Goal: Transaction & Acquisition: Purchase product/service

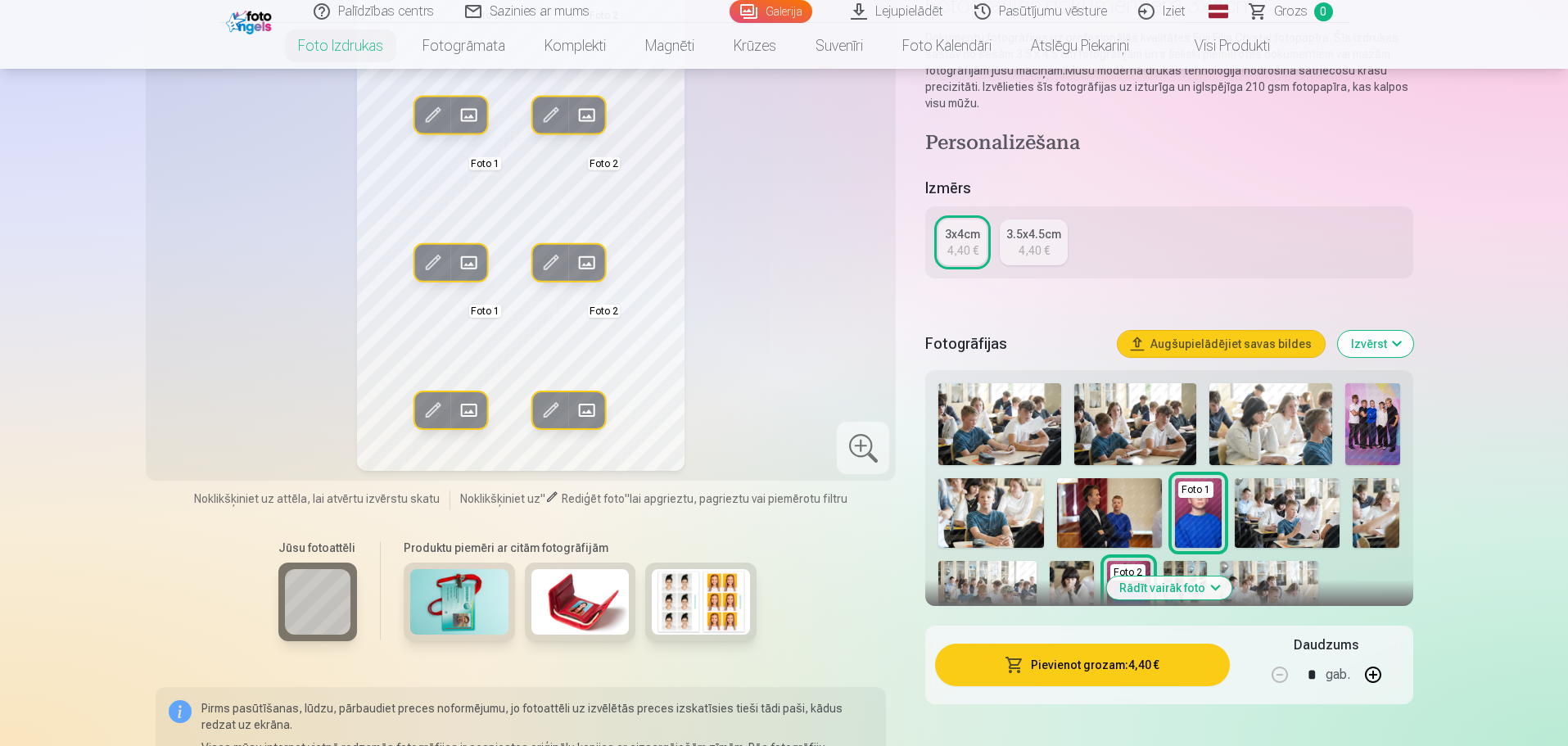
scroll to position [246, 0]
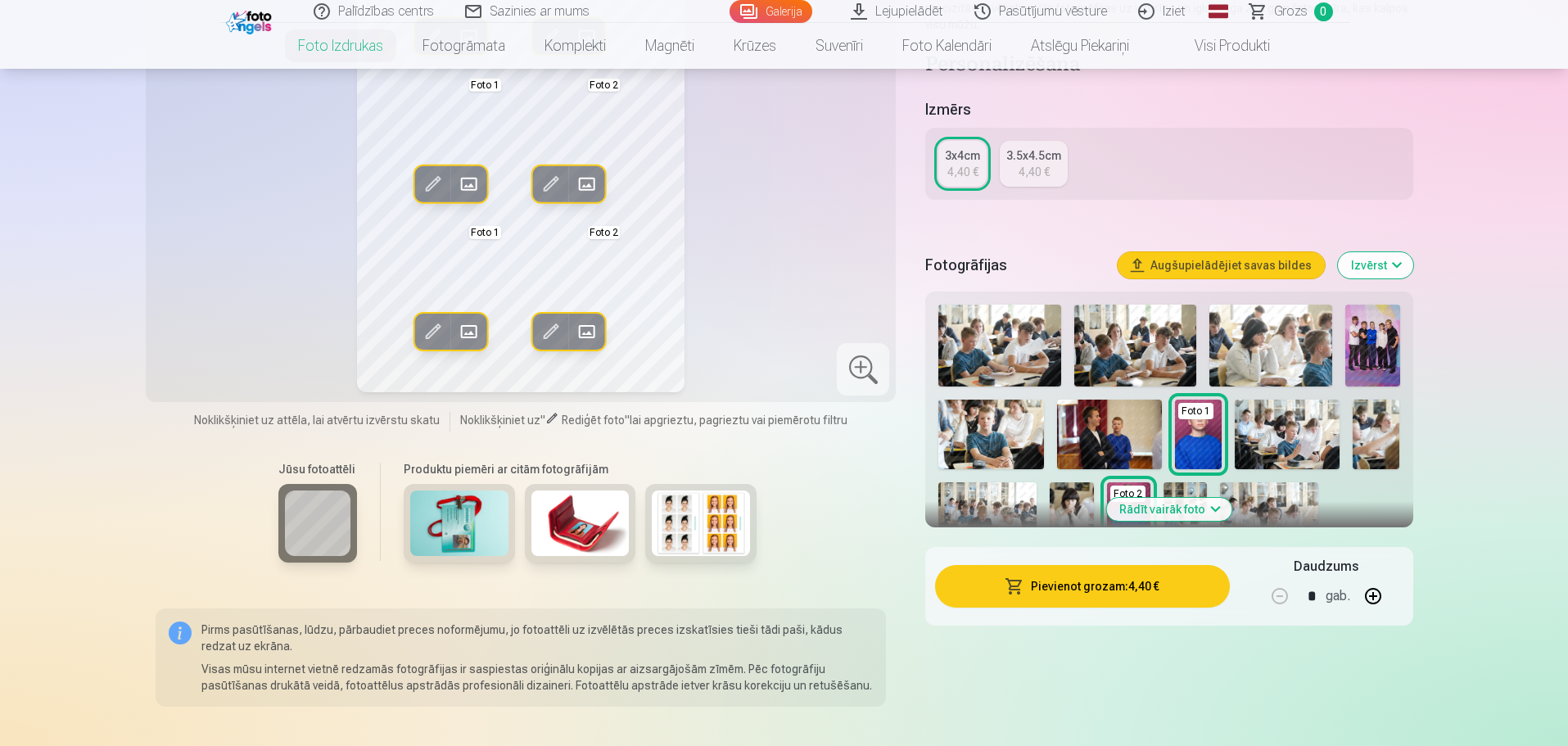
click at [979, 437] on img at bounding box center [991, 435] width 105 height 70
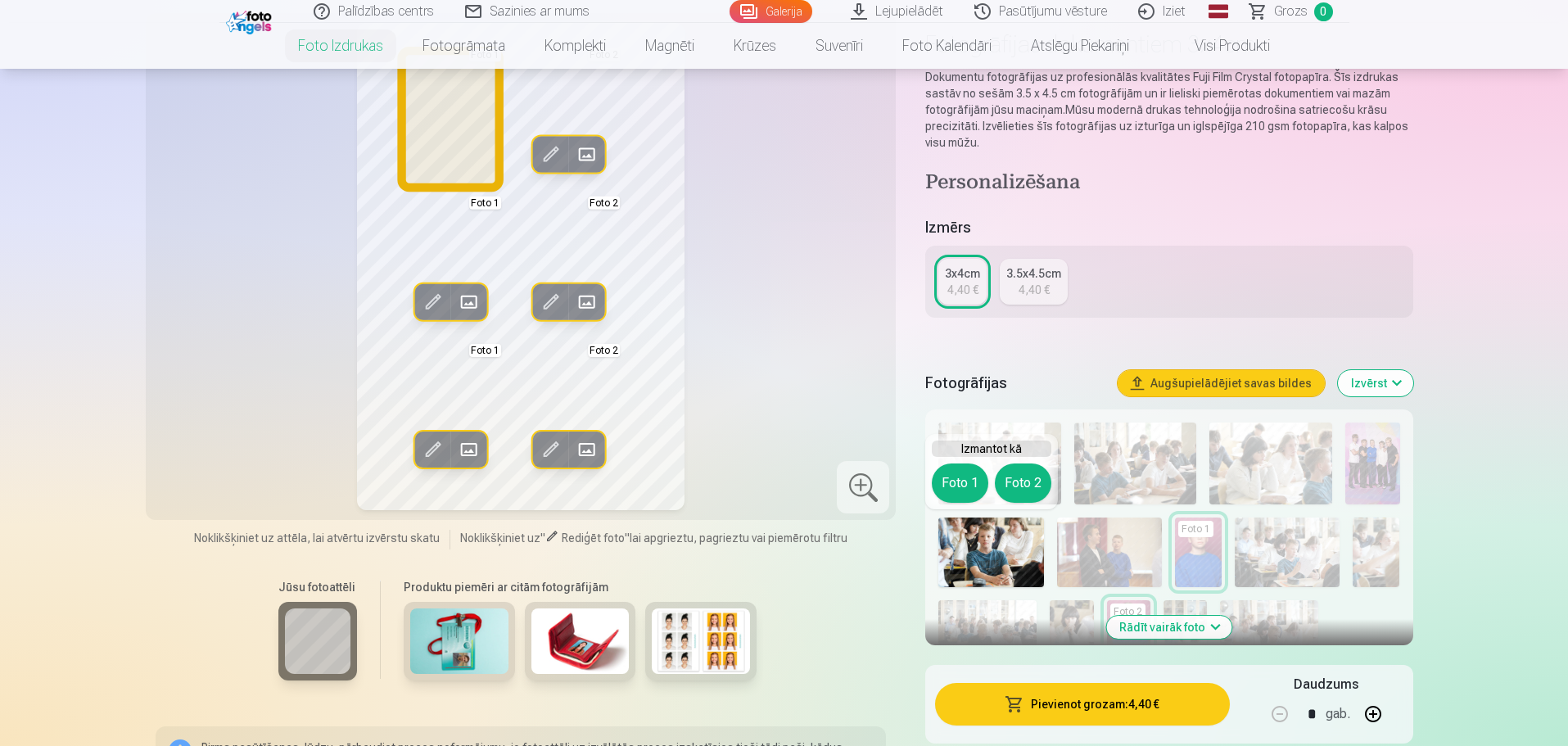
scroll to position [0, 0]
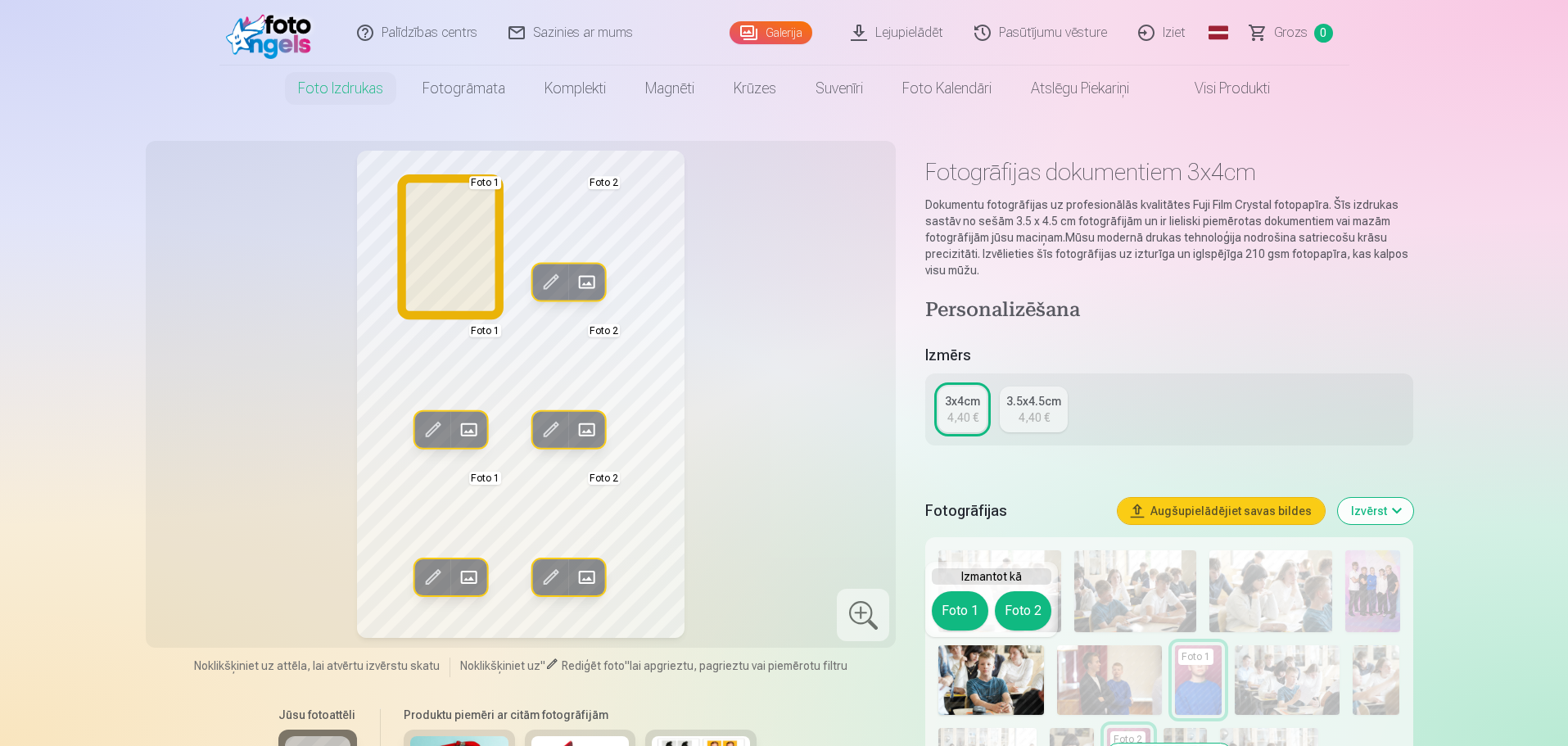
click at [963, 613] on button "Foto 1" at bounding box center [960, 611] width 57 height 39
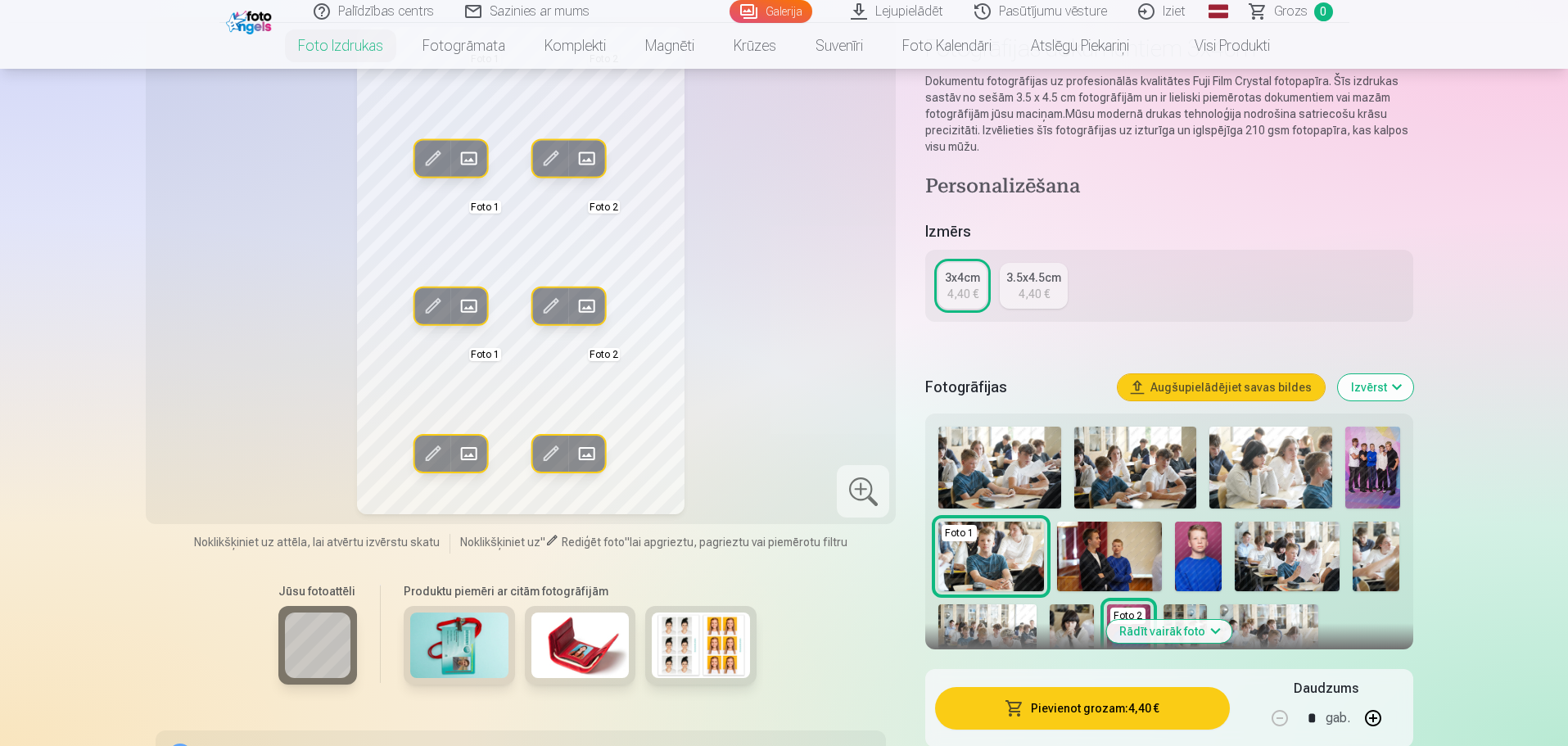
scroll to position [164, 0]
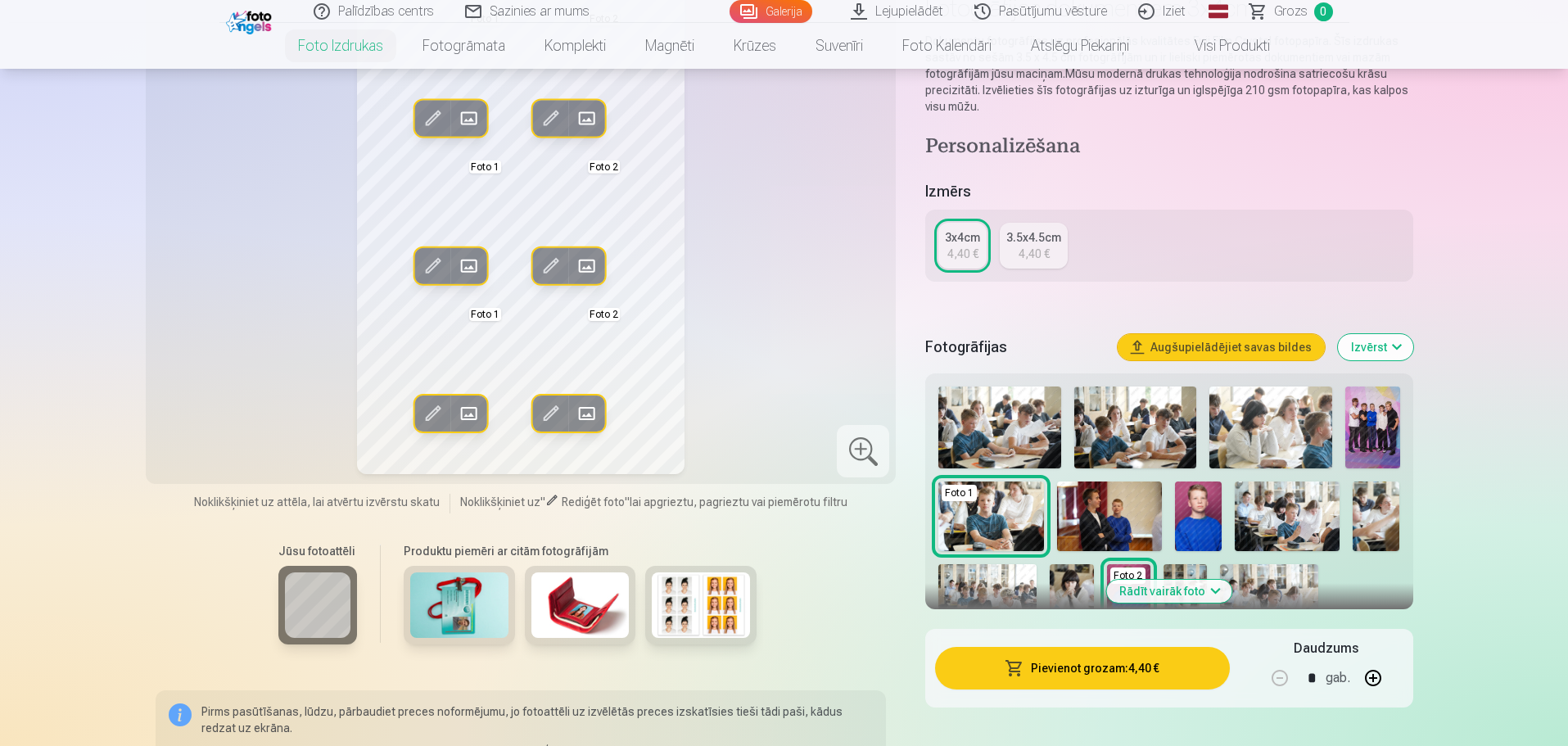
click at [1110, 518] on img at bounding box center [1110, 517] width 105 height 70
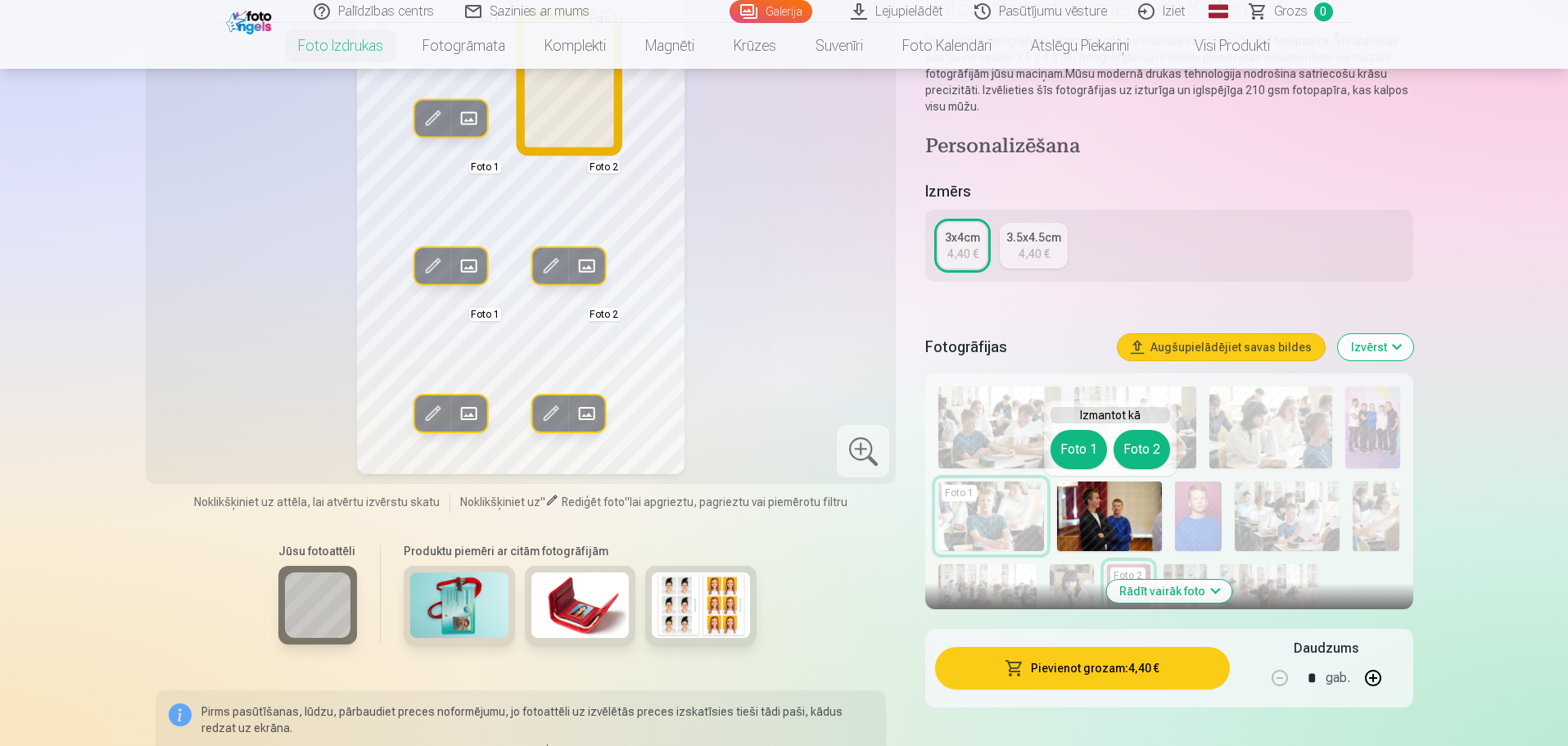
click at [1137, 457] on button "Foto 2" at bounding box center [1142, 450] width 57 height 39
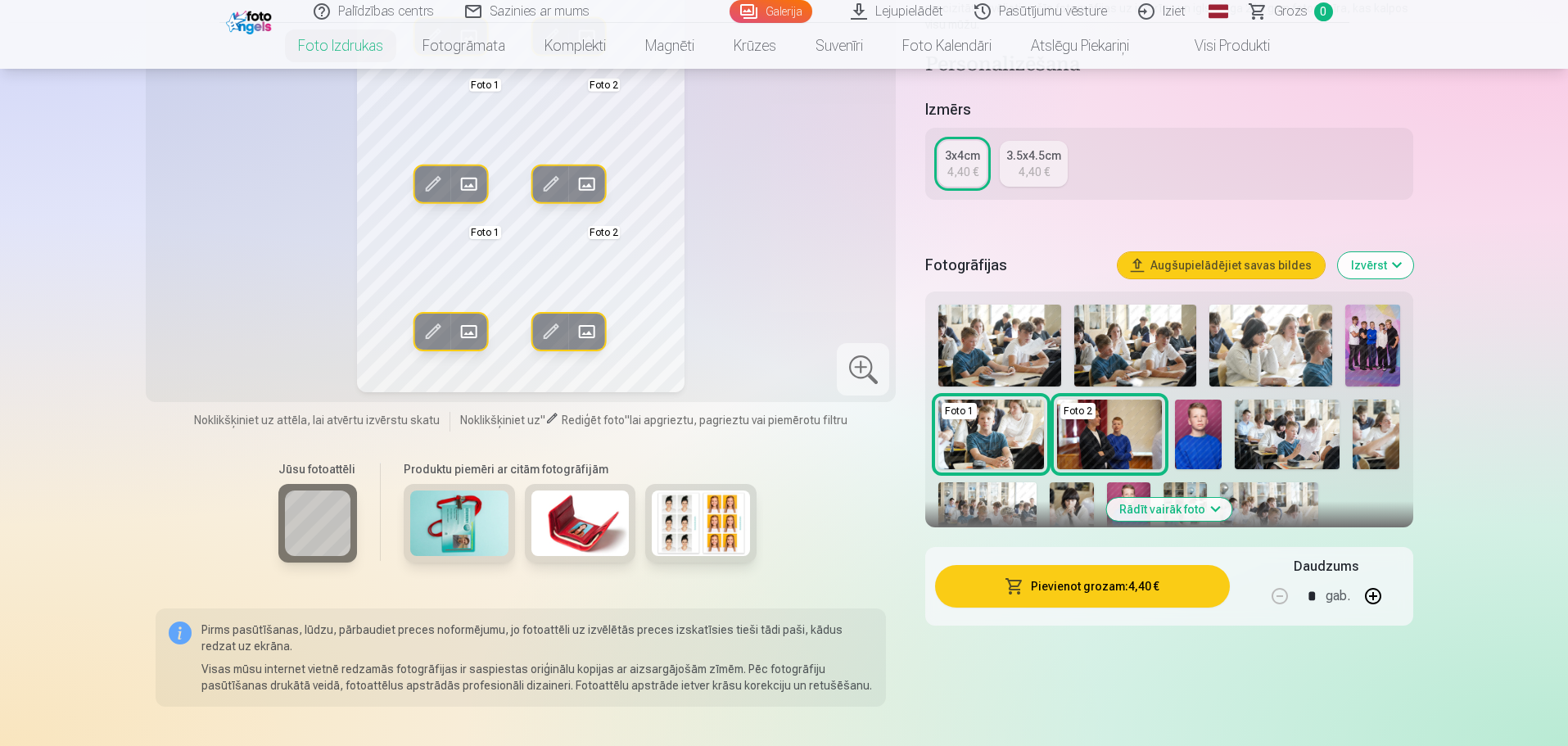
scroll to position [0, 0]
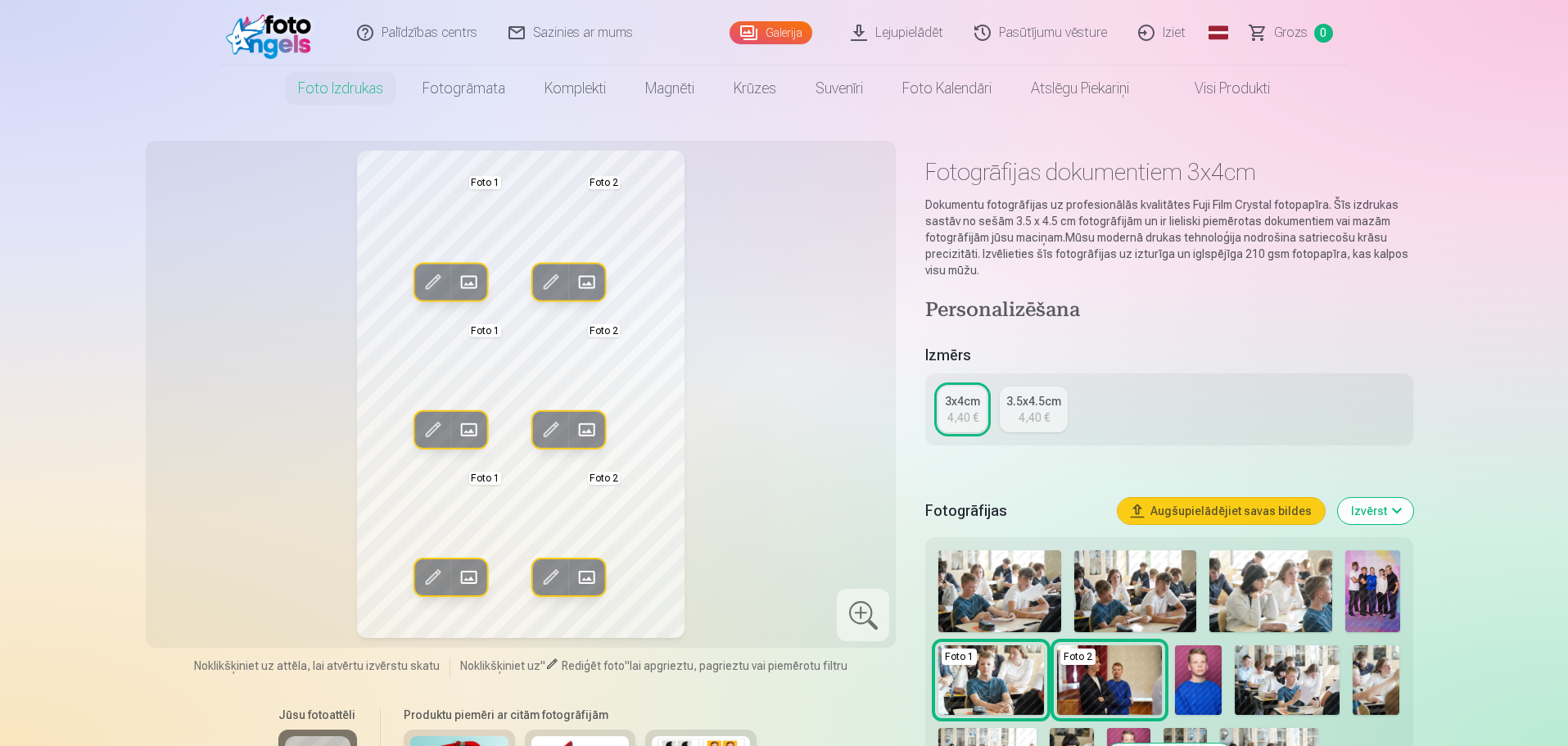
click at [1043, 410] on div "4,40 €" at bounding box center [1034, 417] width 31 height 17
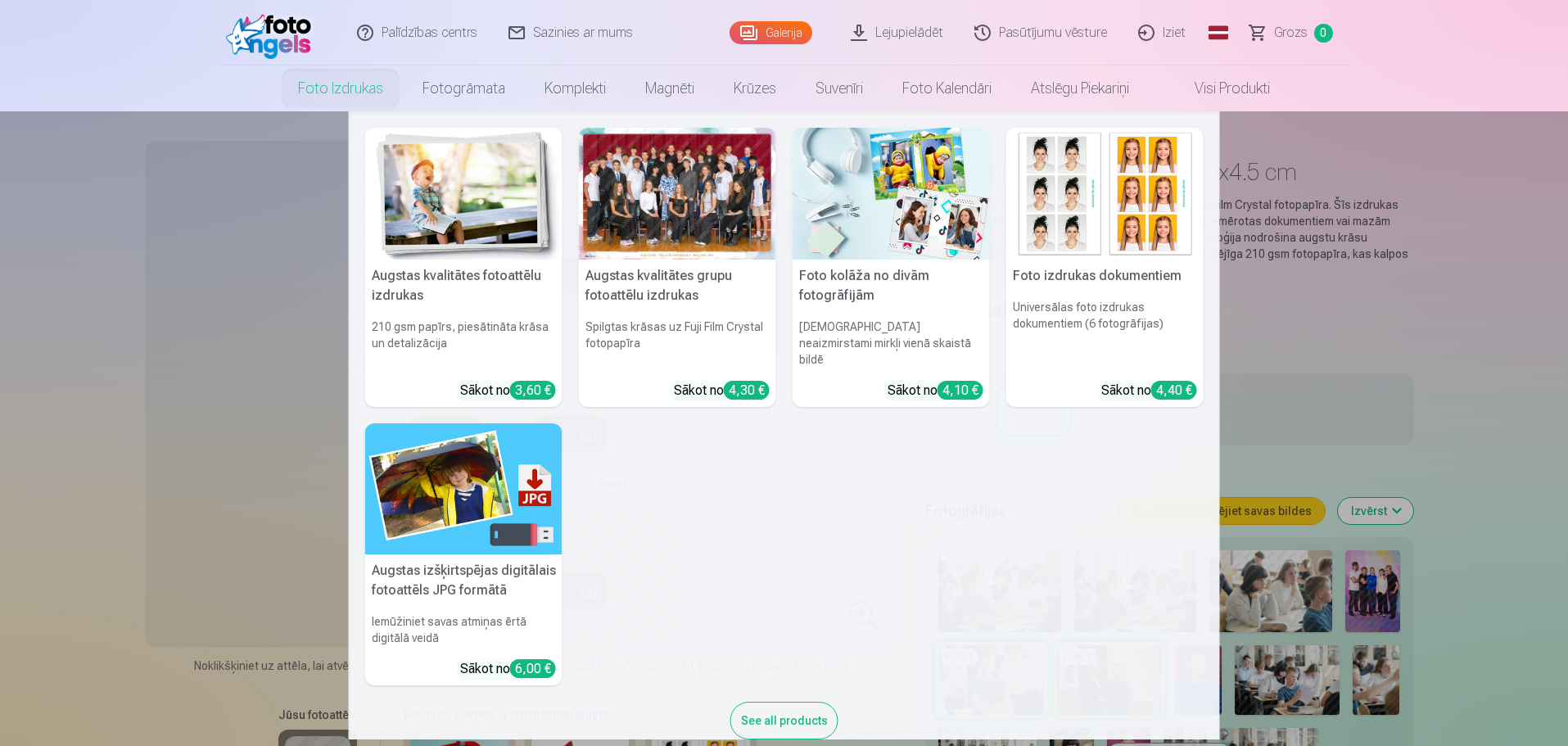
click at [318, 91] on link "Foto izdrukas" at bounding box center [341, 88] width 125 height 46
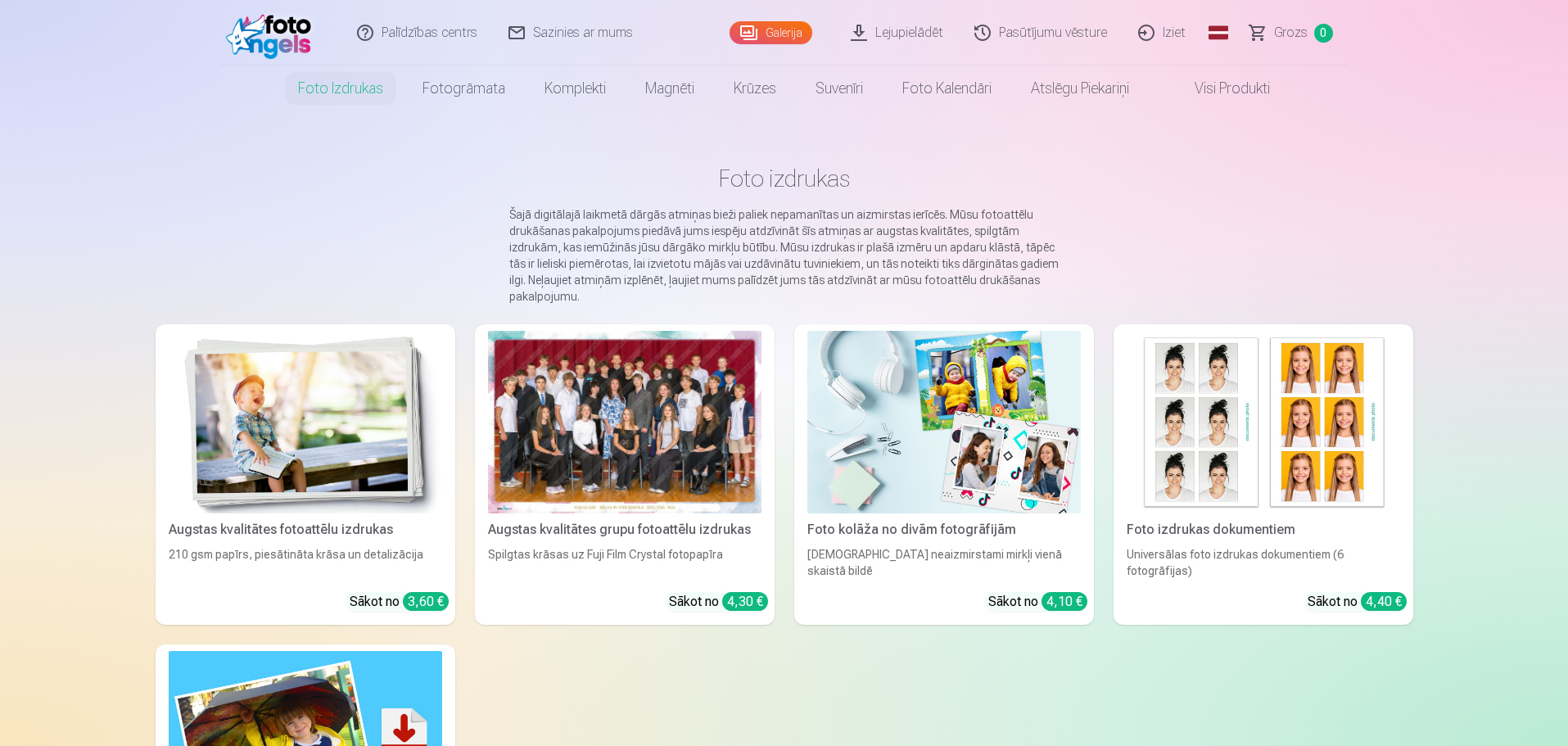
click at [654, 475] on div at bounding box center [625, 421] width 274 height 182
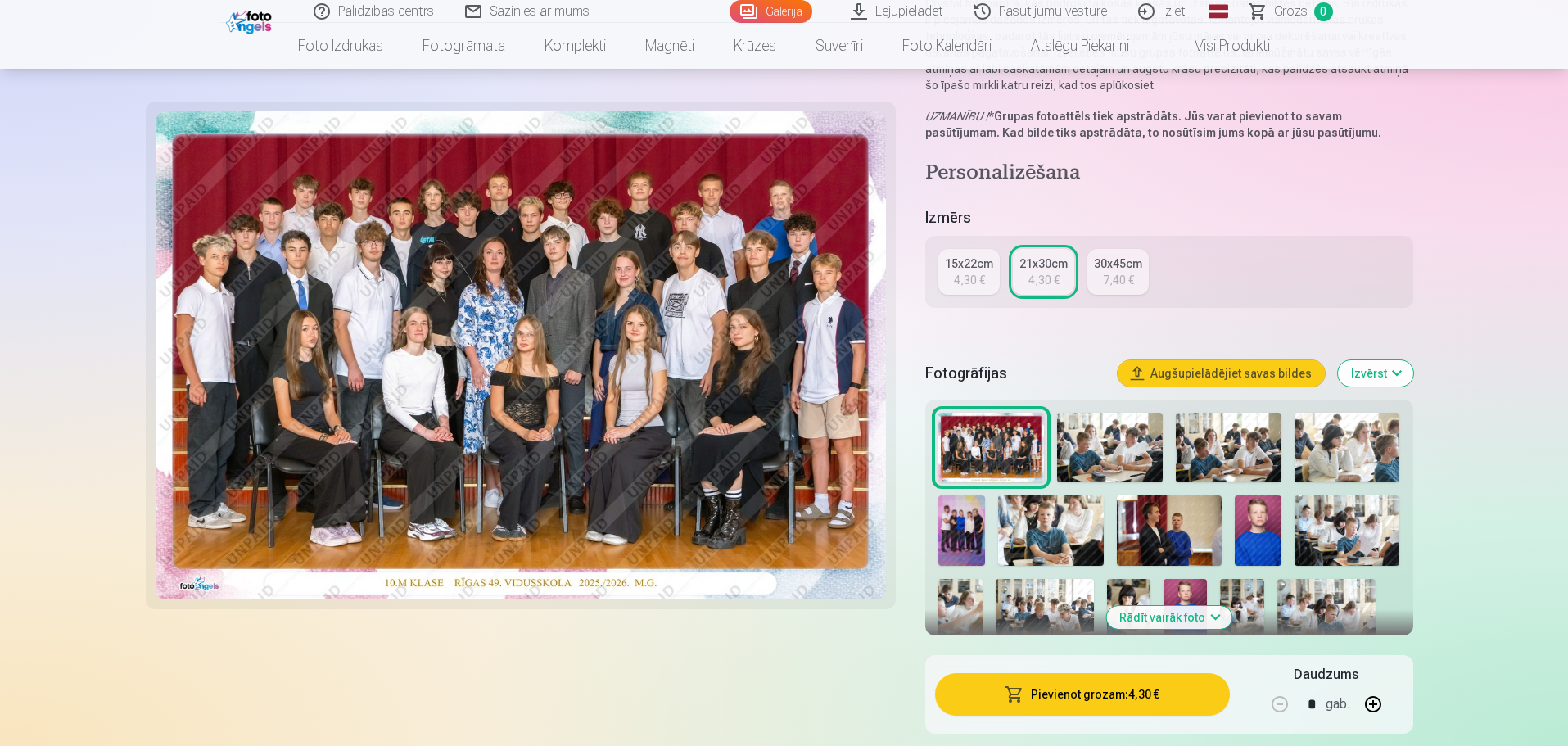
scroll to position [246, 0]
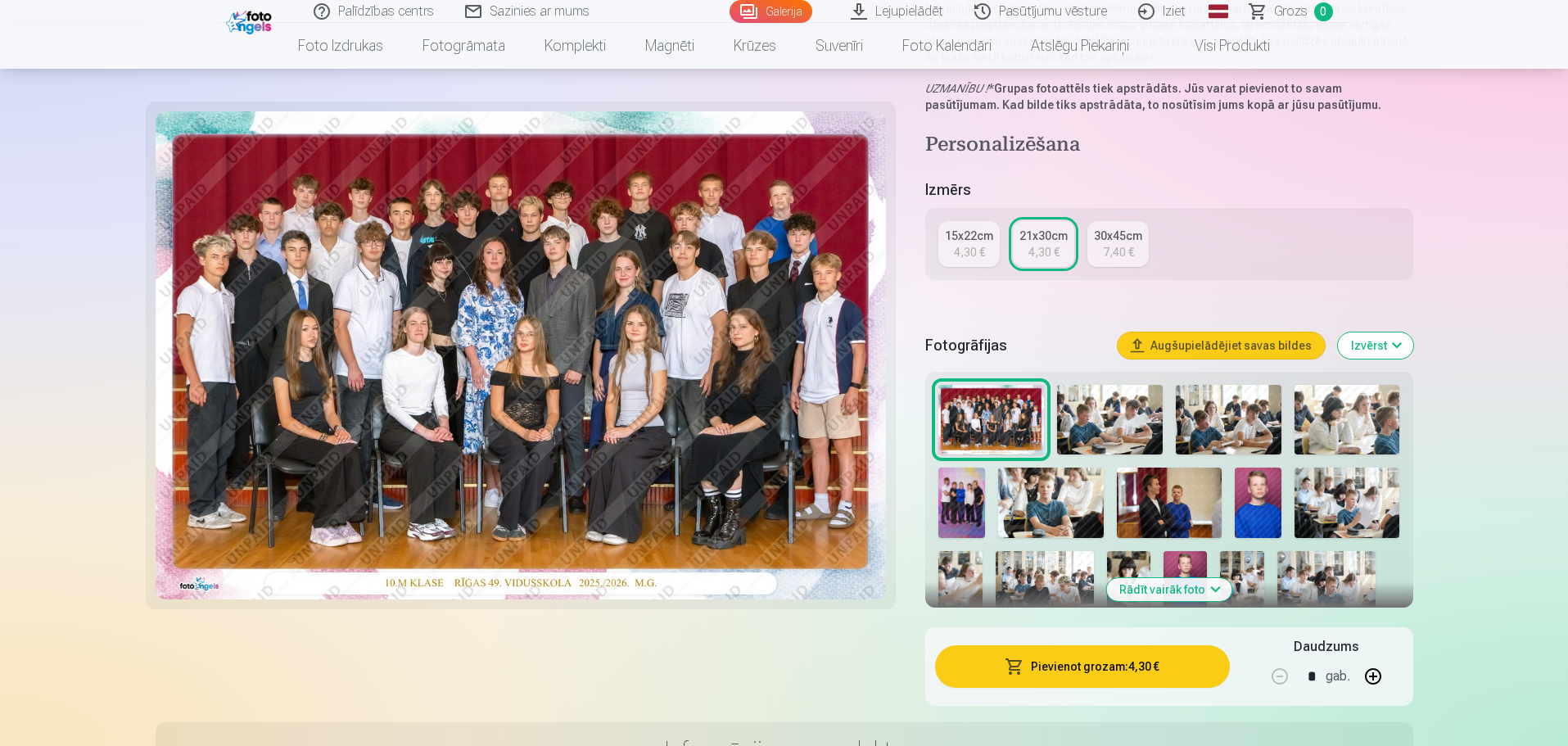
click at [1068, 664] on button "Pievienot grozam : 4,30 €" at bounding box center [1082, 667] width 294 height 43
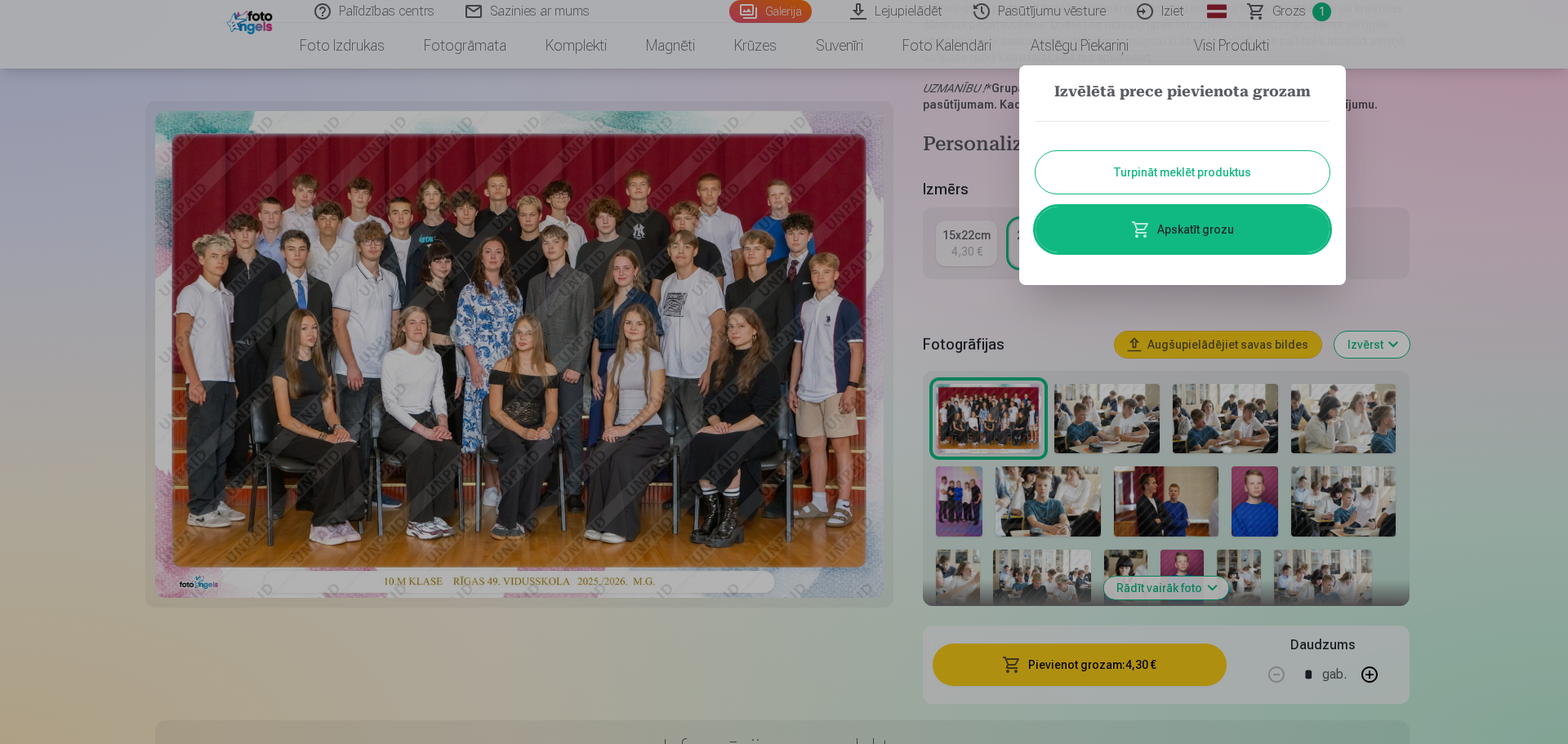
click at [1159, 179] on button "Turpināt meklēt produktus" at bounding box center [1182, 172] width 294 height 43
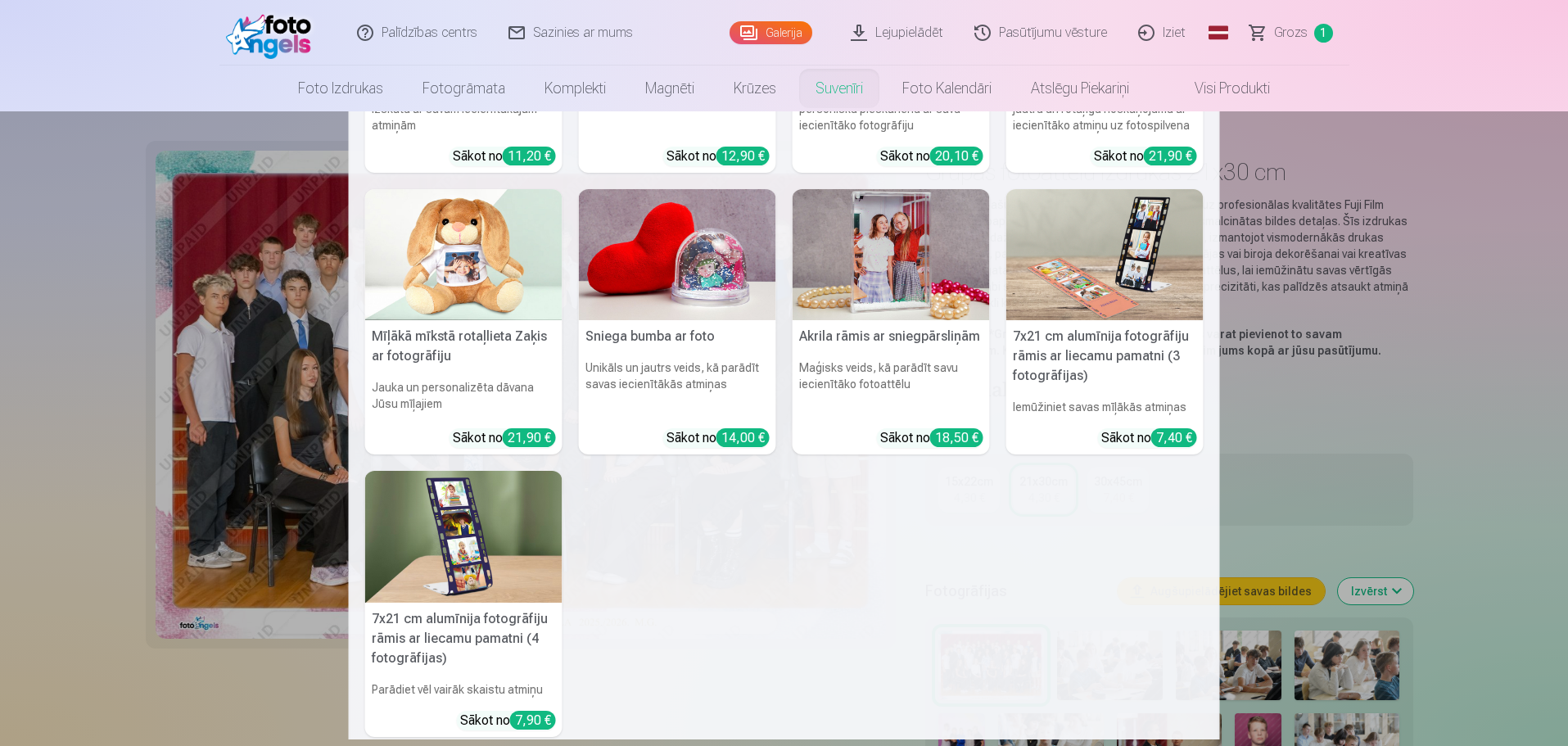
scroll to position [0, 0]
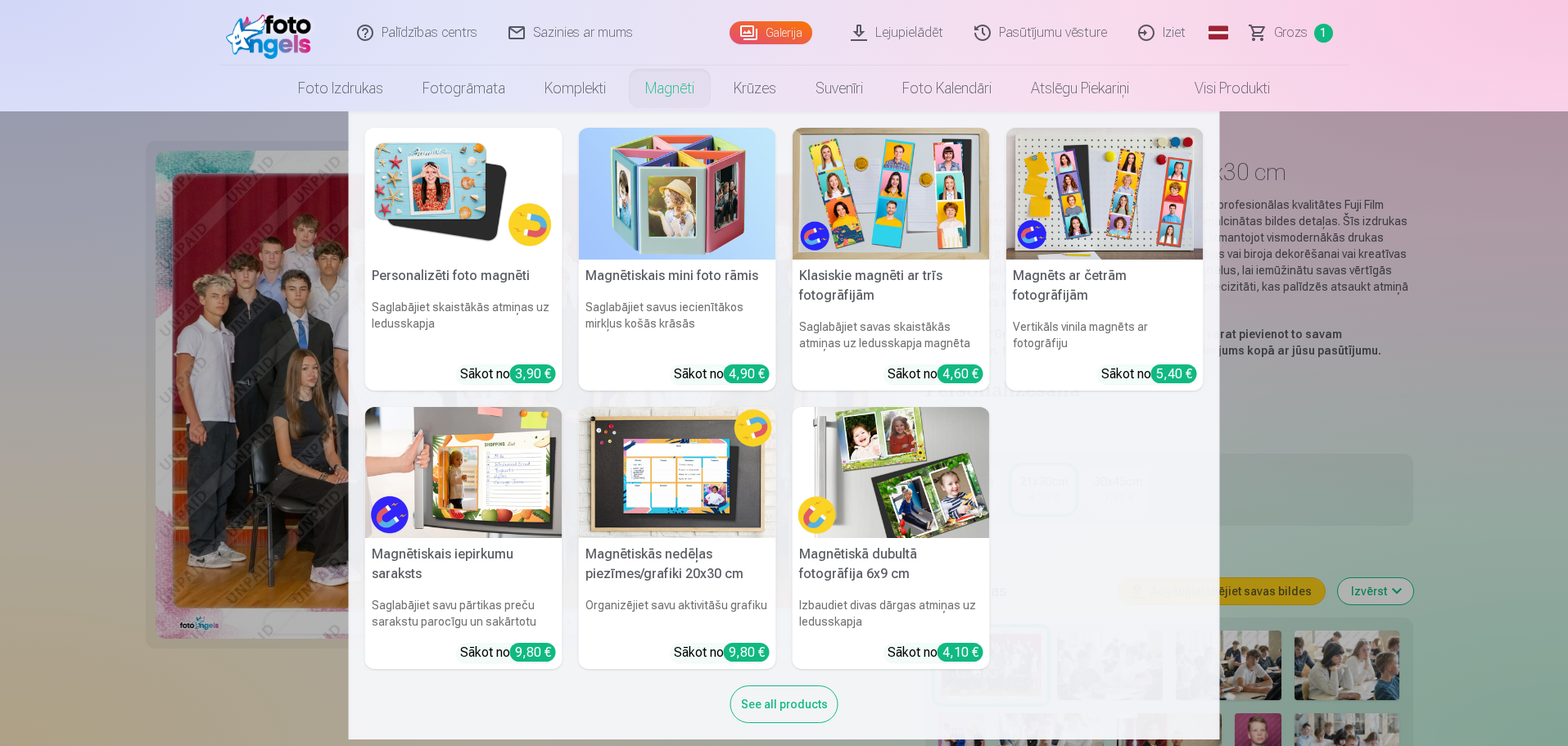
click at [899, 501] on img at bounding box center [891, 473] width 197 height 132
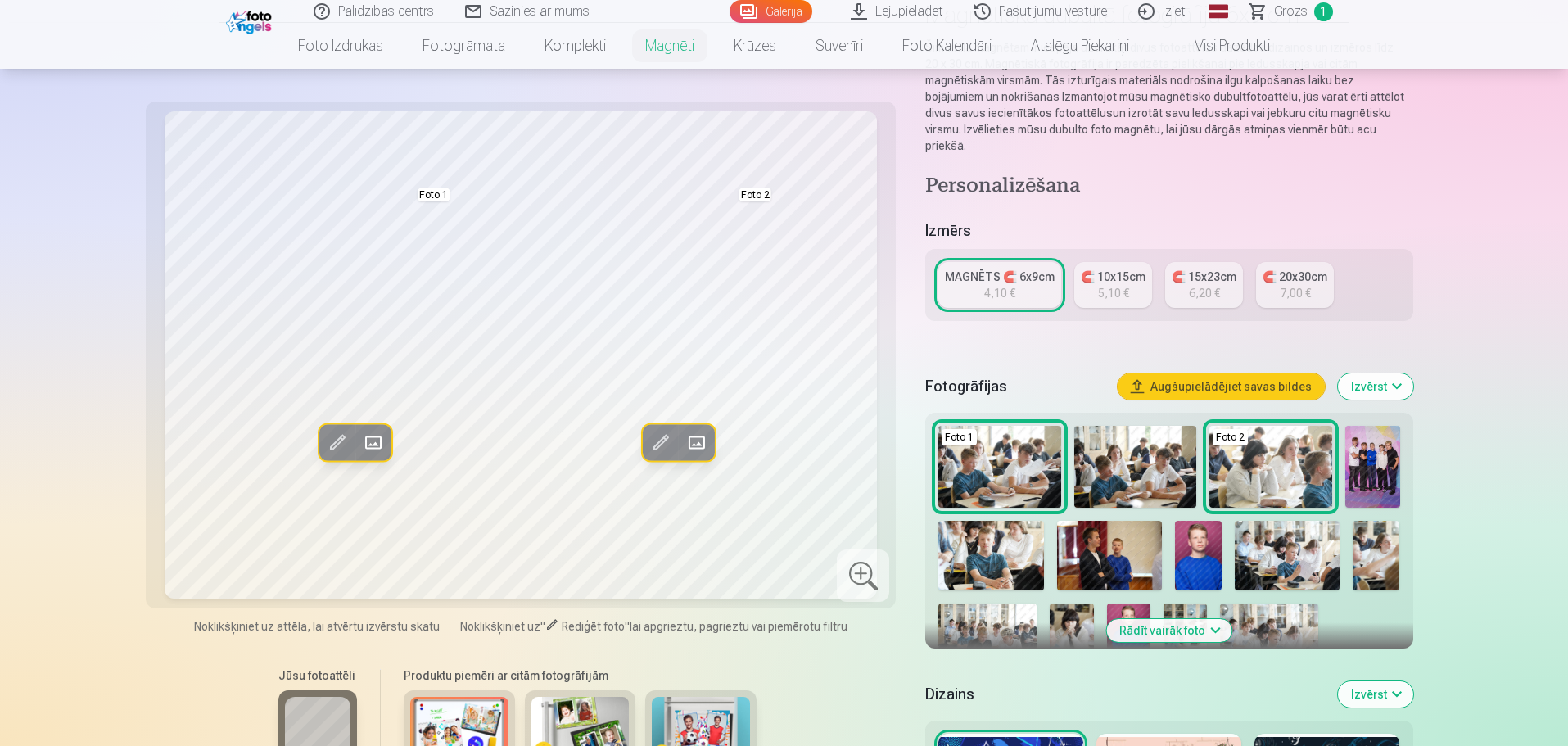
scroll to position [246, 0]
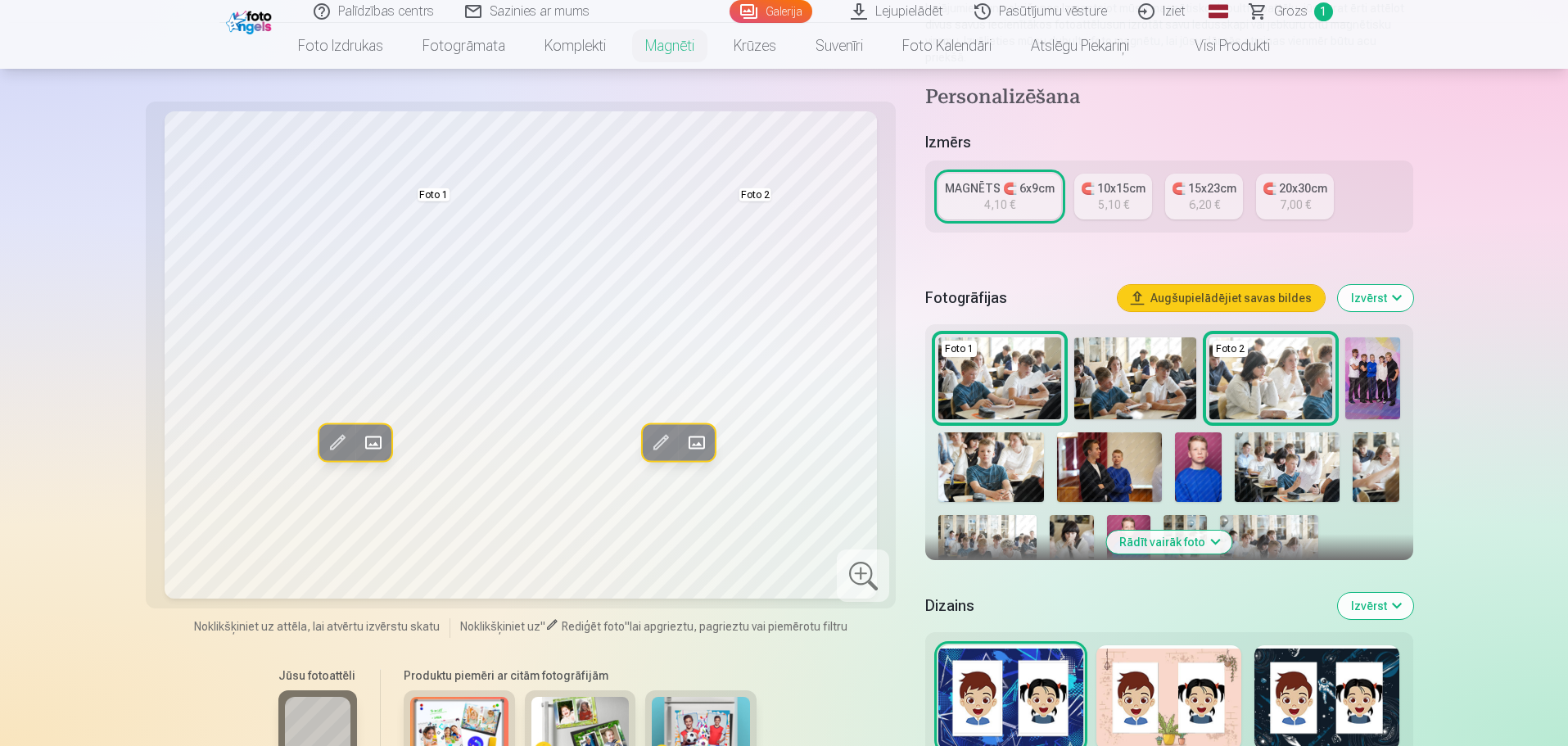
click at [1199, 453] on img at bounding box center [1199, 468] width 47 height 70
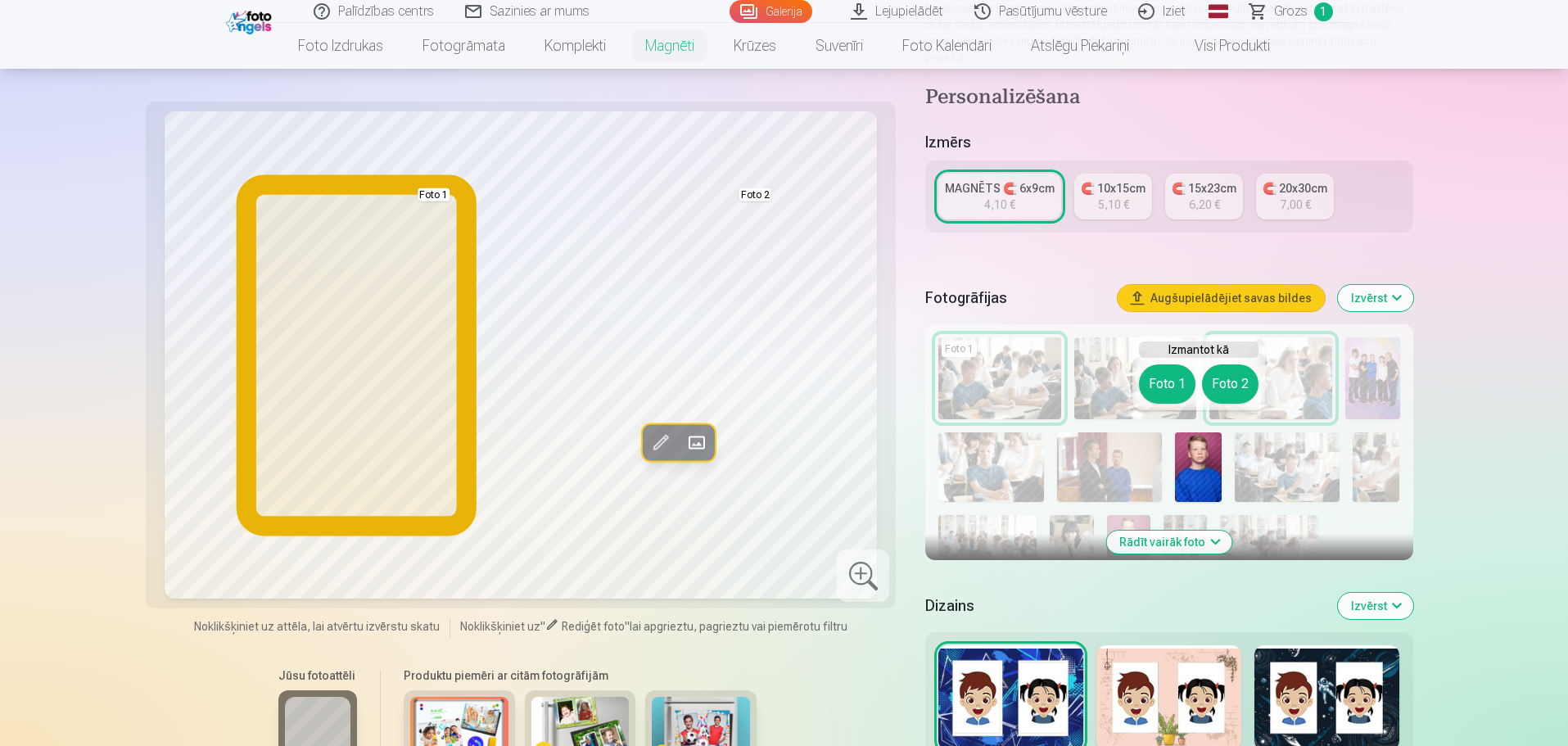
click at [1152, 392] on button "Foto 1" at bounding box center [1167, 384] width 57 height 39
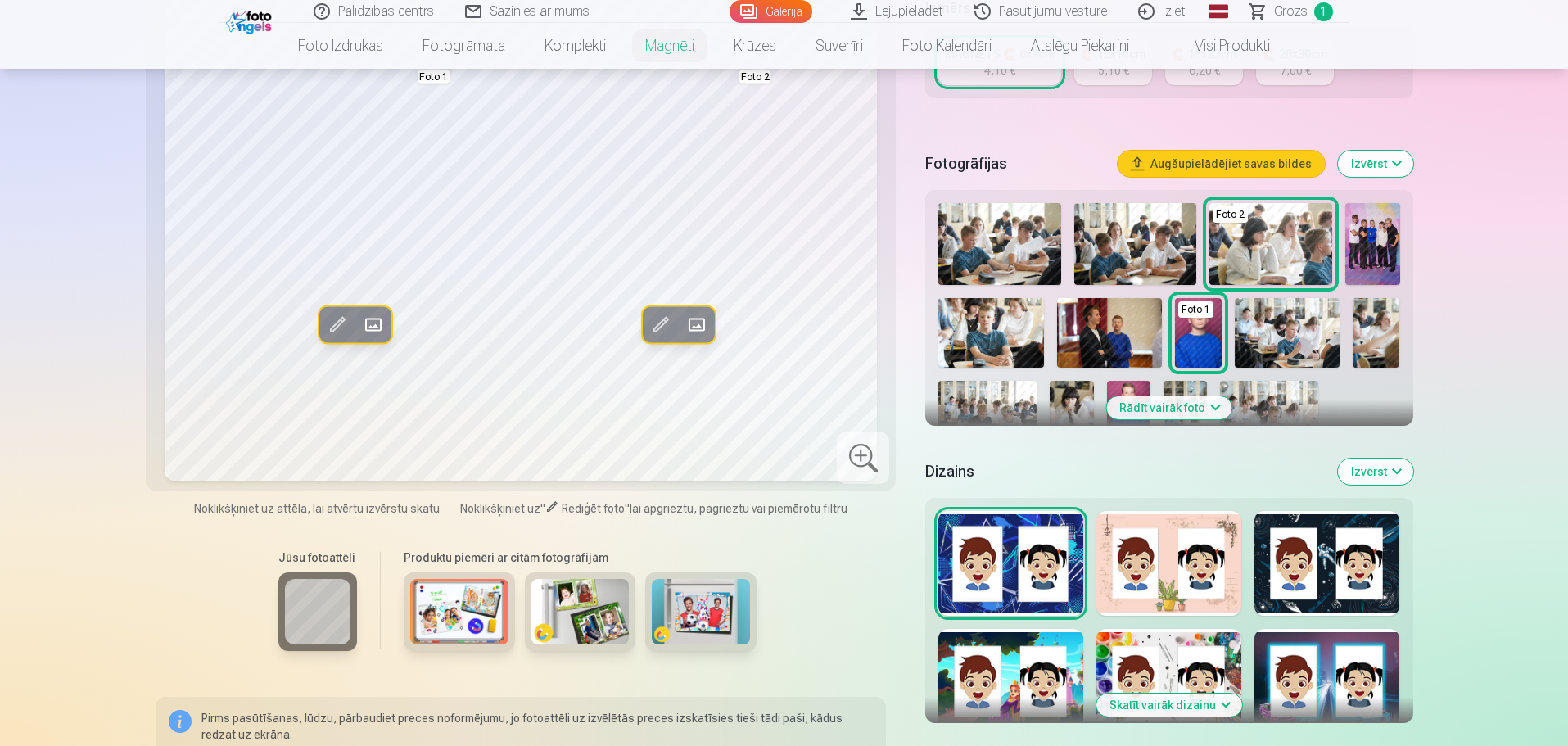
scroll to position [410, 0]
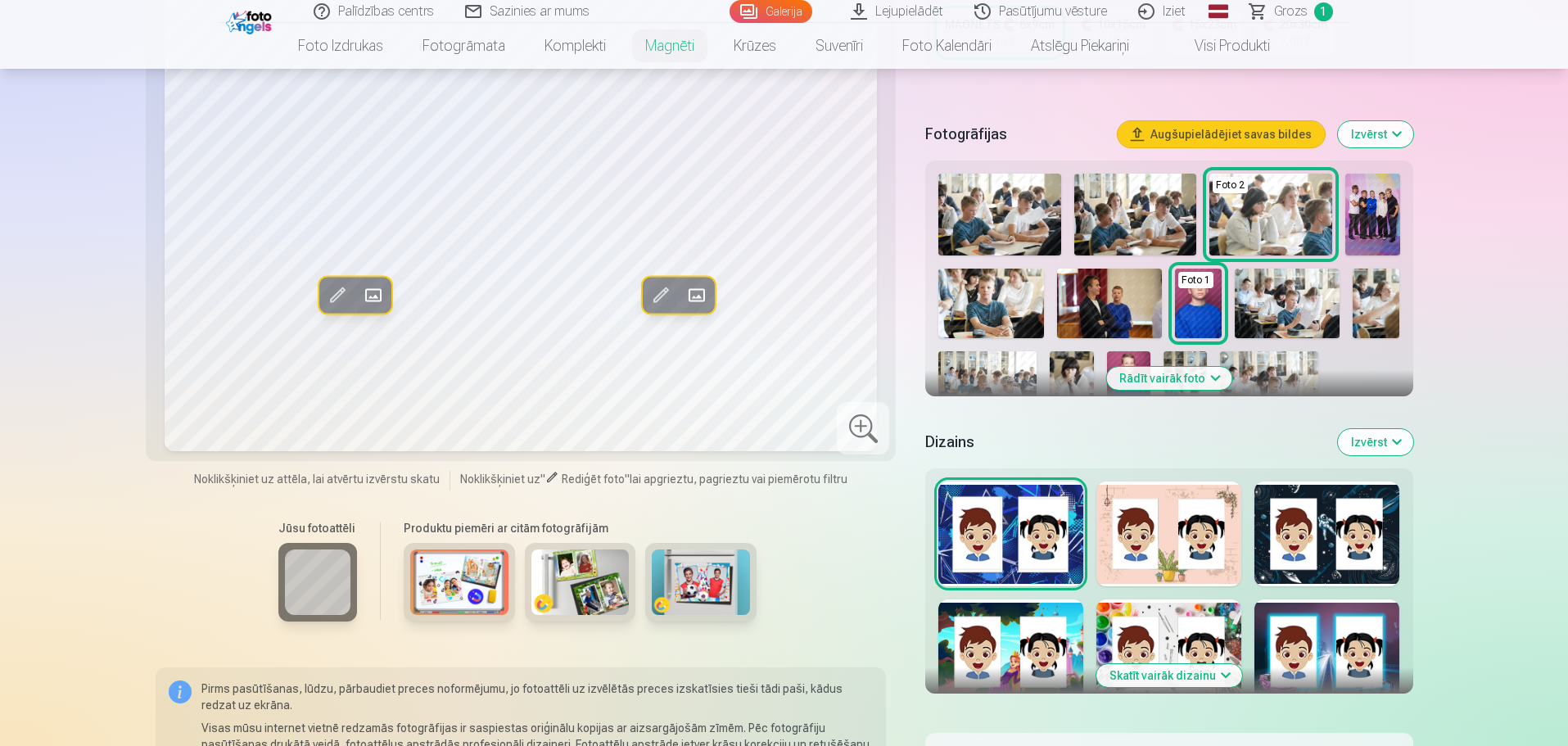
click at [1165, 367] on button "Rādīt vairāk foto" at bounding box center [1168, 378] width 126 height 23
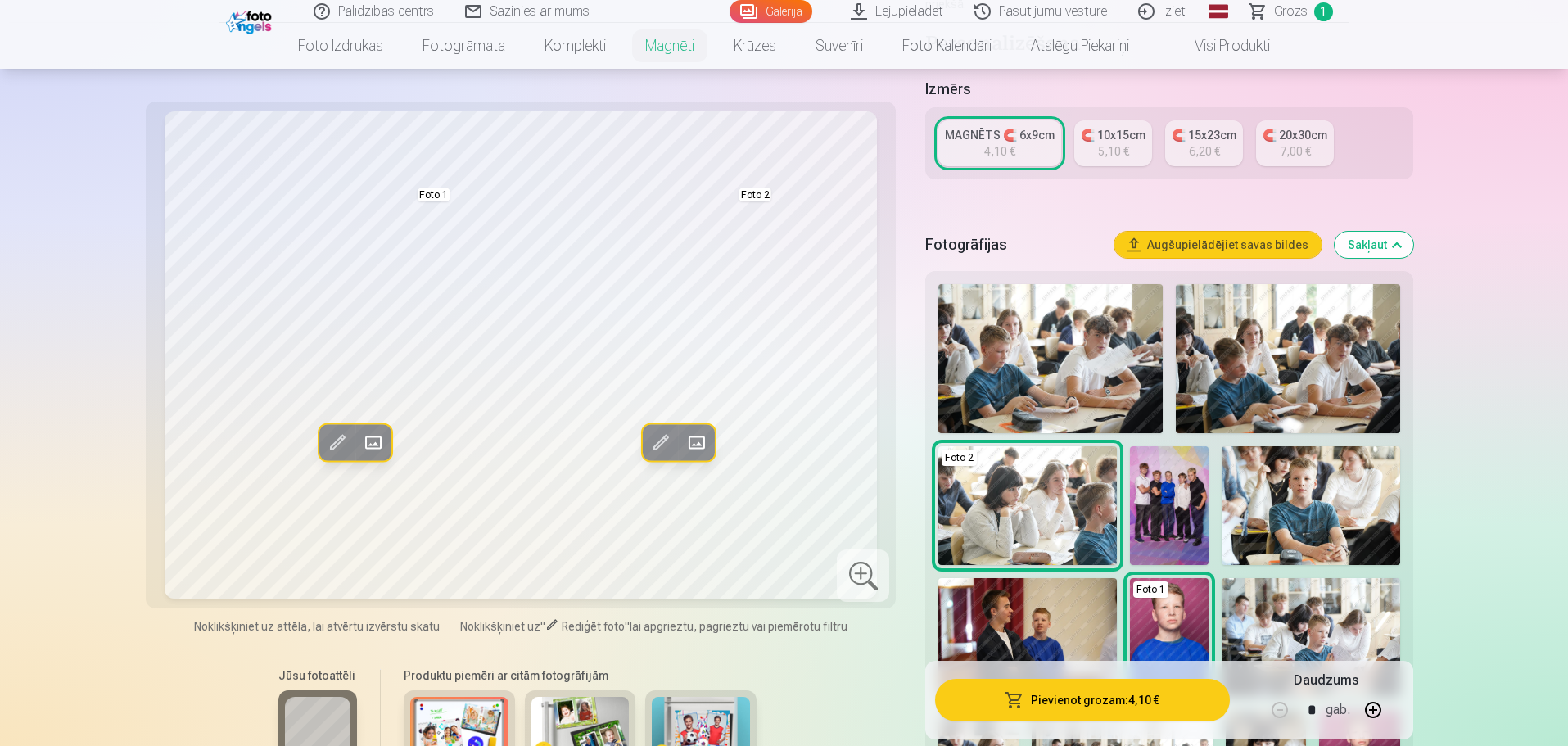
scroll to position [328, 0]
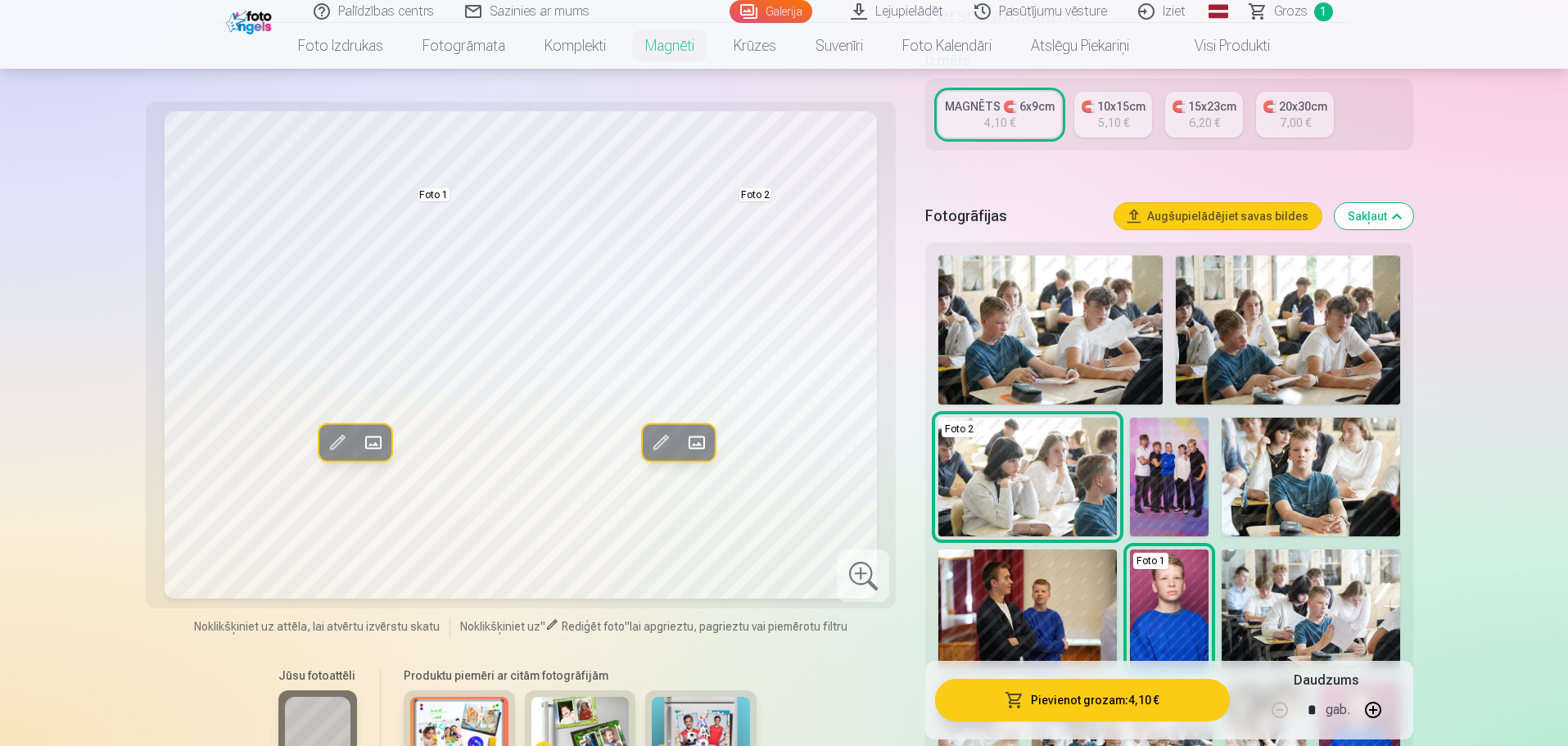
click at [1306, 465] on img at bounding box center [1310, 477] width 177 height 119
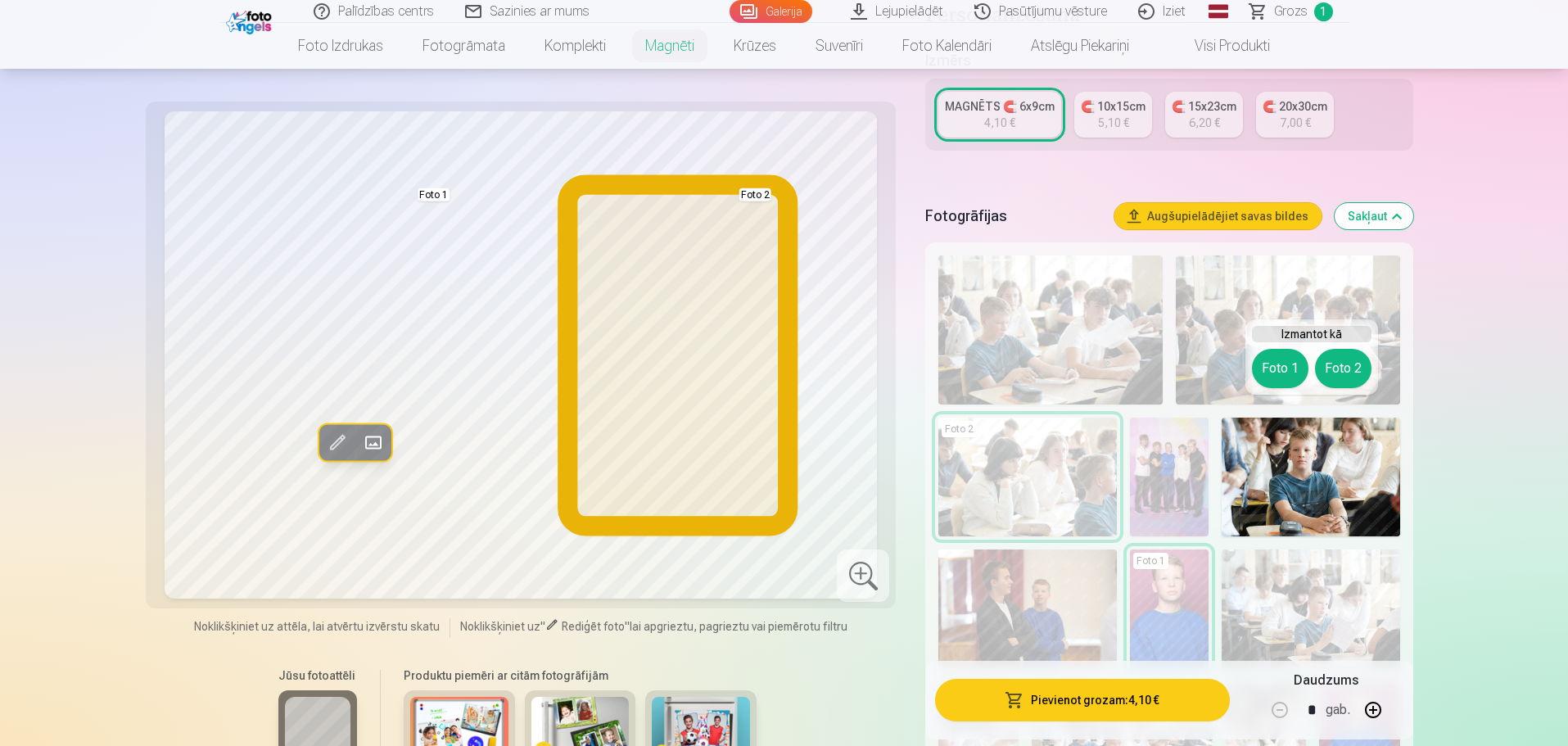
click at [1334, 370] on button "Foto 2" at bounding box center [1343, 369] width 57 height 39
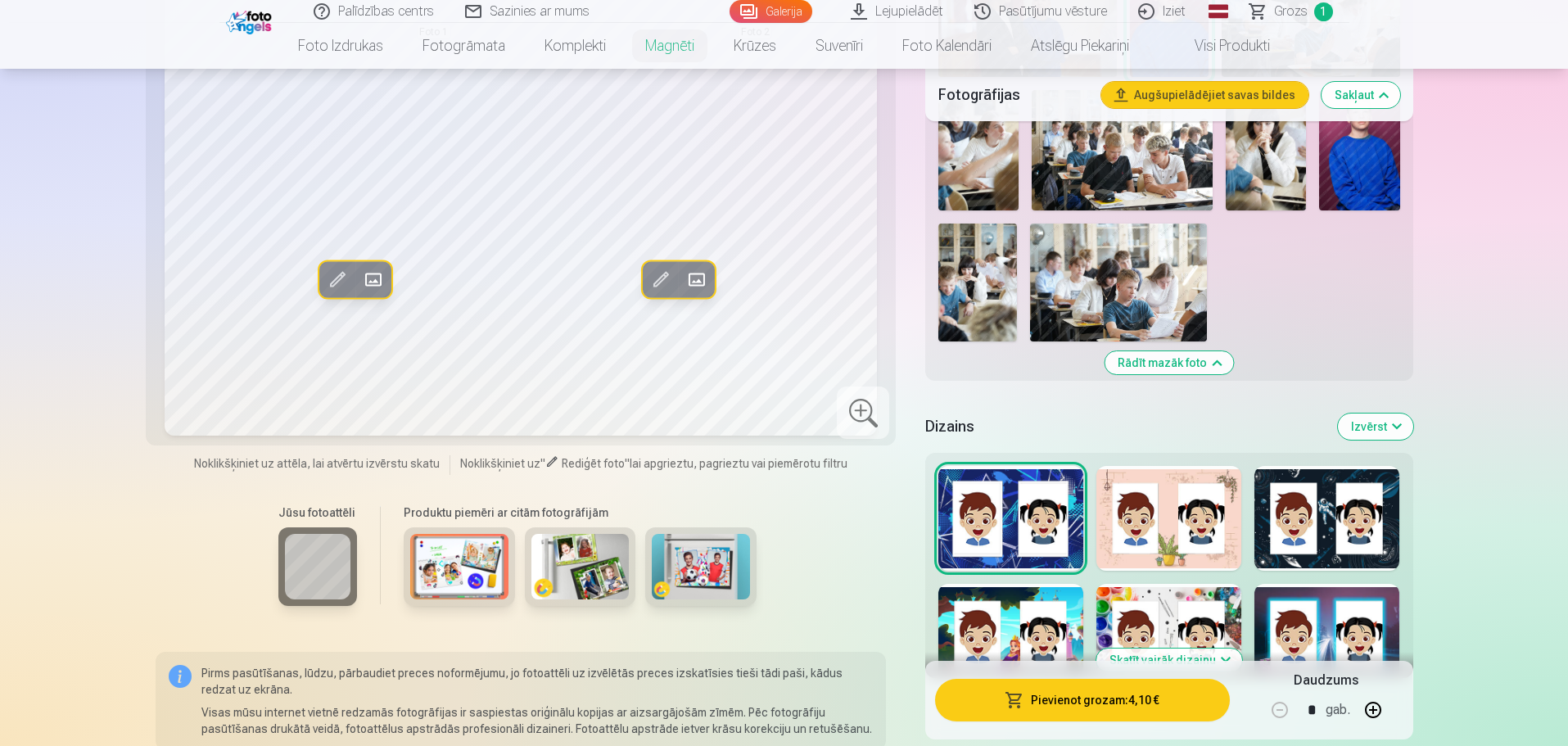
scroll to position [983, 0]
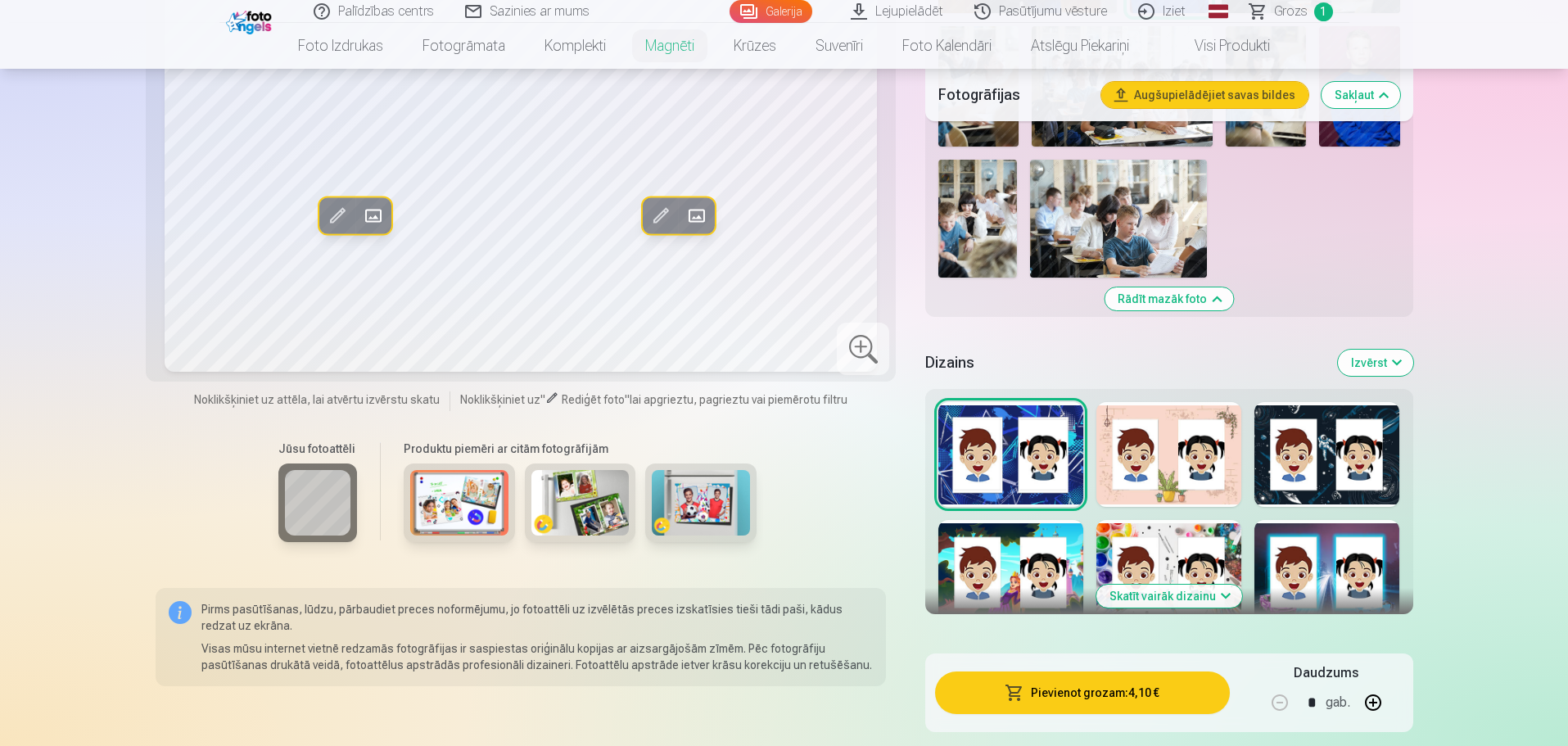
click at [1165, 585] on button "Skatīt vairāk dizainu" at bounding box center [1169, 597] width 146 height 23
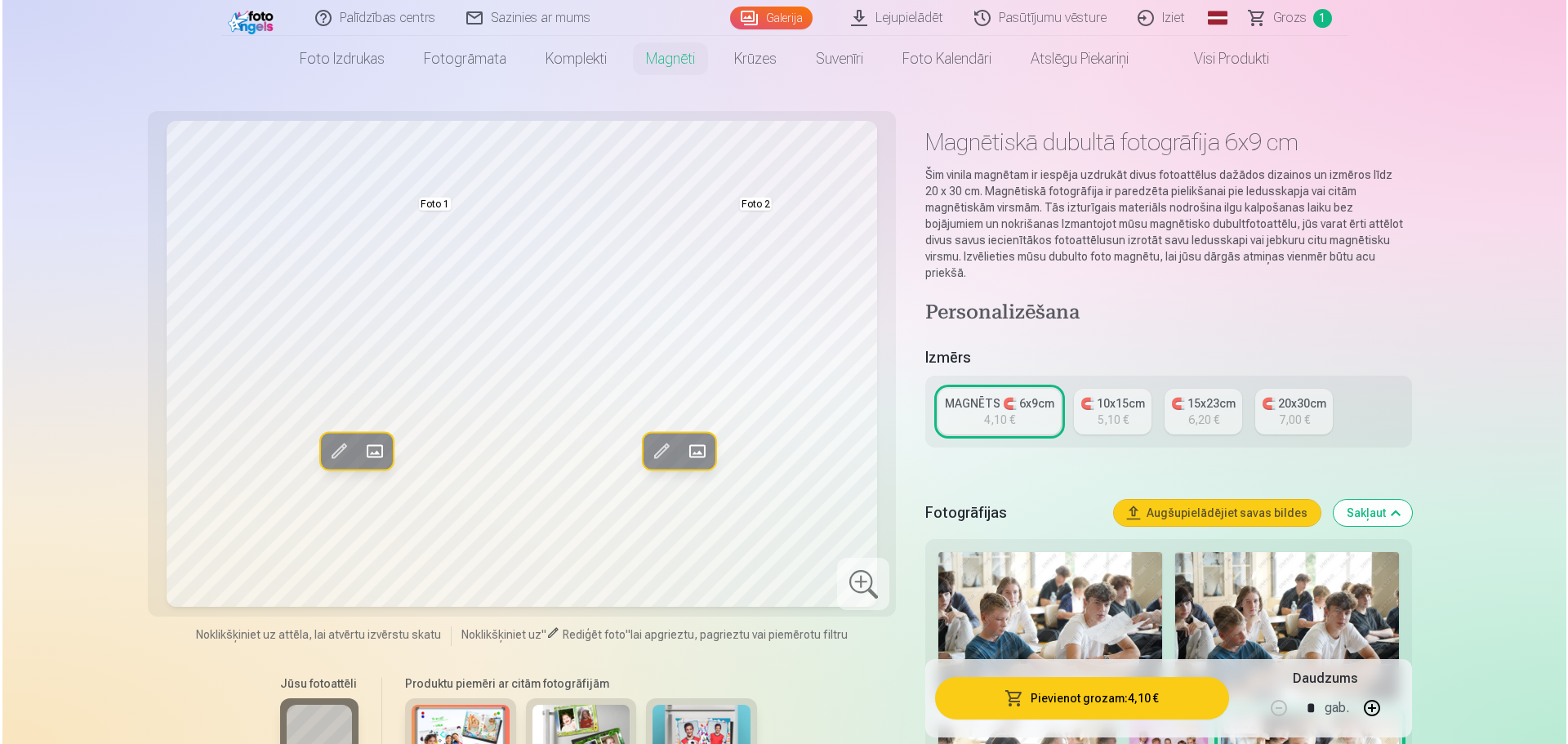
scroll to position [0, 0]
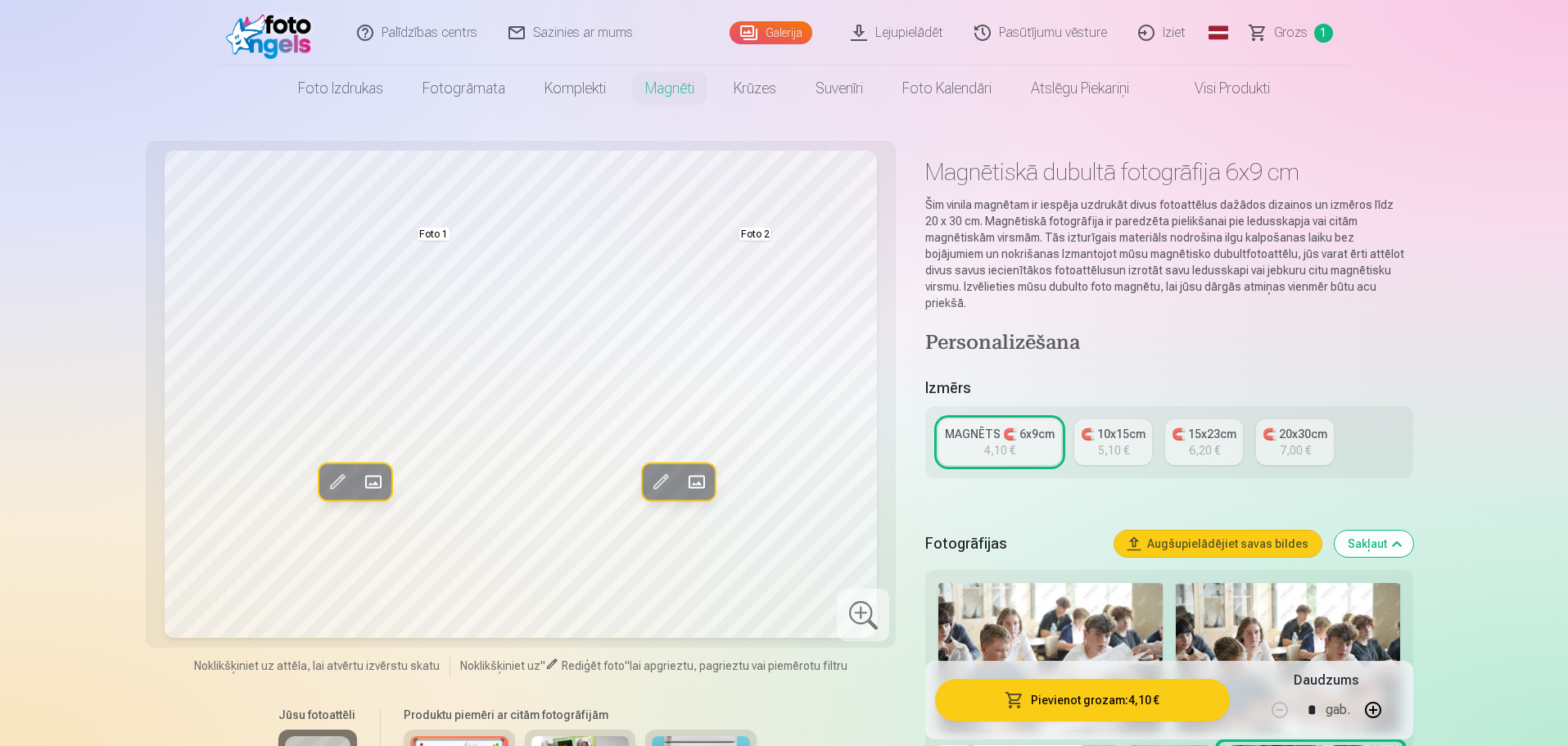
click at [1368, 710] on button "button" at bounding box center [1373, 710] width 39 height 39
click at [1369, 710] on button "button" at bounding box center [1373, 710] width 39 height 39
type input "*"
click at [1093, 707] on button "Pievienot grozam : 12,30 €" at bounding box center [1082, 700] width 294 height 43
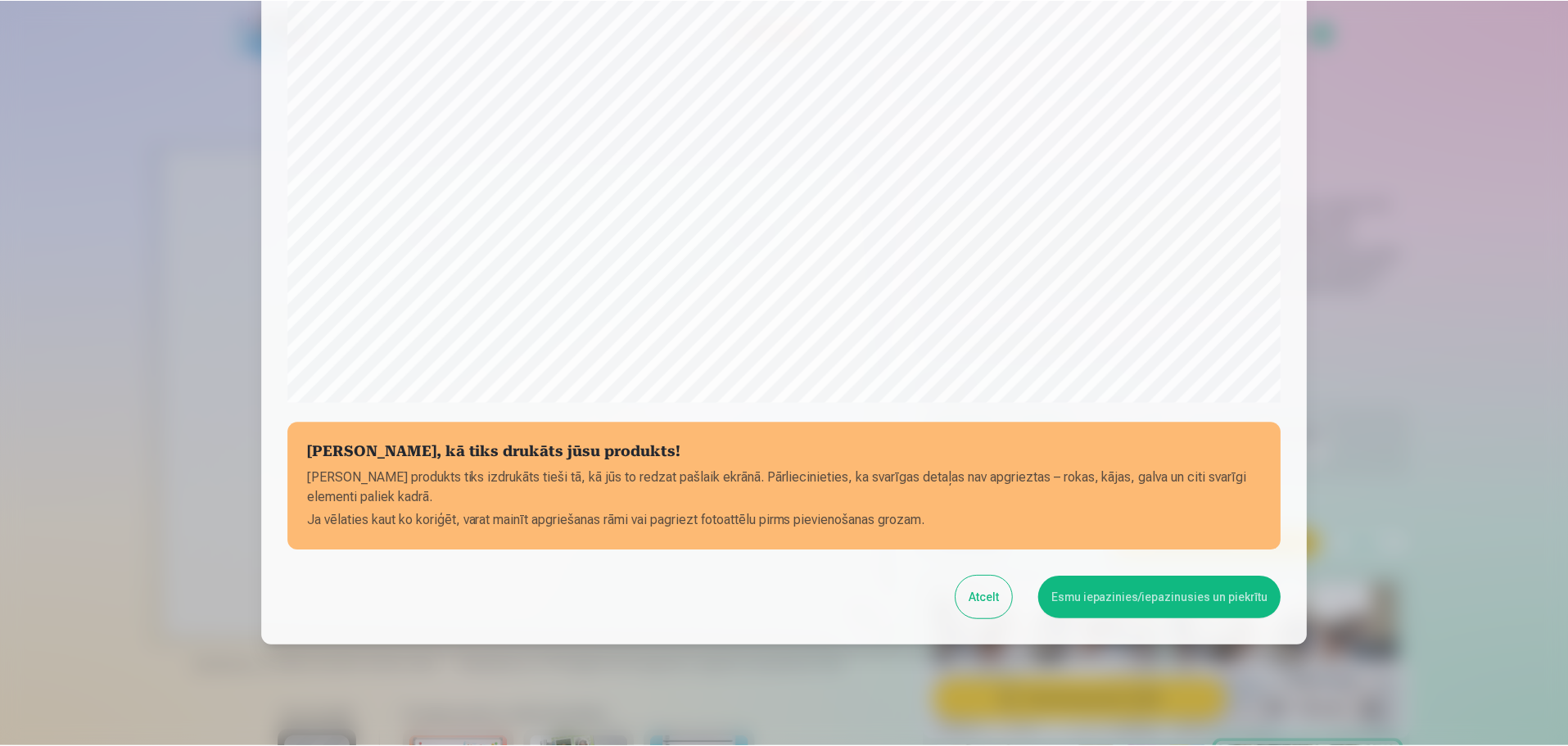
scroll to position [433, 0]
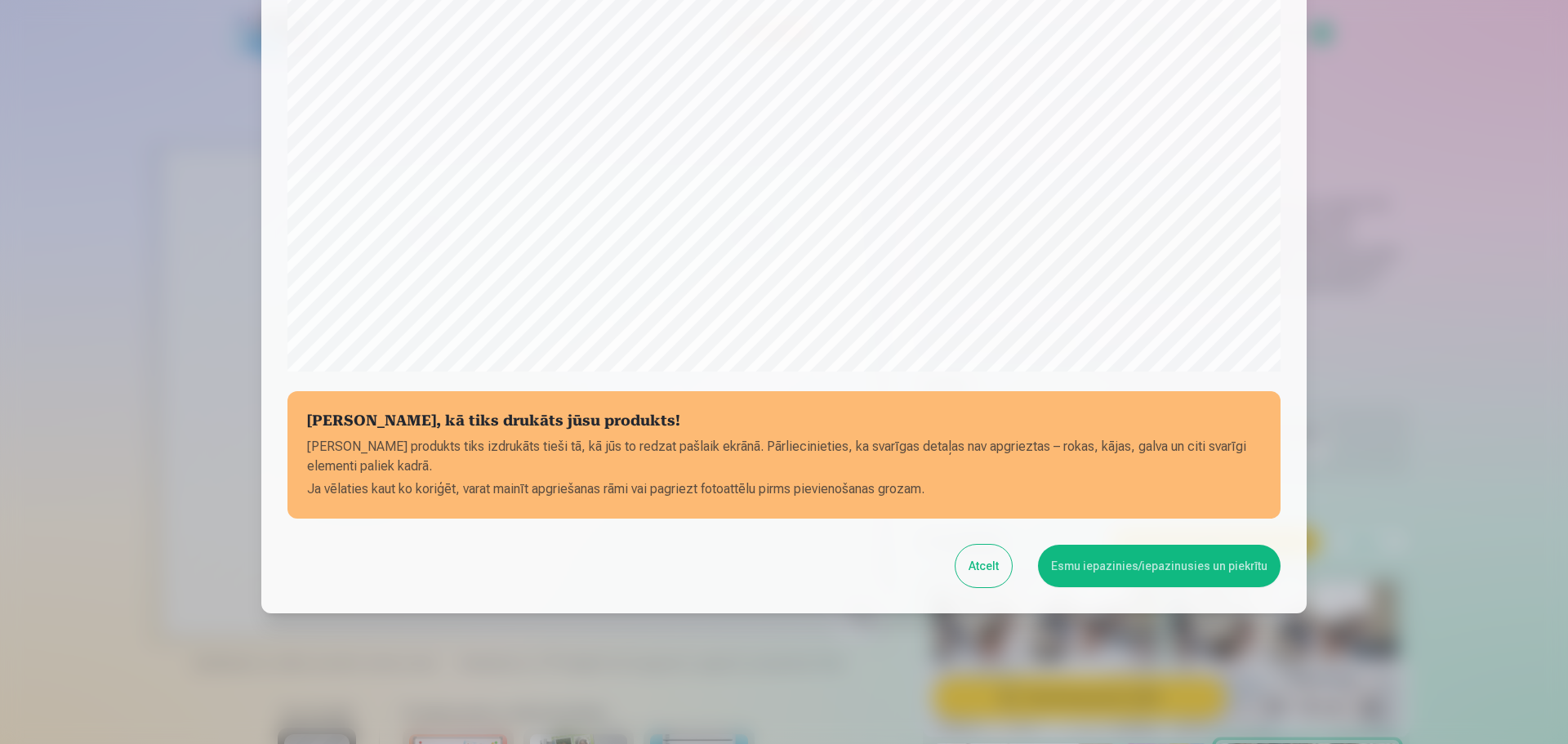
click at [1157, 561] on button "Esmu iepazinies/iepazinusies un piekrītu" at bounding box center [1160, 566] width 243 height 43
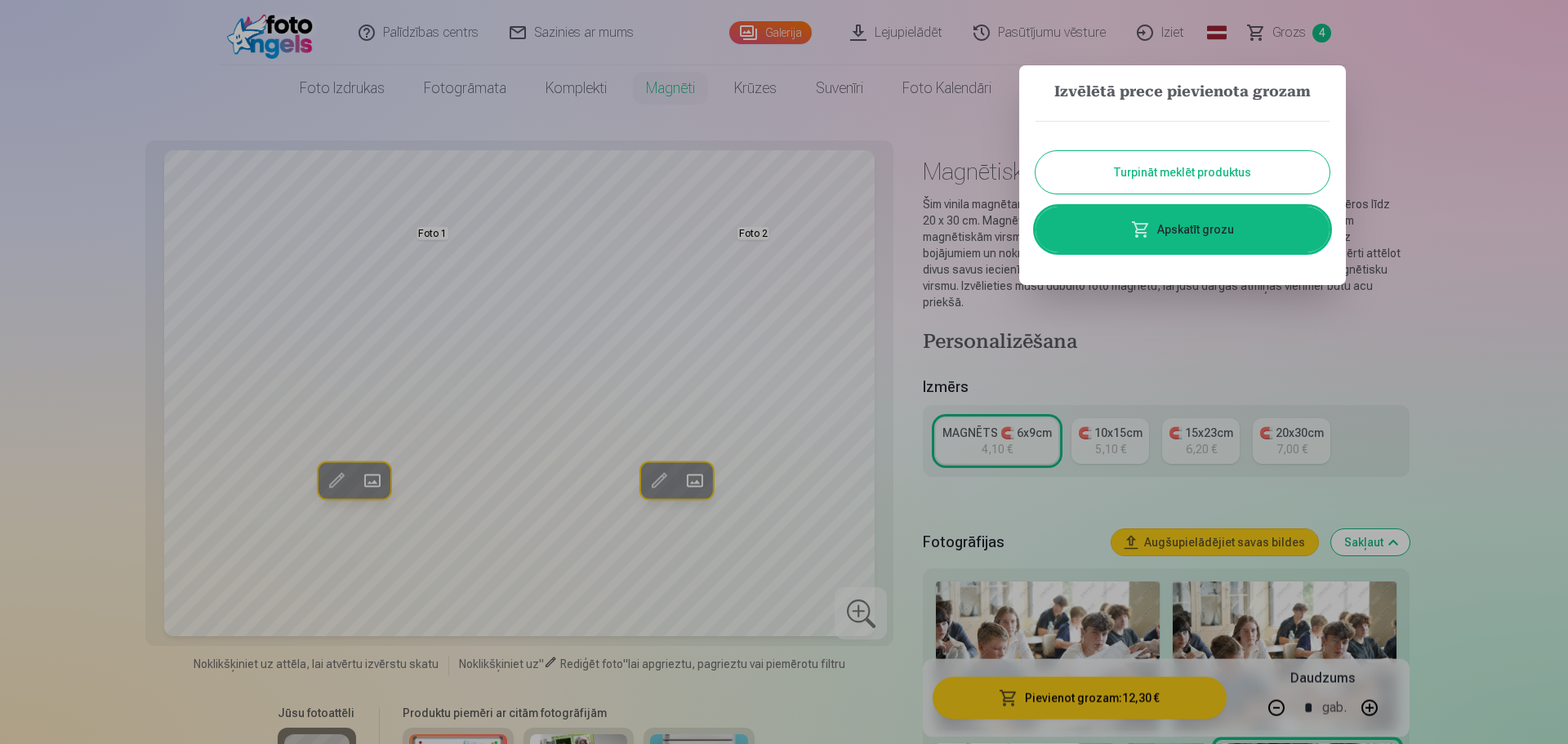
click at [1164, 177] on button "Turpināt meklēt produktus" at bounding box center [1182, 172] width 294 height 43
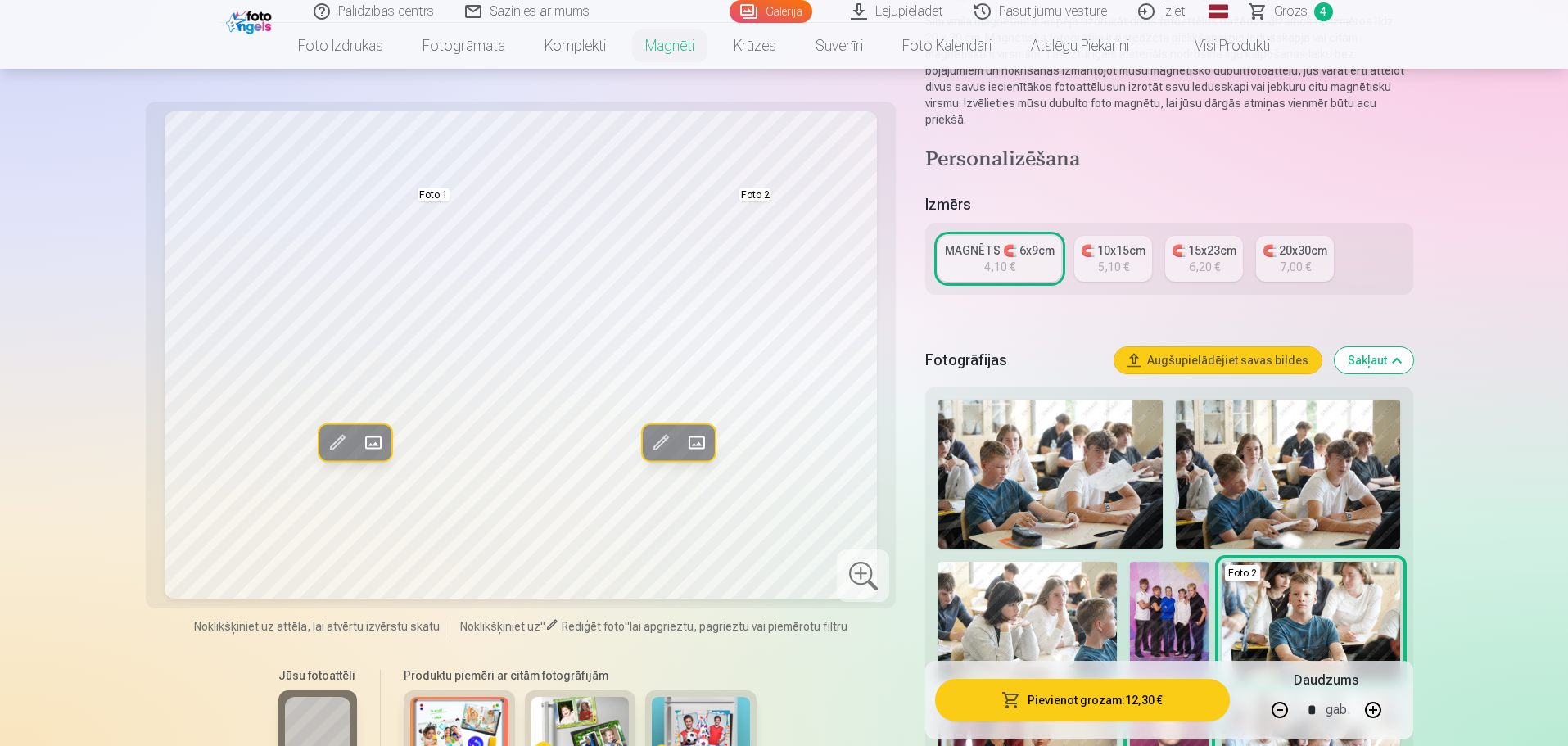
scroll to position [164, 0]
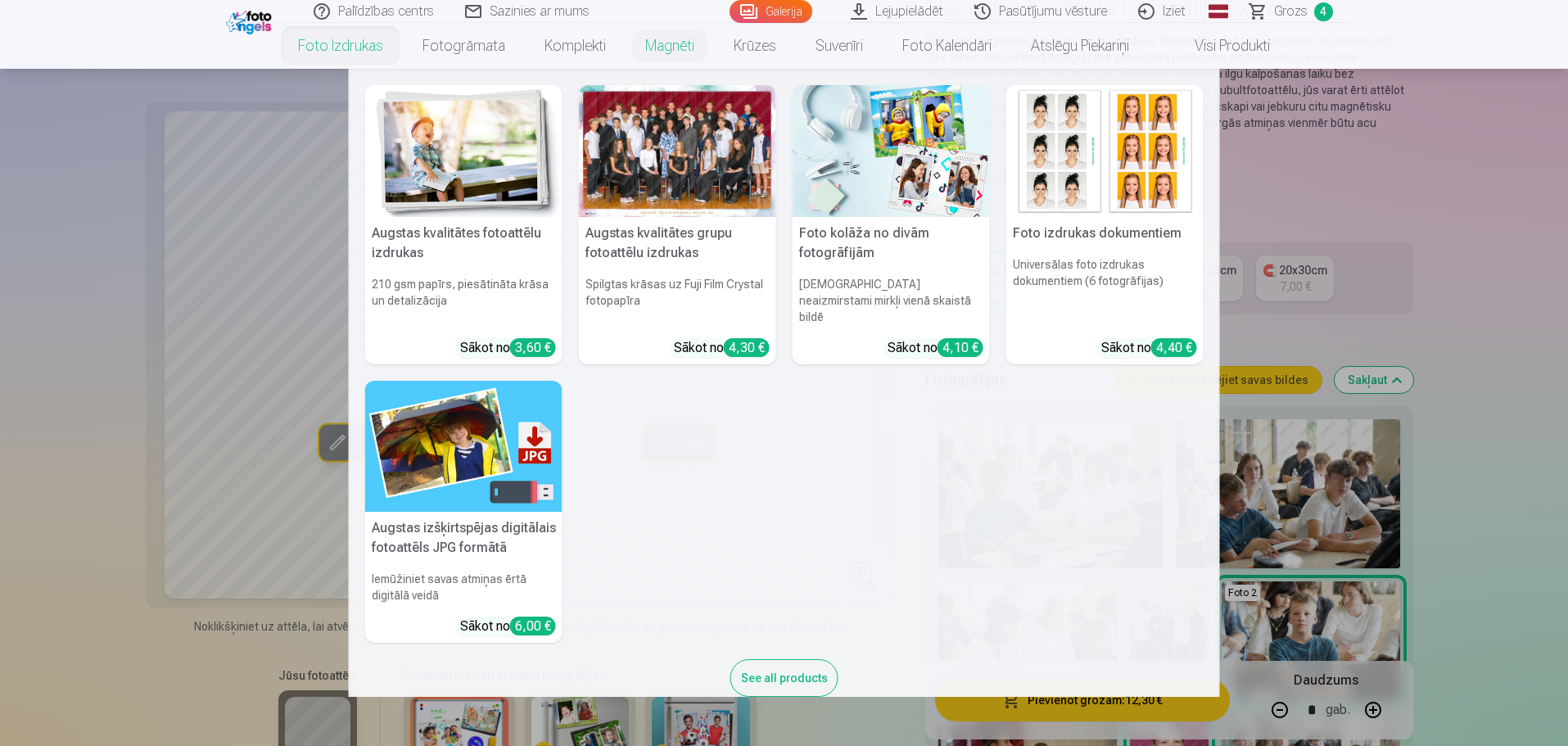
click at [341, 49] on link "Foto izdrukas" at bounding box center [341, 46] width 125 height 46
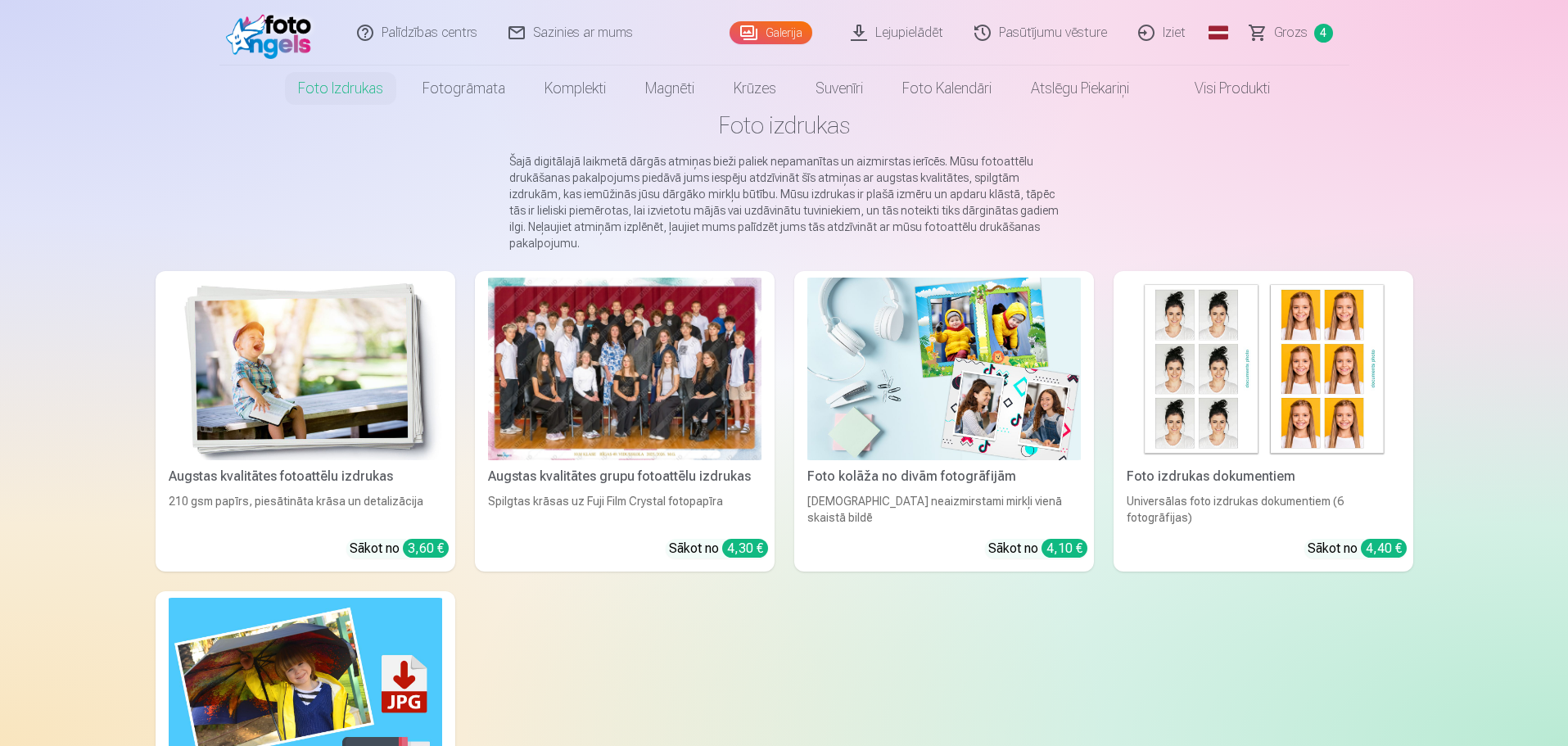
scroll to position [82, 0]
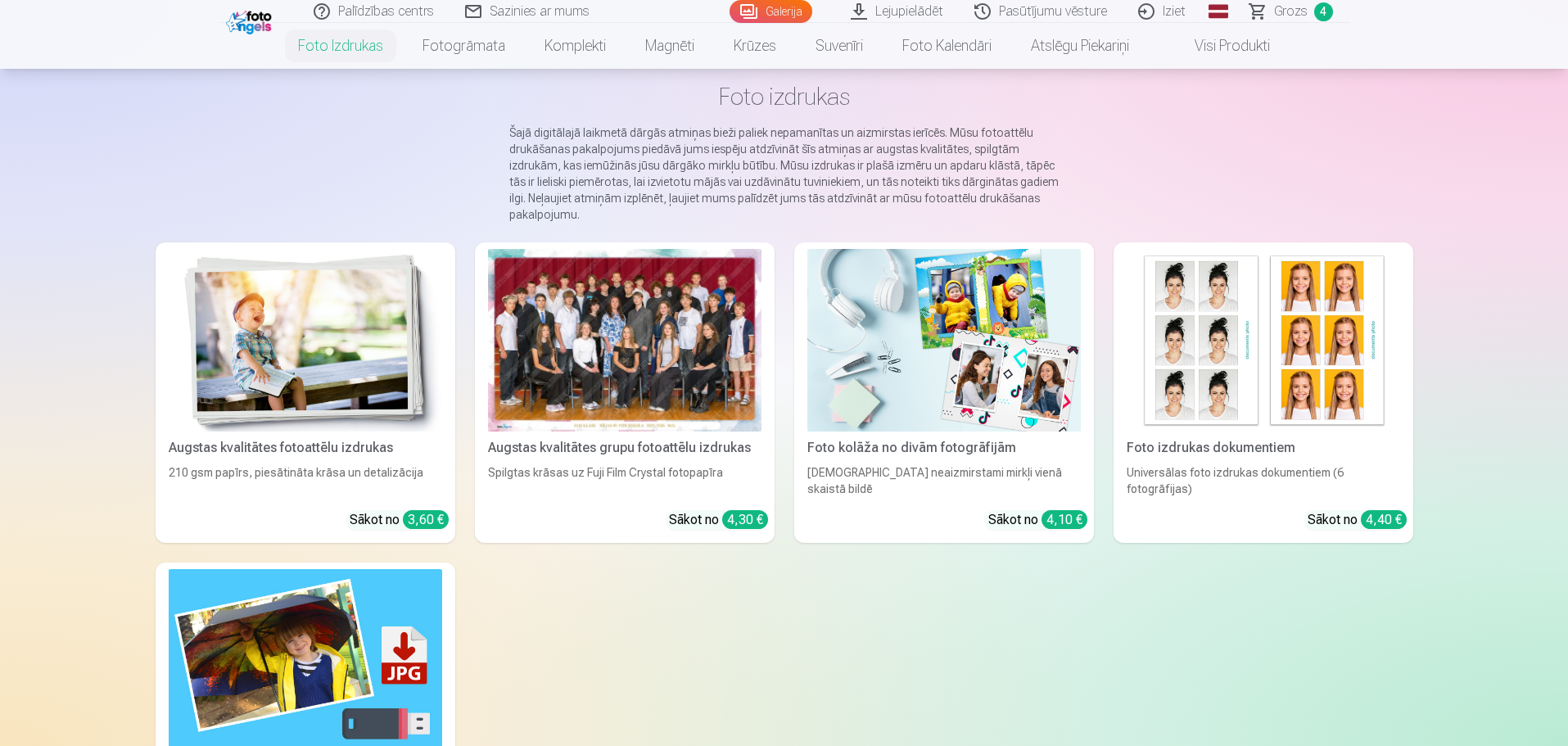
click at [329, 416] on img at bounding box center [305, 339] width 274 height 182
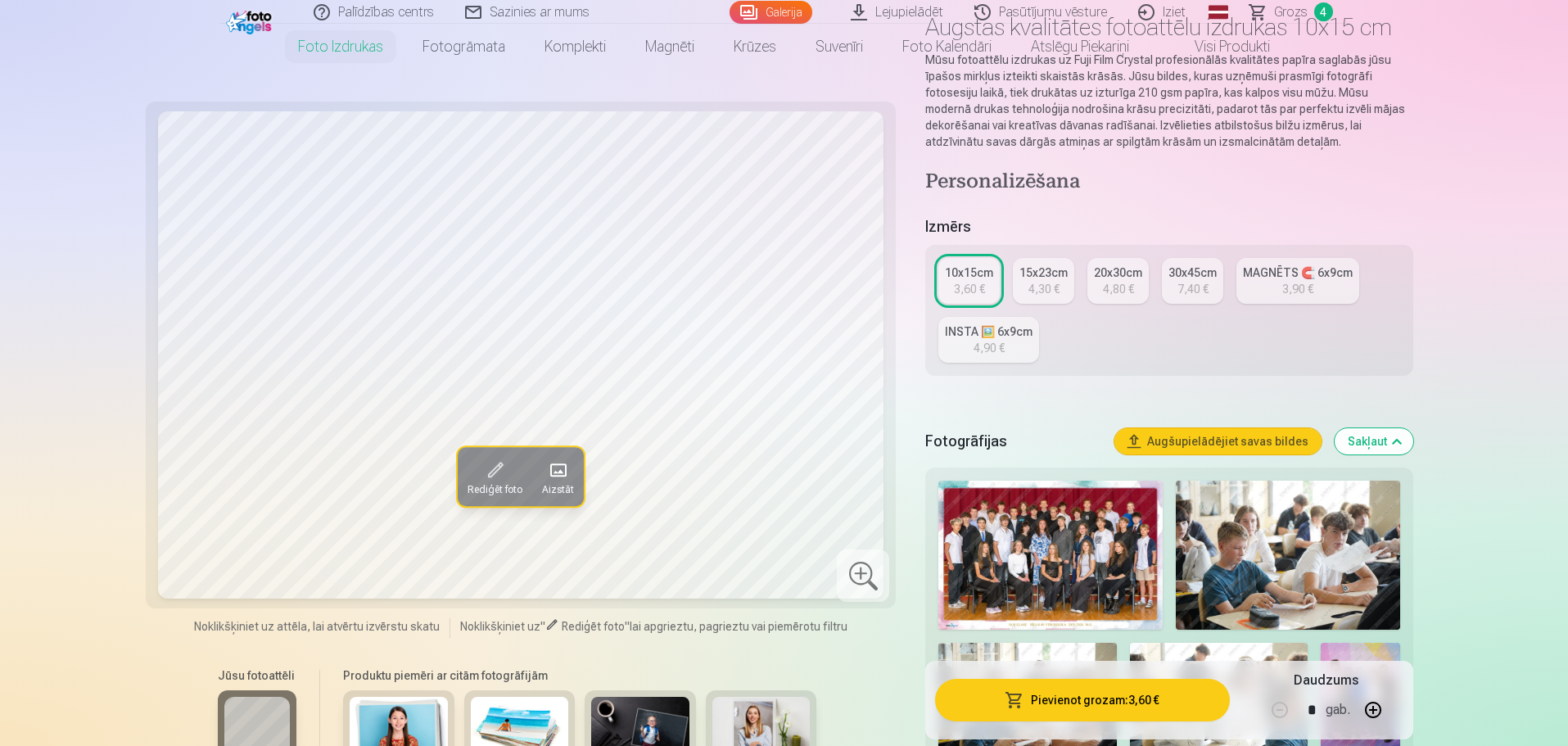
scroll to position [164, 0]
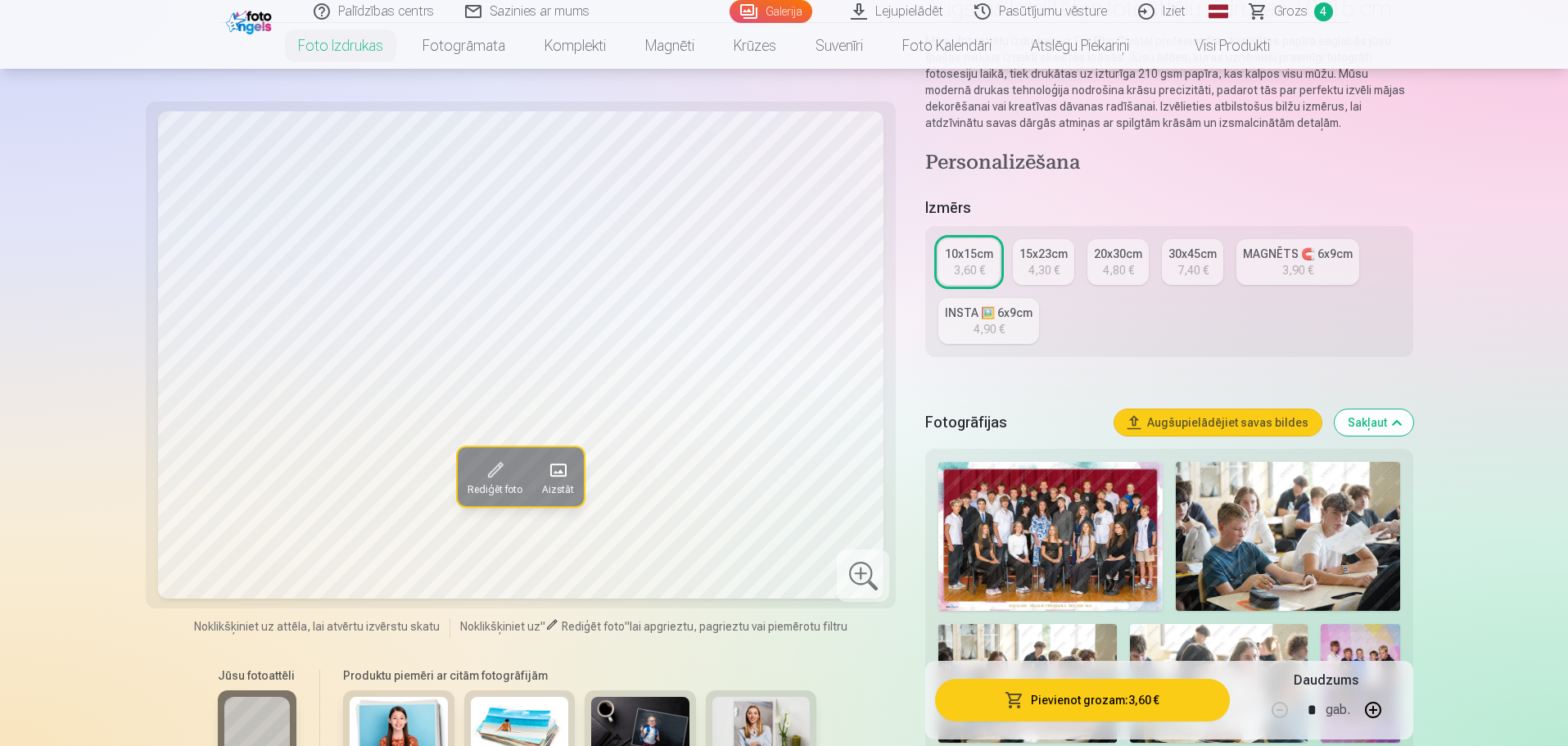
click at [1105, 274] on div "4,80 €" at bounding box center [1119, 270] width 31 height 17
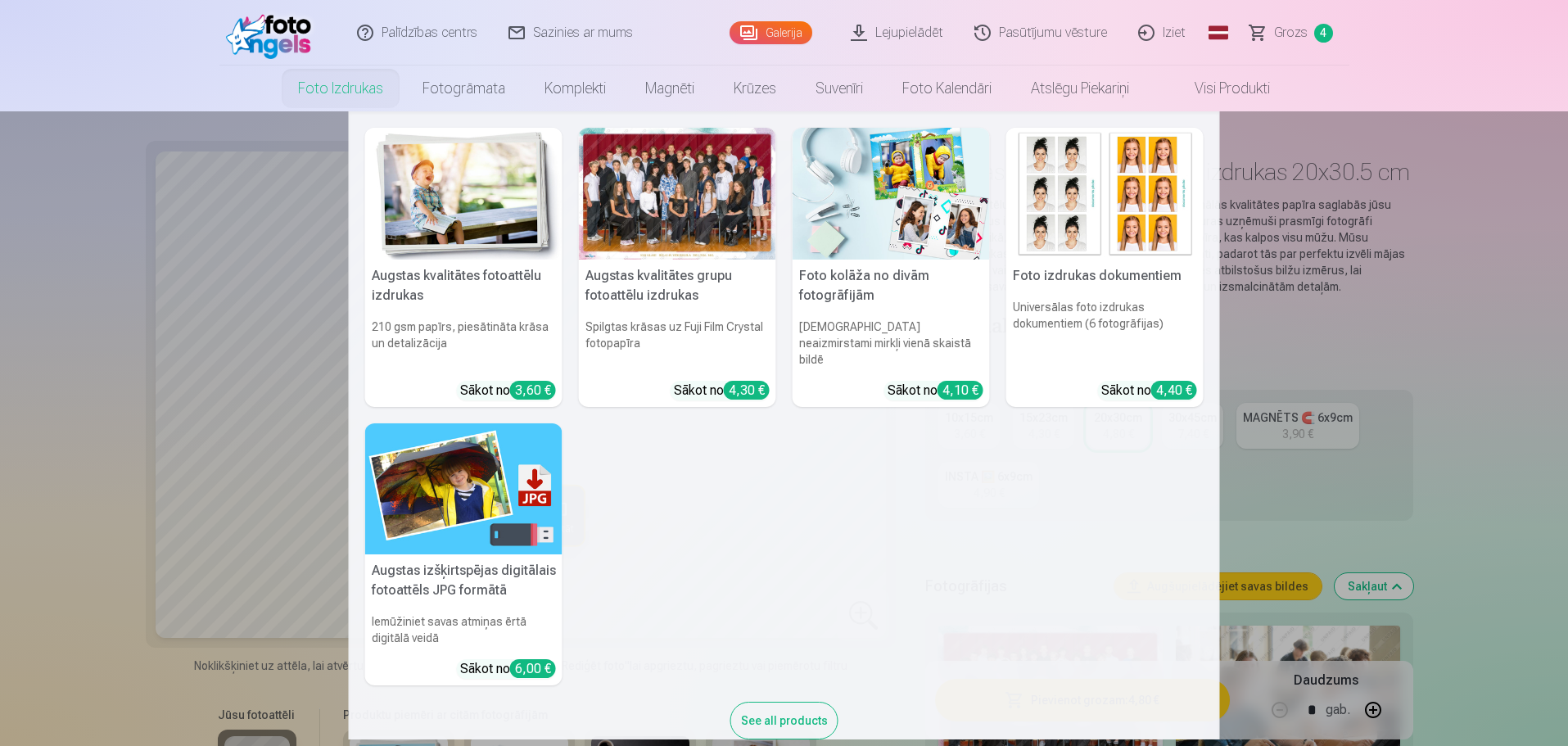
click at [685, 223] on div at bounding box center [677, 193] width 197 height 132
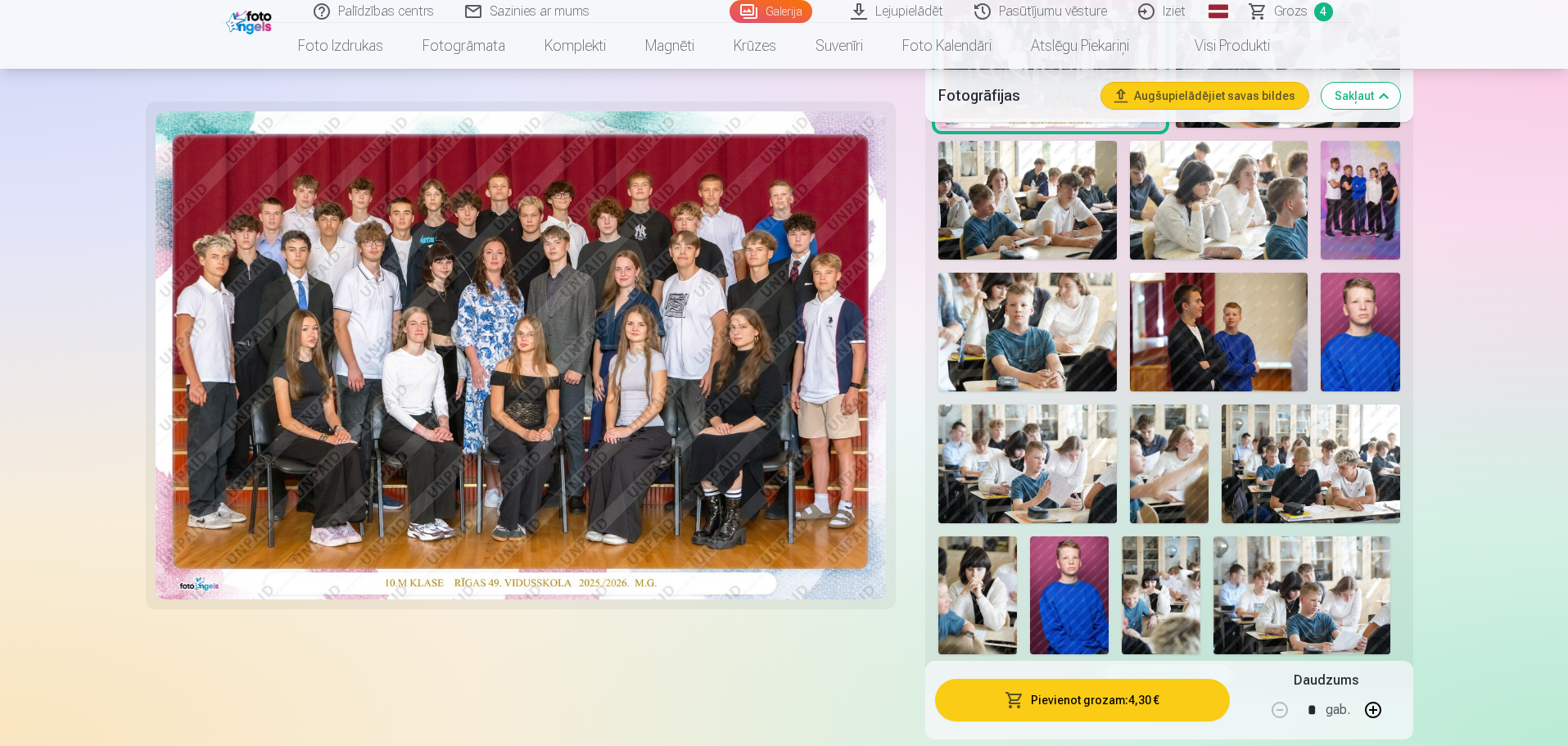
scroll to position [655, 0]
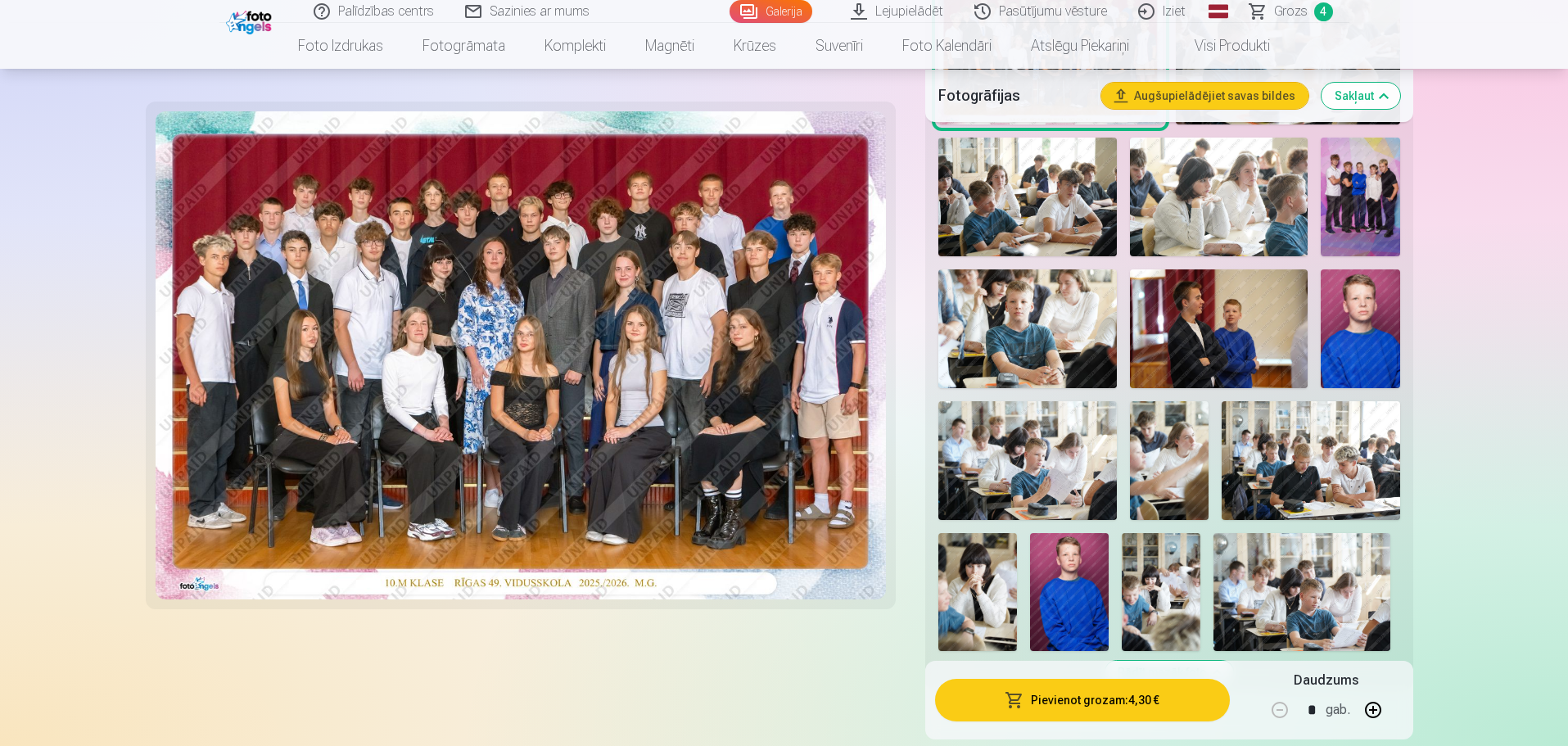
click at [1370, 155] on img at bounding box center [1359, 197] width 79 height 119
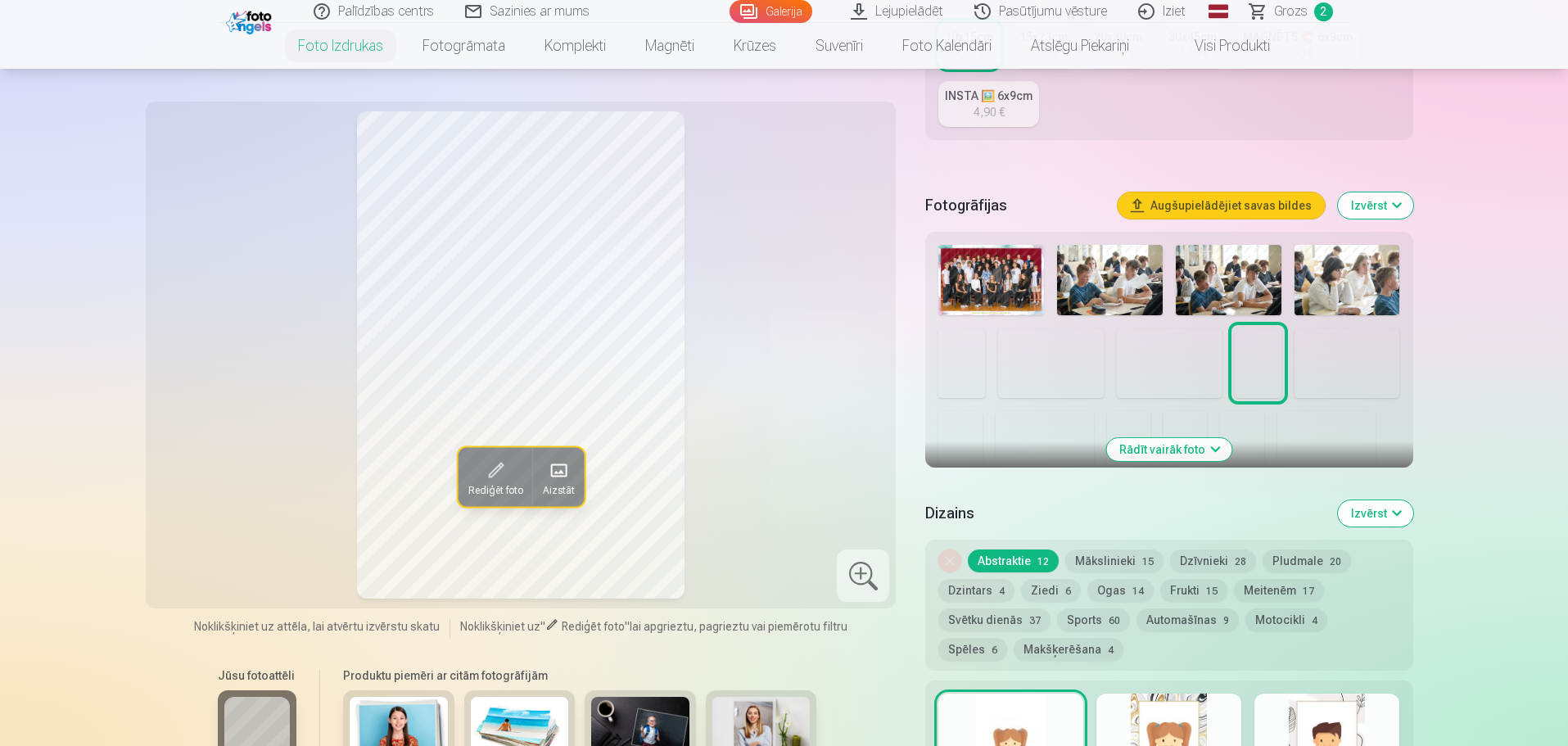
scroll to position [491, 0]
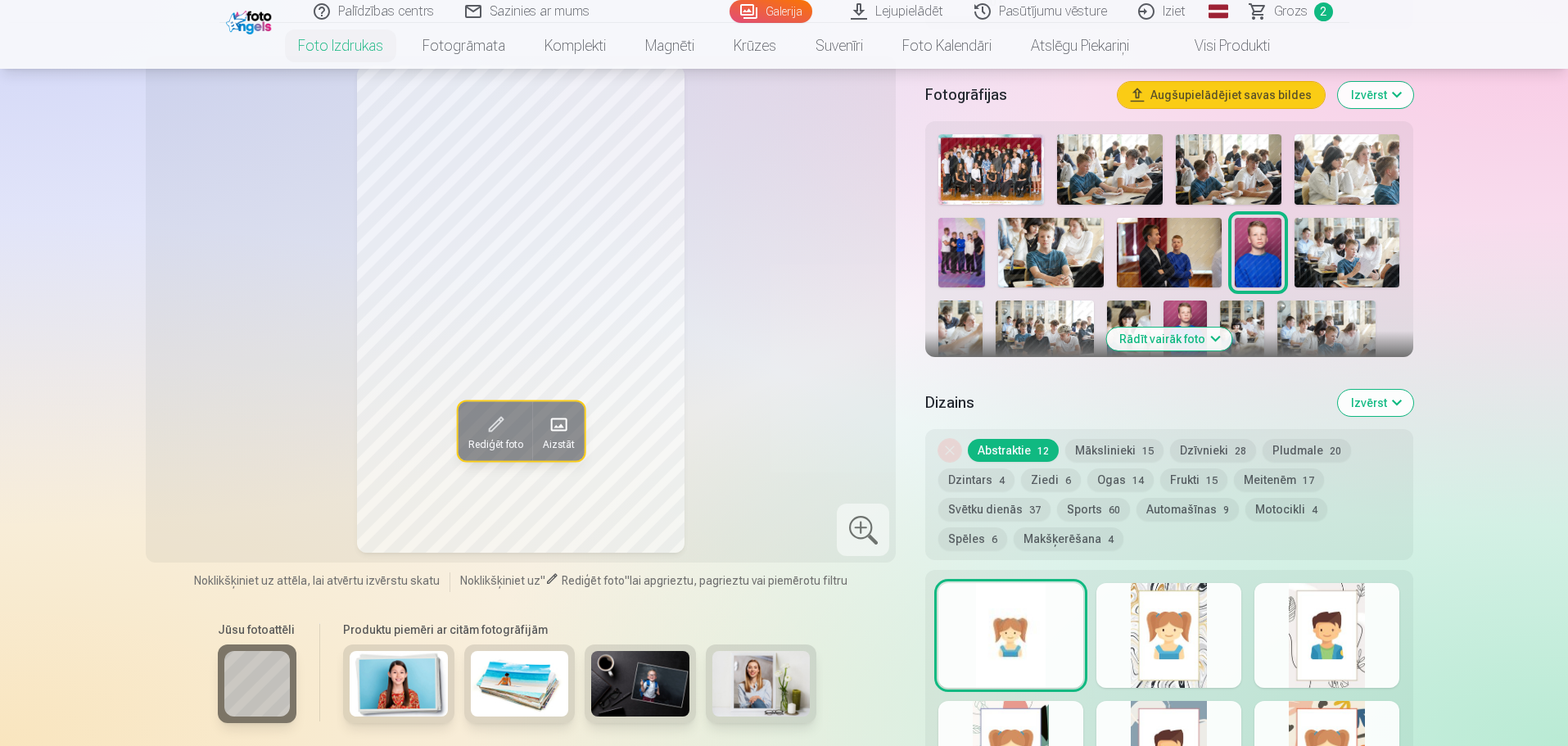
click at [1214, 333] on button "Rādīt vairāk foto" at bounding box center [1168, 339] width 126 height 23
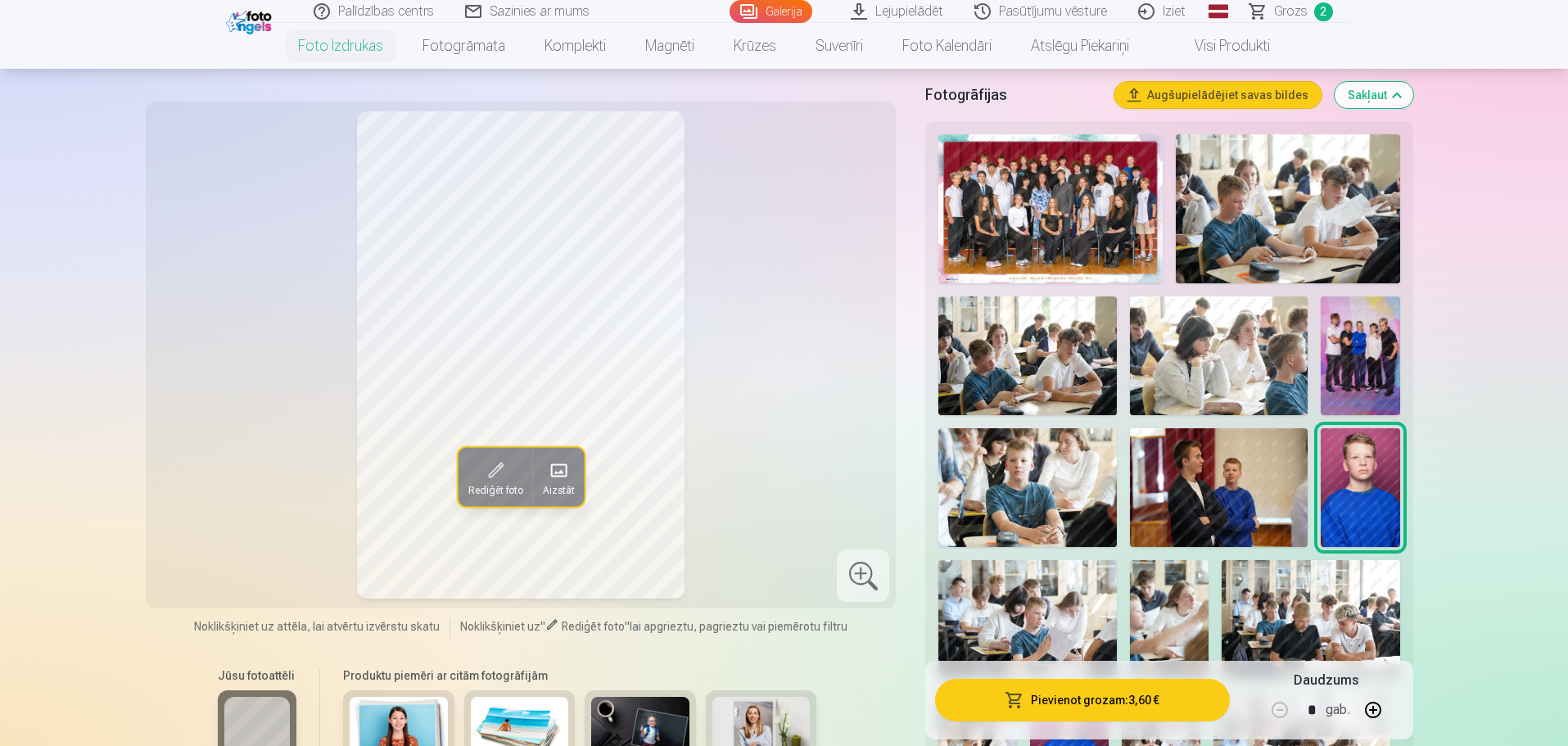
click at [1364, 372] on img at bounding box center [1359, 356] width 79 height 119
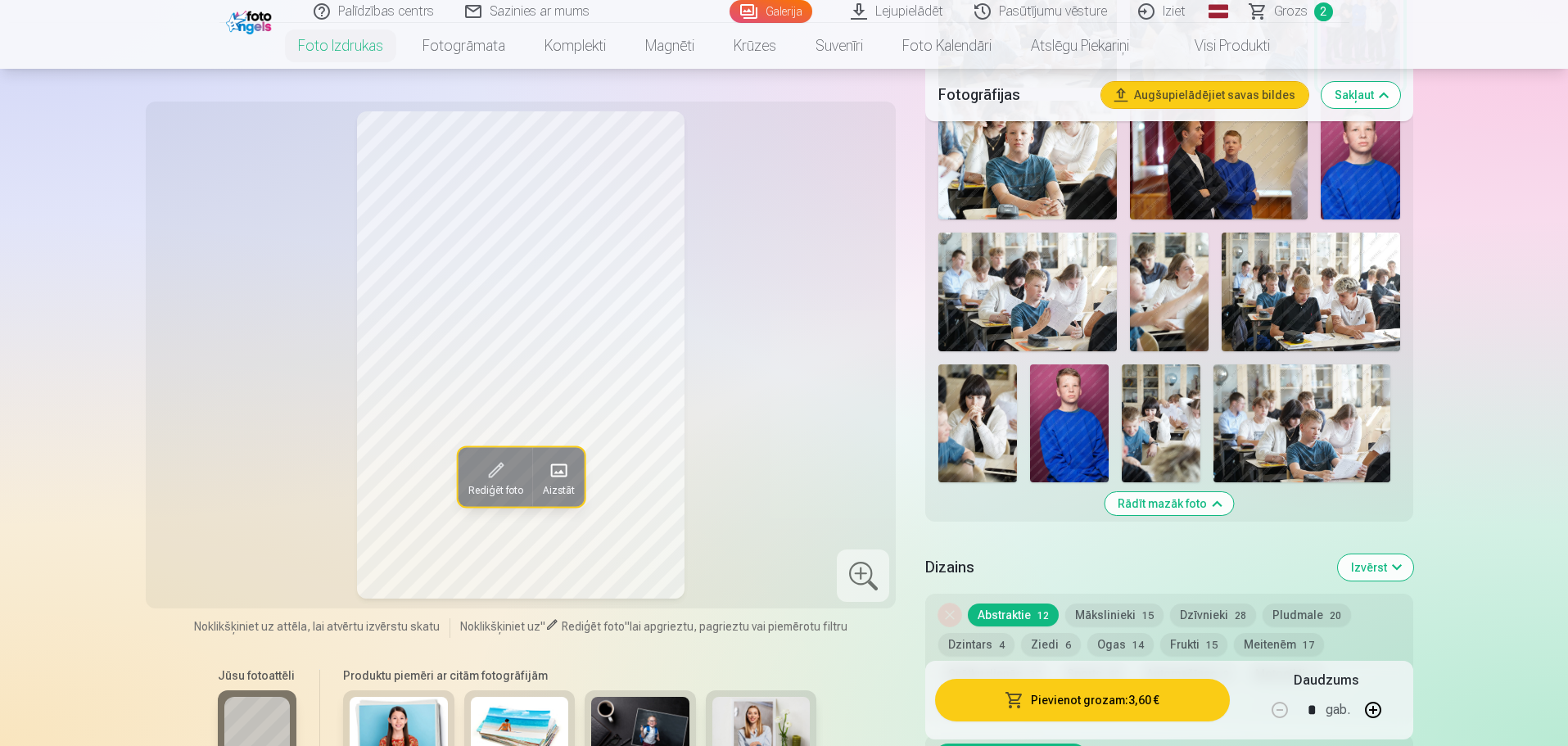
scroll to position [931, 0]
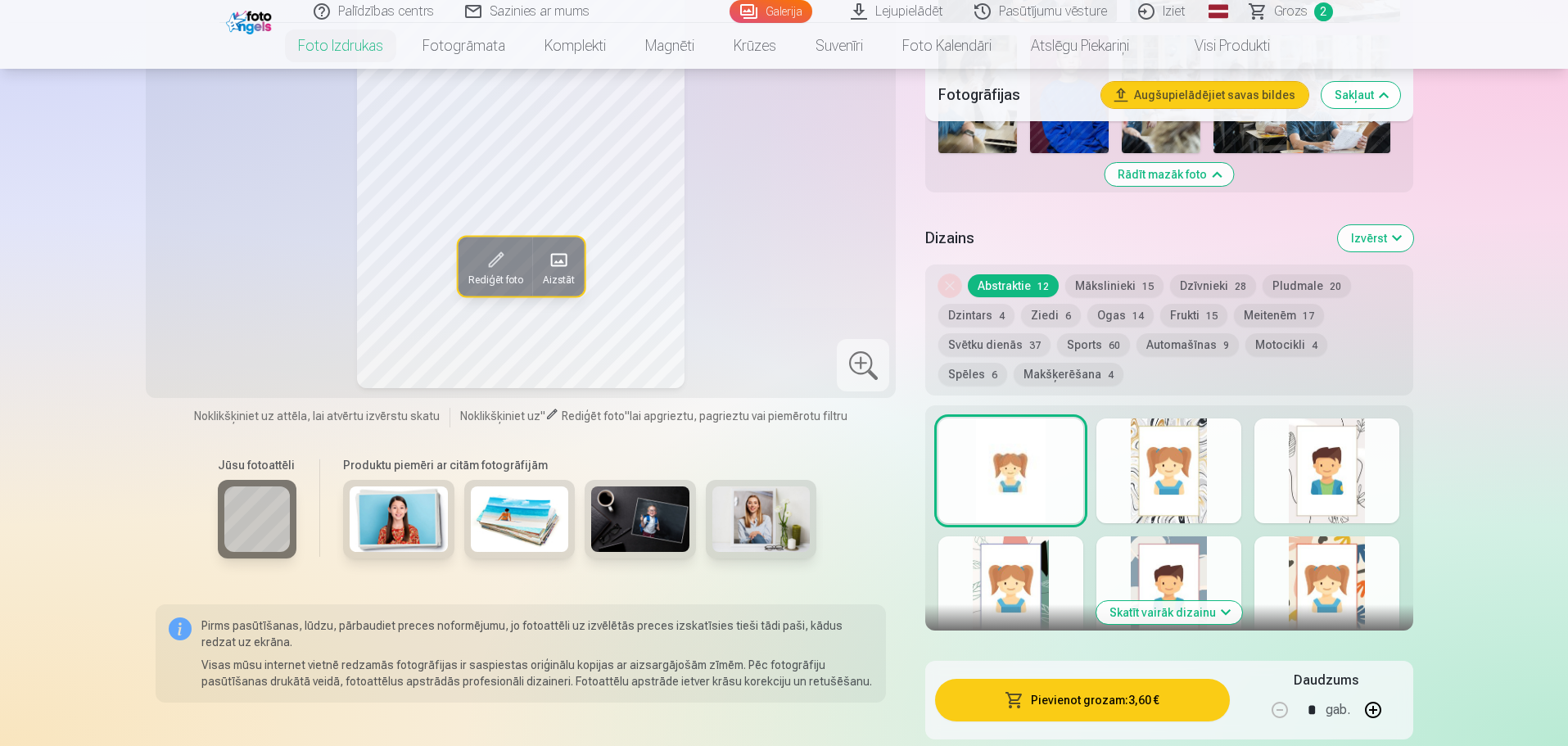
scroll to position [1177, 0]
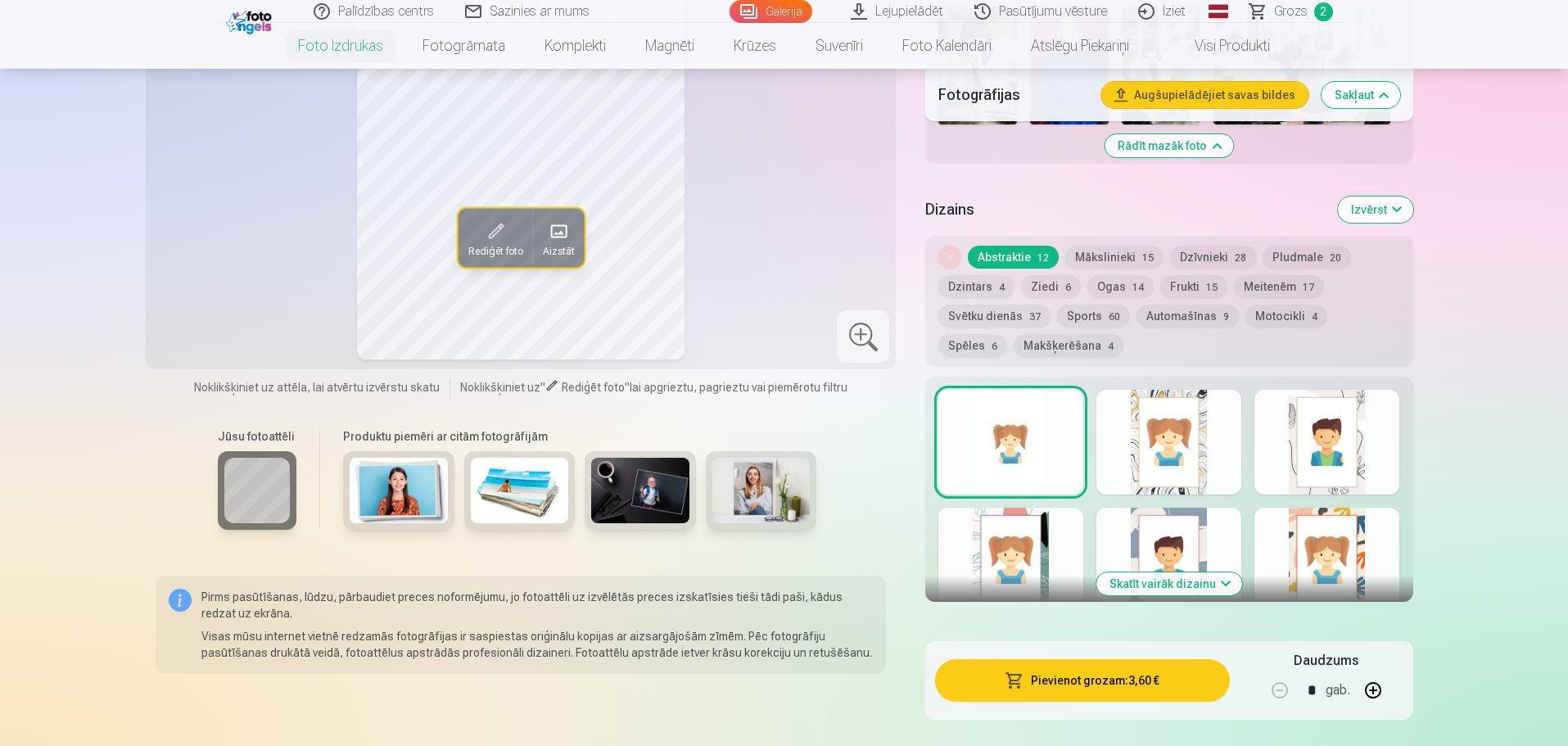
click at [1216, 581] on button "Skatīt vairāk dizainu" at bounding box center [1169, 584] width 146 height 23
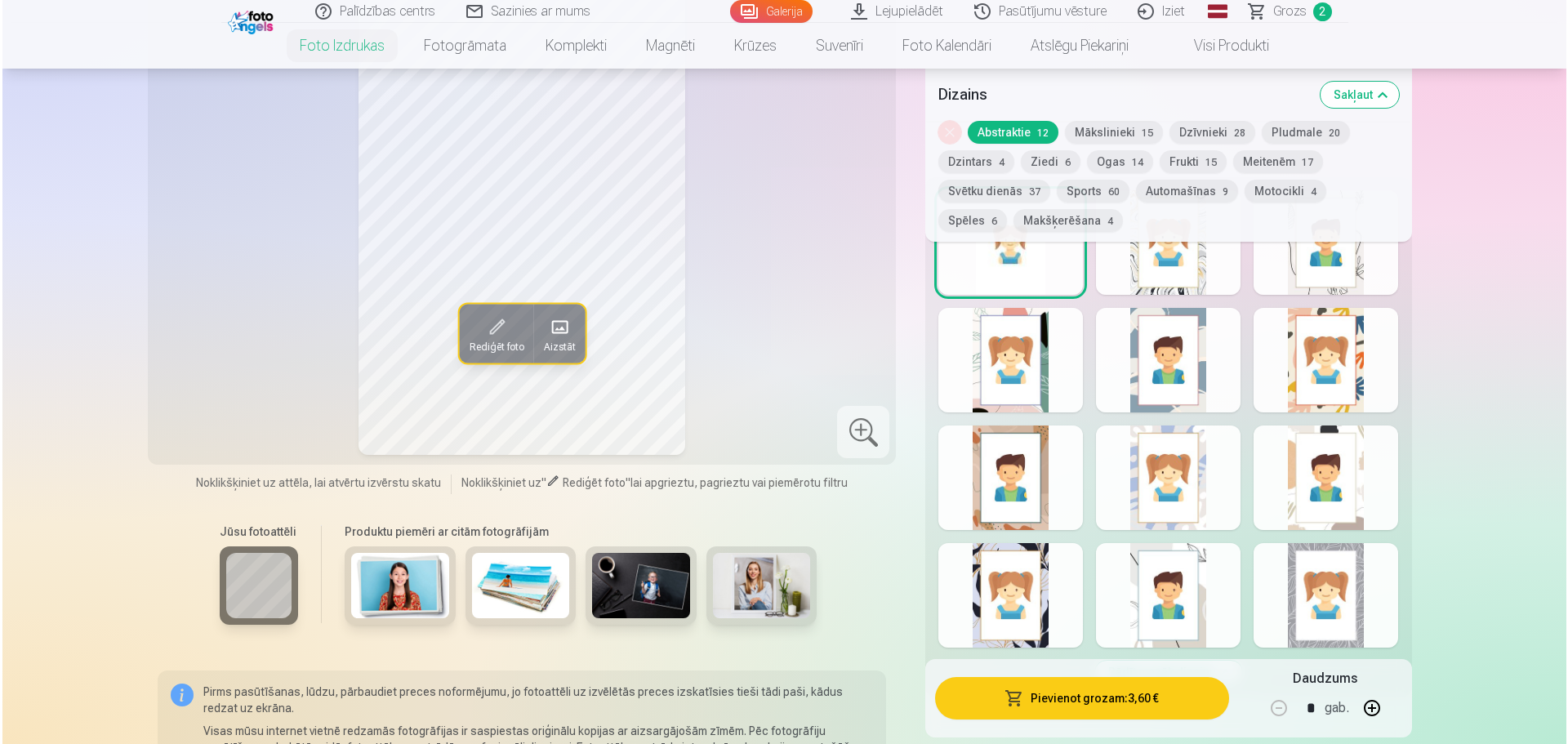
scroll to position [1337, 0]
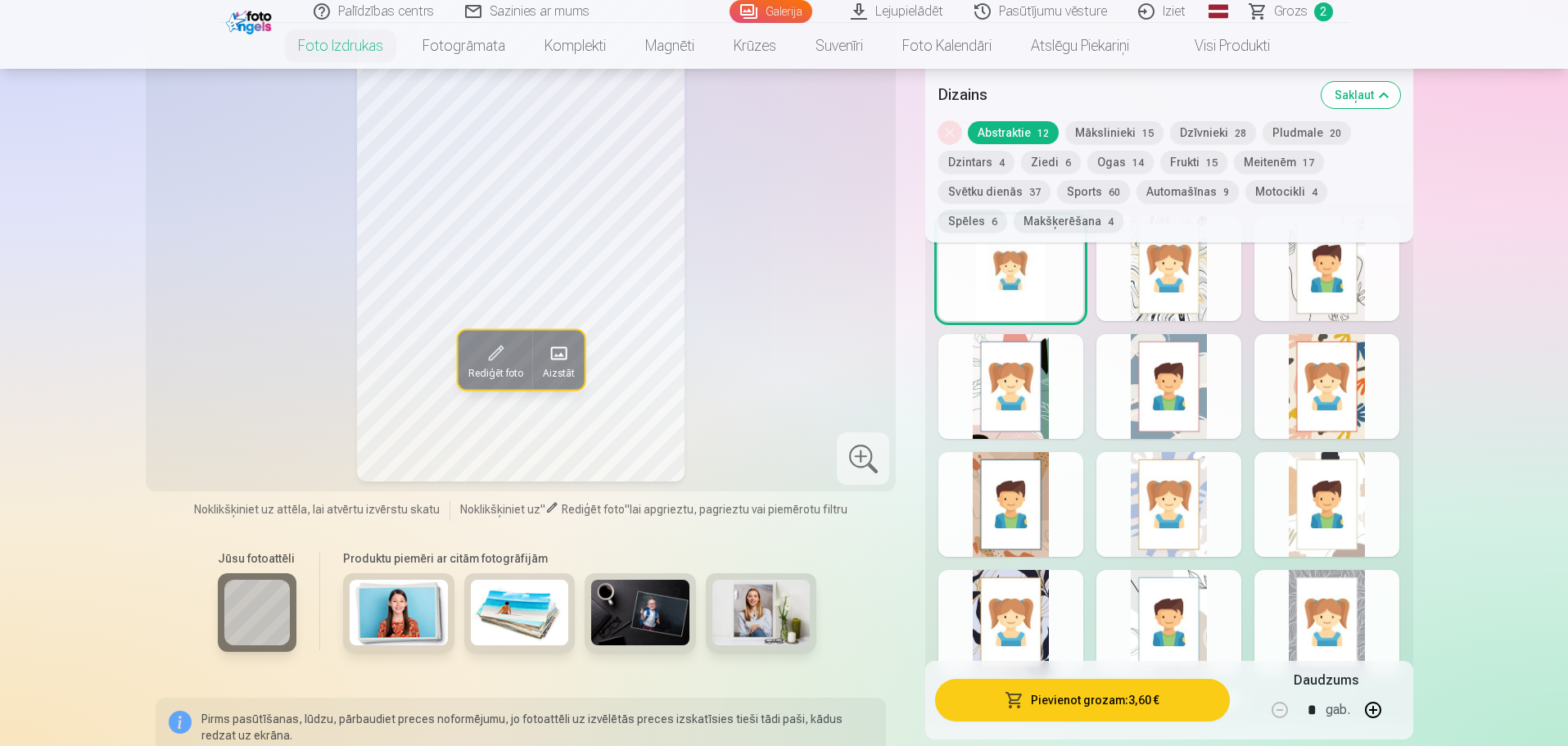
click at [1316, 601] on div at bounding box center [1326, 623] width 145 height 105
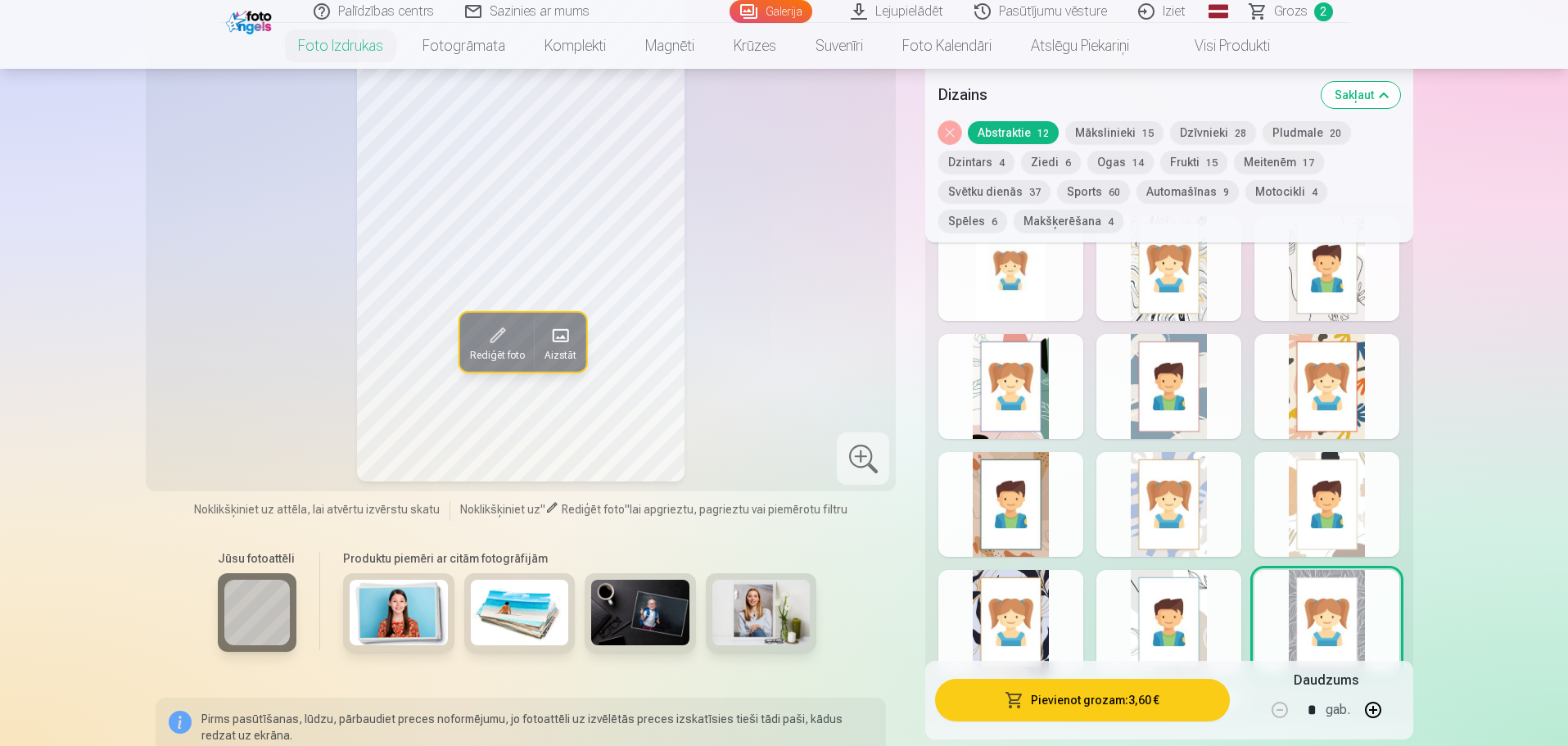
click at [1033, 297] on div at bounding box center [1011, 269] width 145 height 105
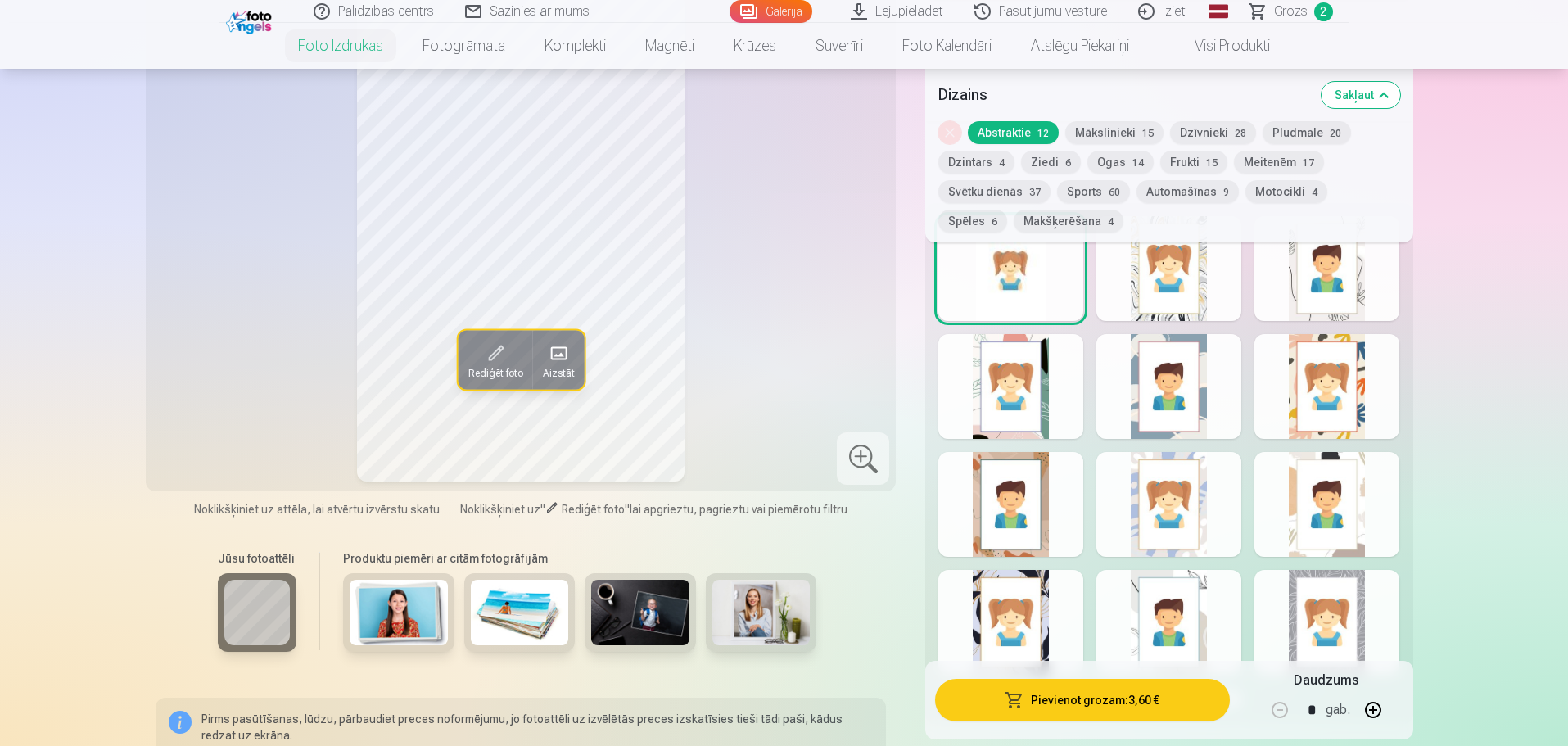
click at [1100, 698] on button "Pievienot grozam : 3,60 €" at bounding box center [1082, 700] width 294 height 43
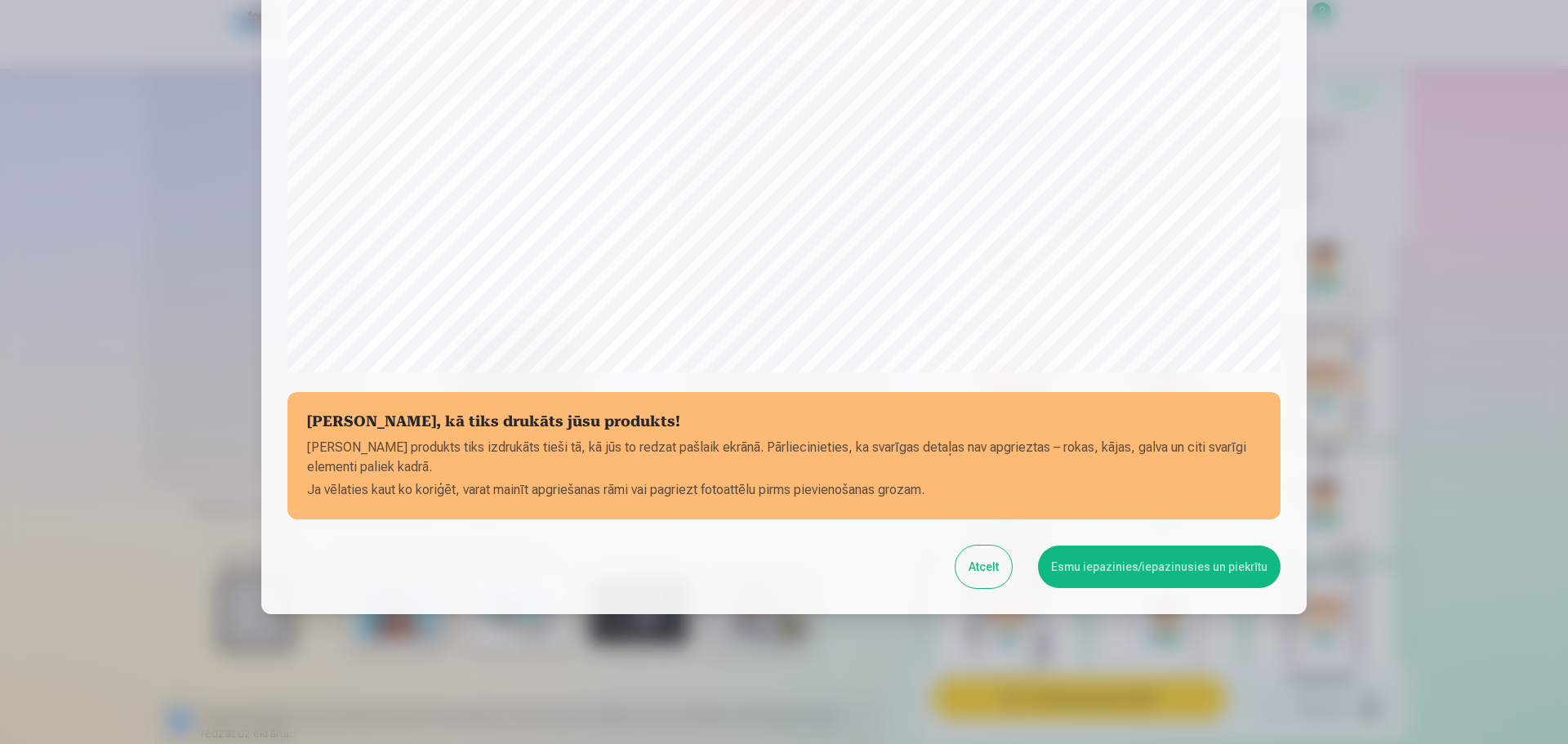
scroll to position [432, 0]
click at [1127, 567] on button "Esmu iepazinies/iepazinusies un piekrītu" at bounding box center [1160, 566] width 243 height 43
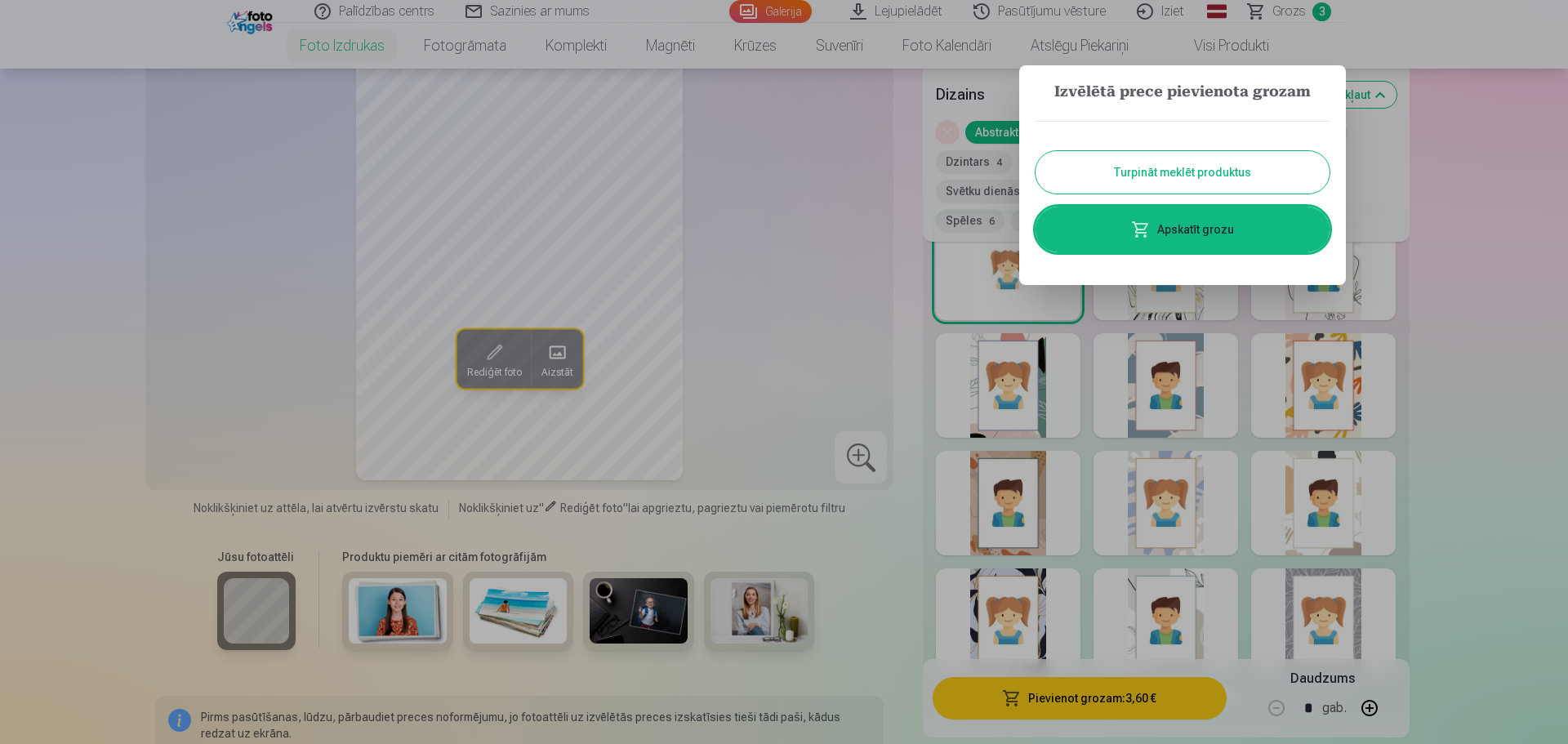
click at [1213, 227] on link "Apskatīt grozu" at bounding box center [1182, 230] width 294 height 46
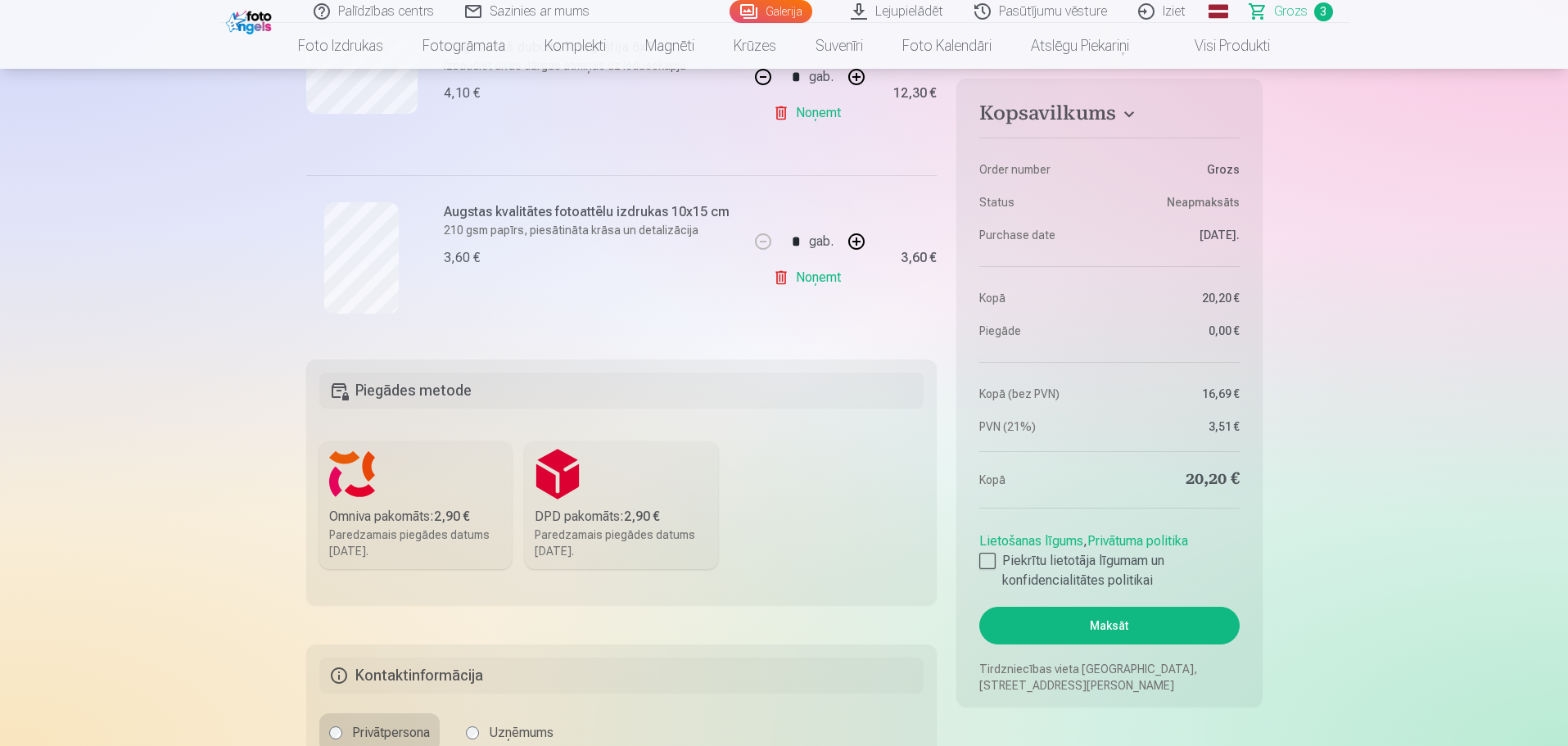
scroll to position [655, 0]
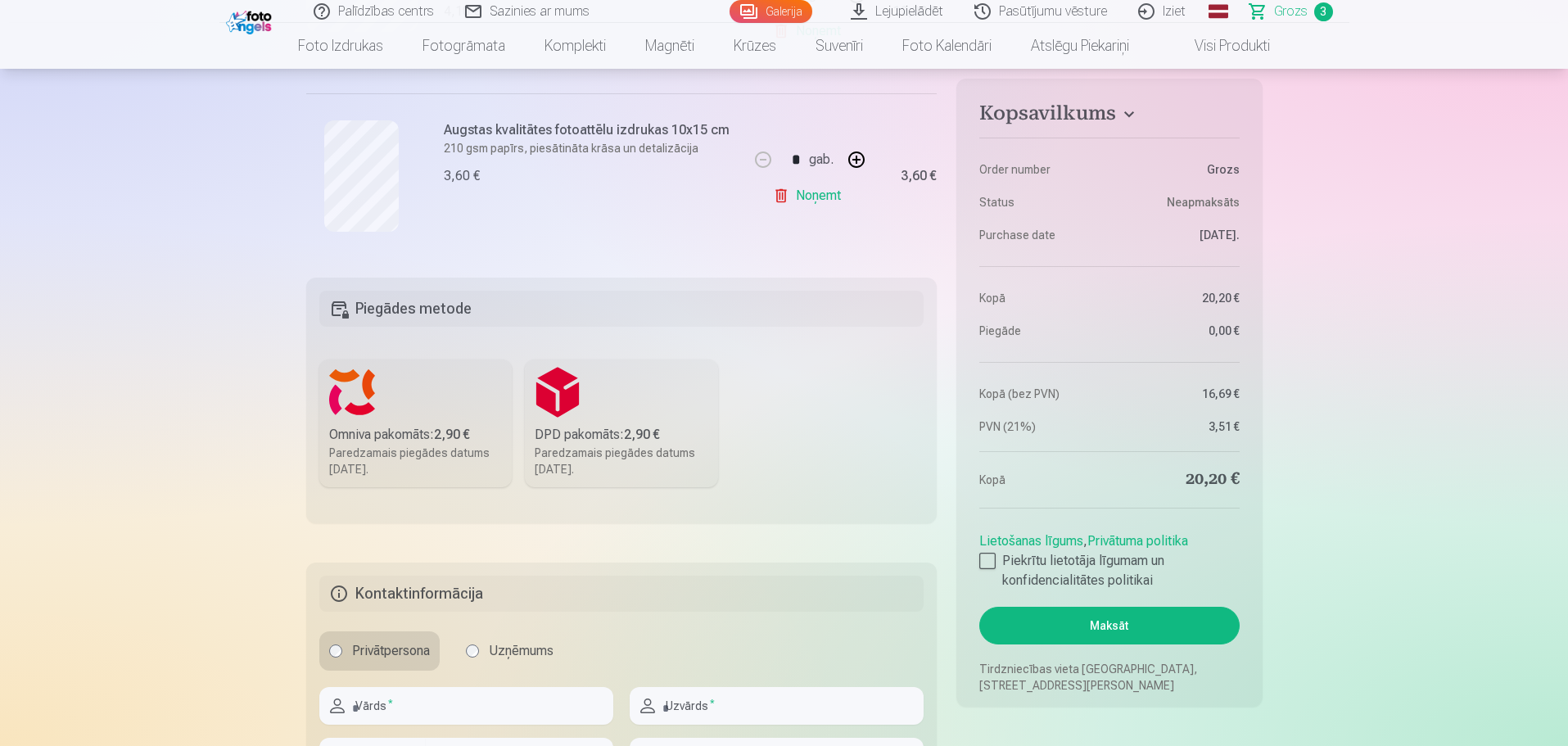
click at [436, 442] on div "Omniva pakomāts : 2,90 €" at bounding box center [416, 435] width 173 height 20
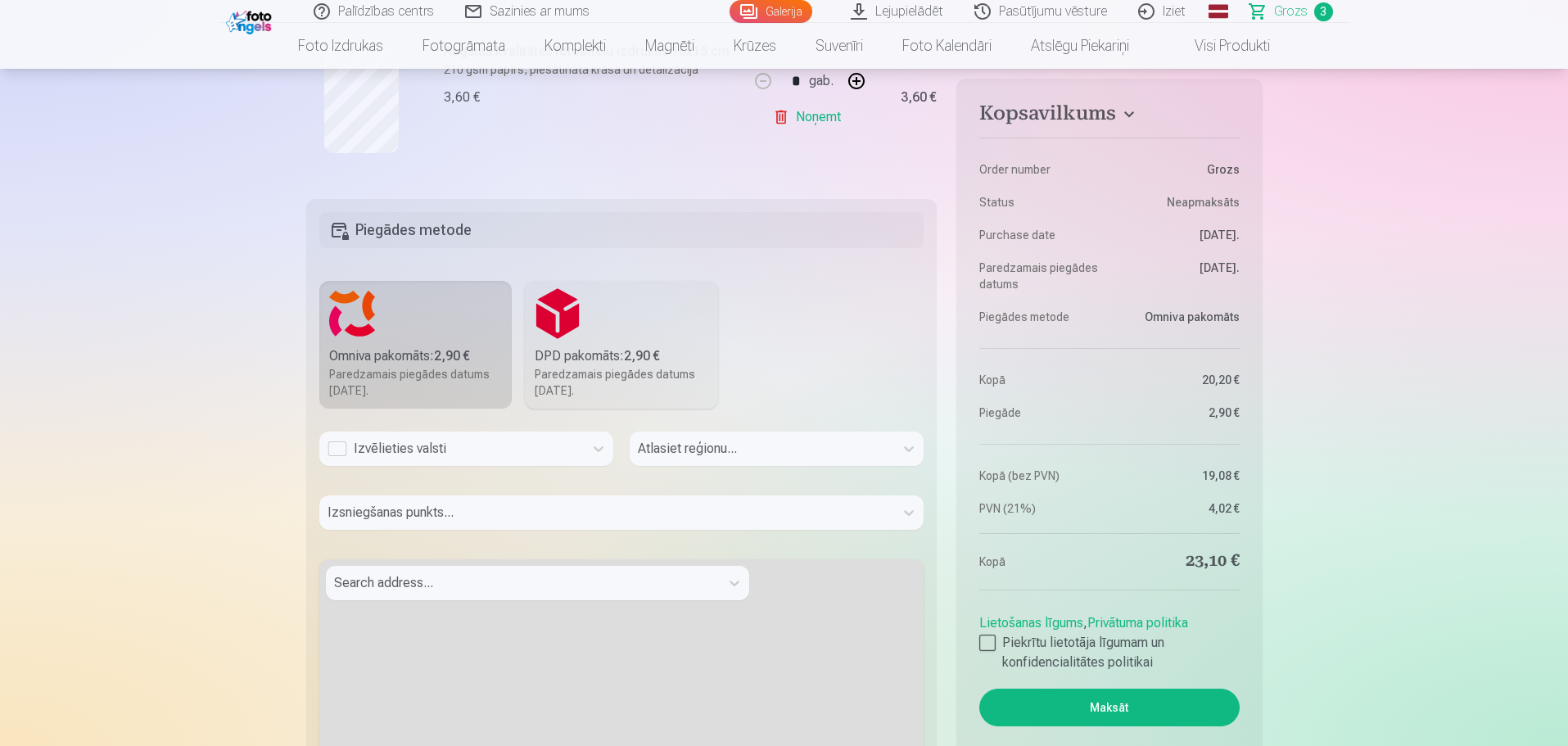
scroll to position [819, 0]
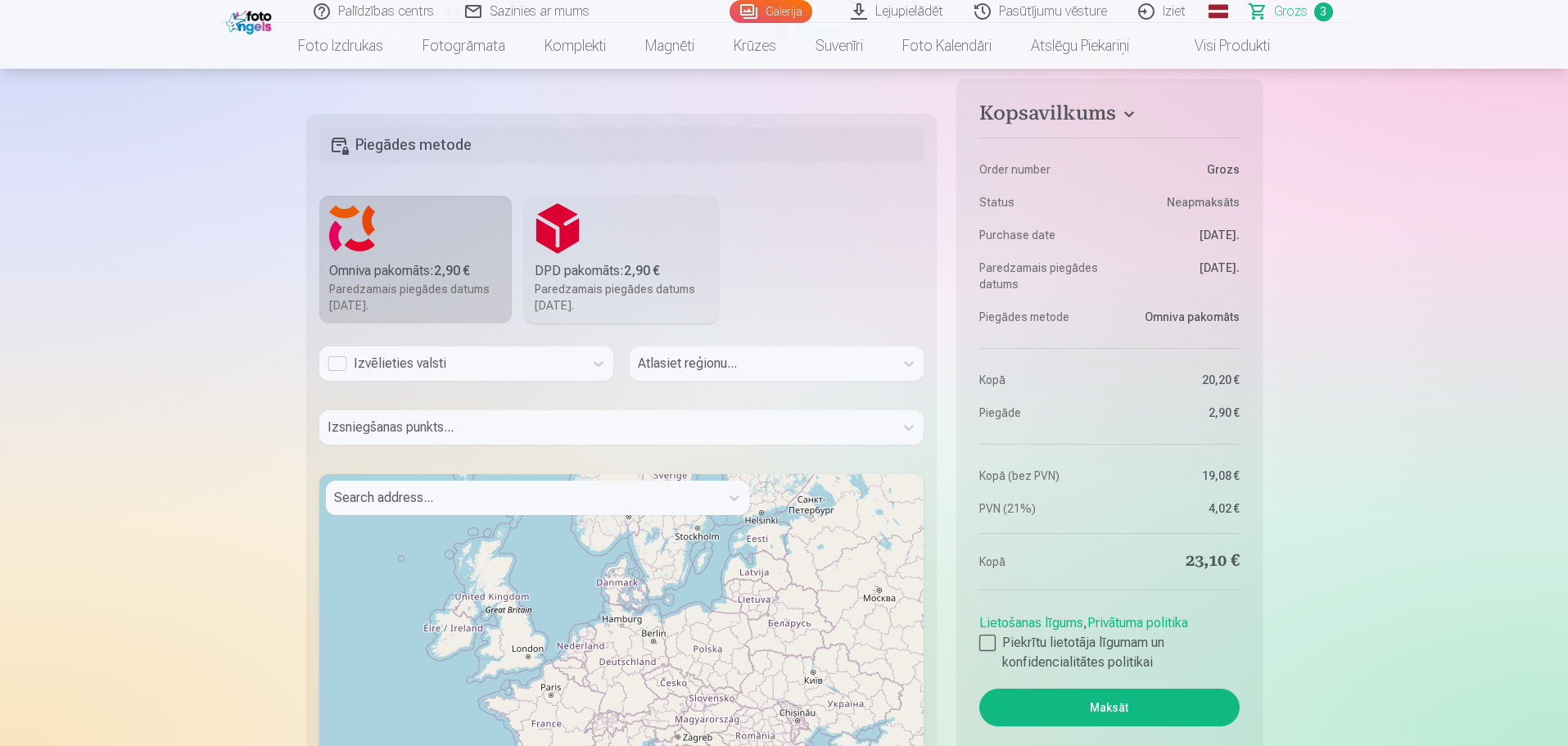
click at [571, 369] on div "Izvēlieties valsti" at bounding box center [451, 364] width 249 height 20
click at [438, 409] on div "Latvija" at bounding box center [466, 409] width 292 height 33
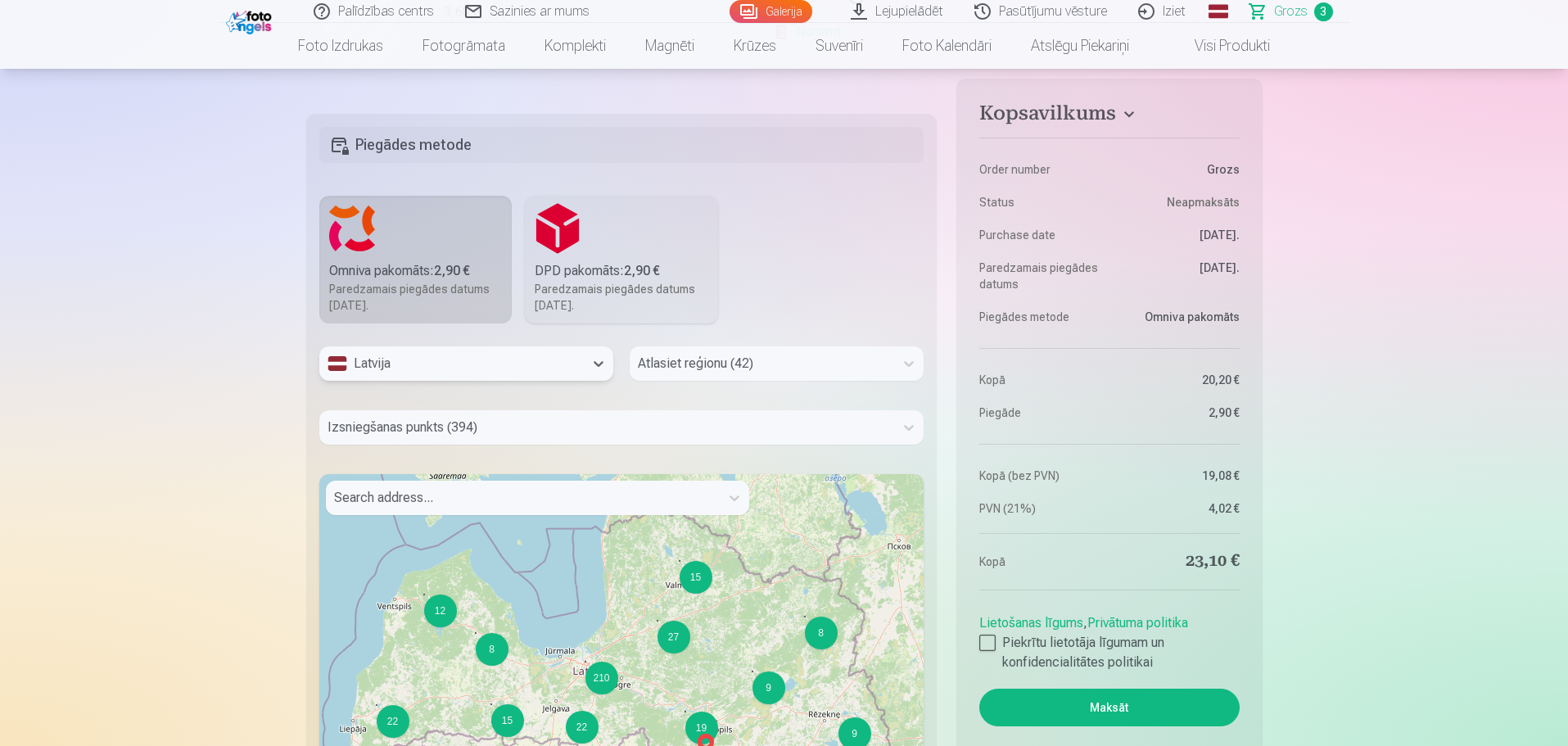
click at [698, 367] on div at bounding box center [761, 364] width 249 height 23
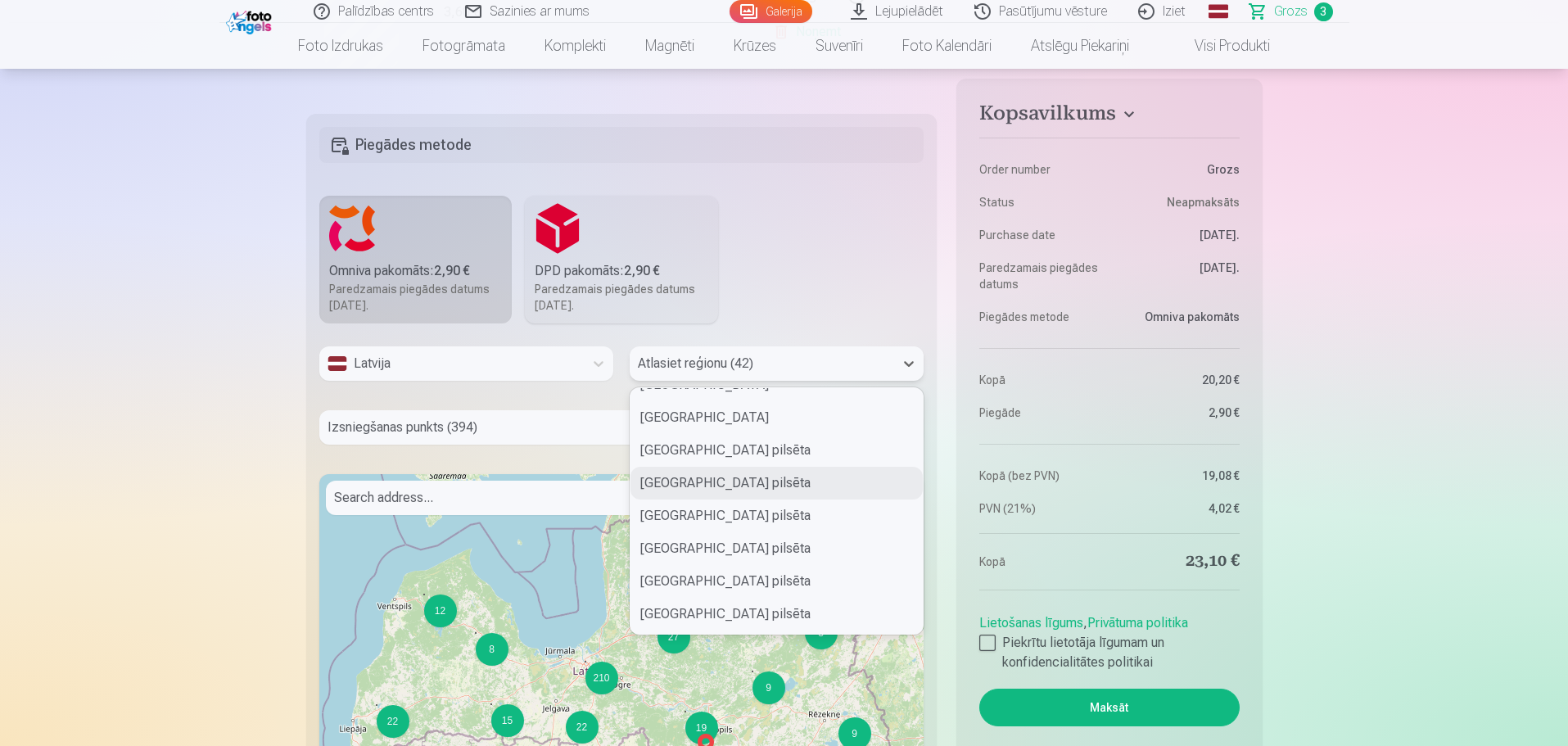
scroll to position [236, 0]
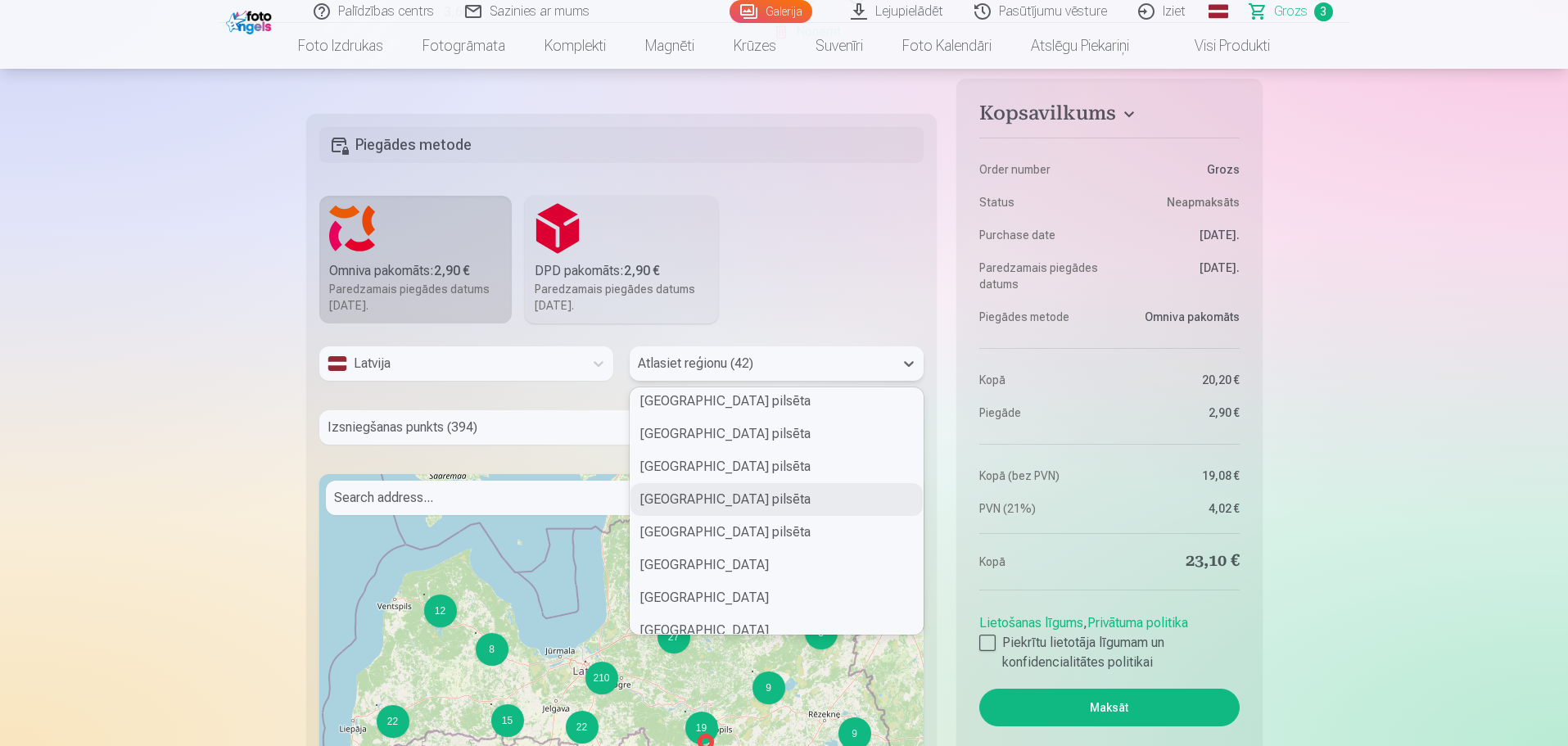
click at [683, 497] on div "[GEOGRAPHIC_DATA] pilsēta" at bounding box center [777, 500] width 292 height 33
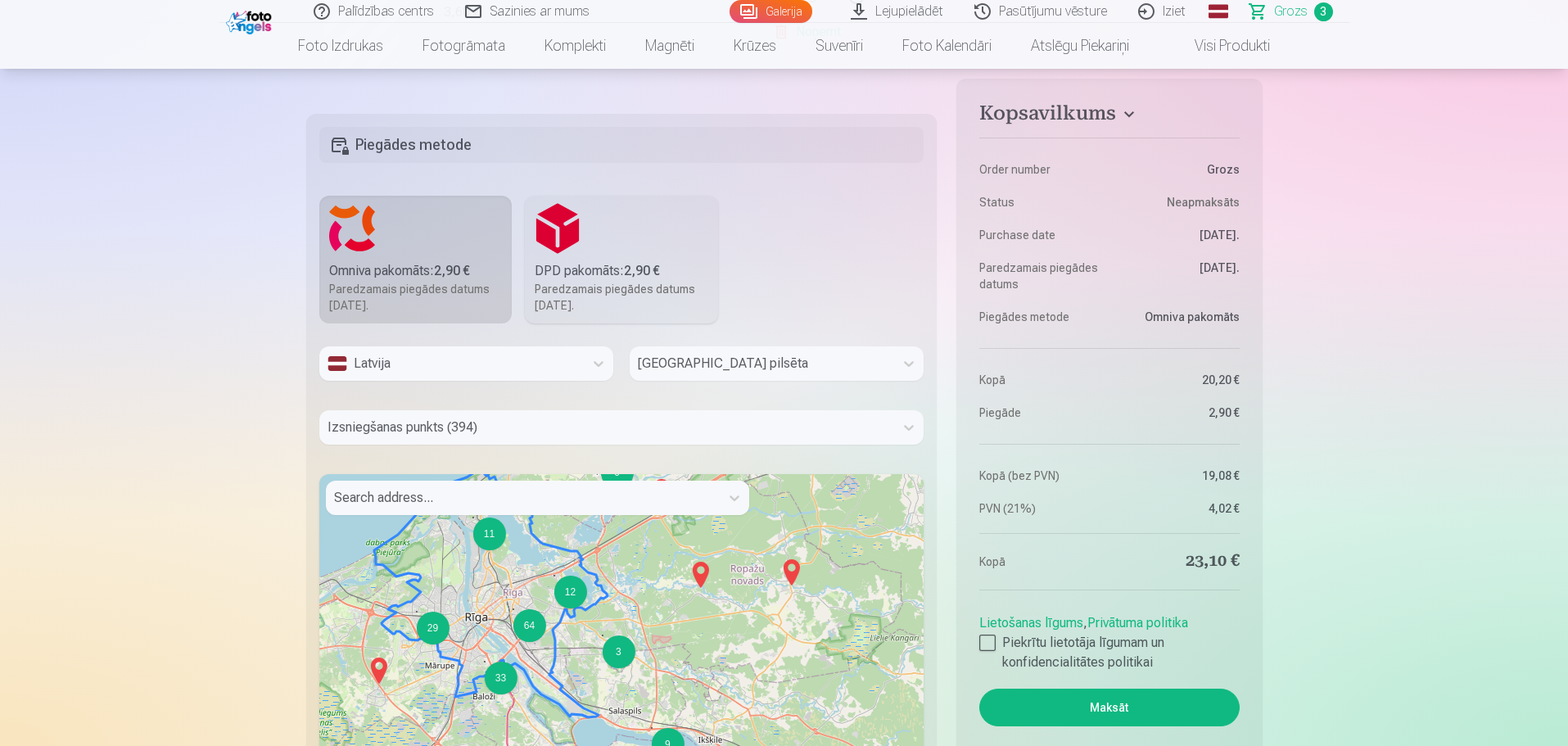
drag, startPoint x: 619, startPoint y: 684, endPoint x: 495, endPoint y: 593, distance: 153.8
click at [478, 587] on div "7 4 2 5 2 6 15 6 3 11 6 3 12 2 7 29 8 2 64 3 33 2 9 2 2 2 2 + − Leaflet | © Ope…" at bounding box center [622, 679] width 605 height 410
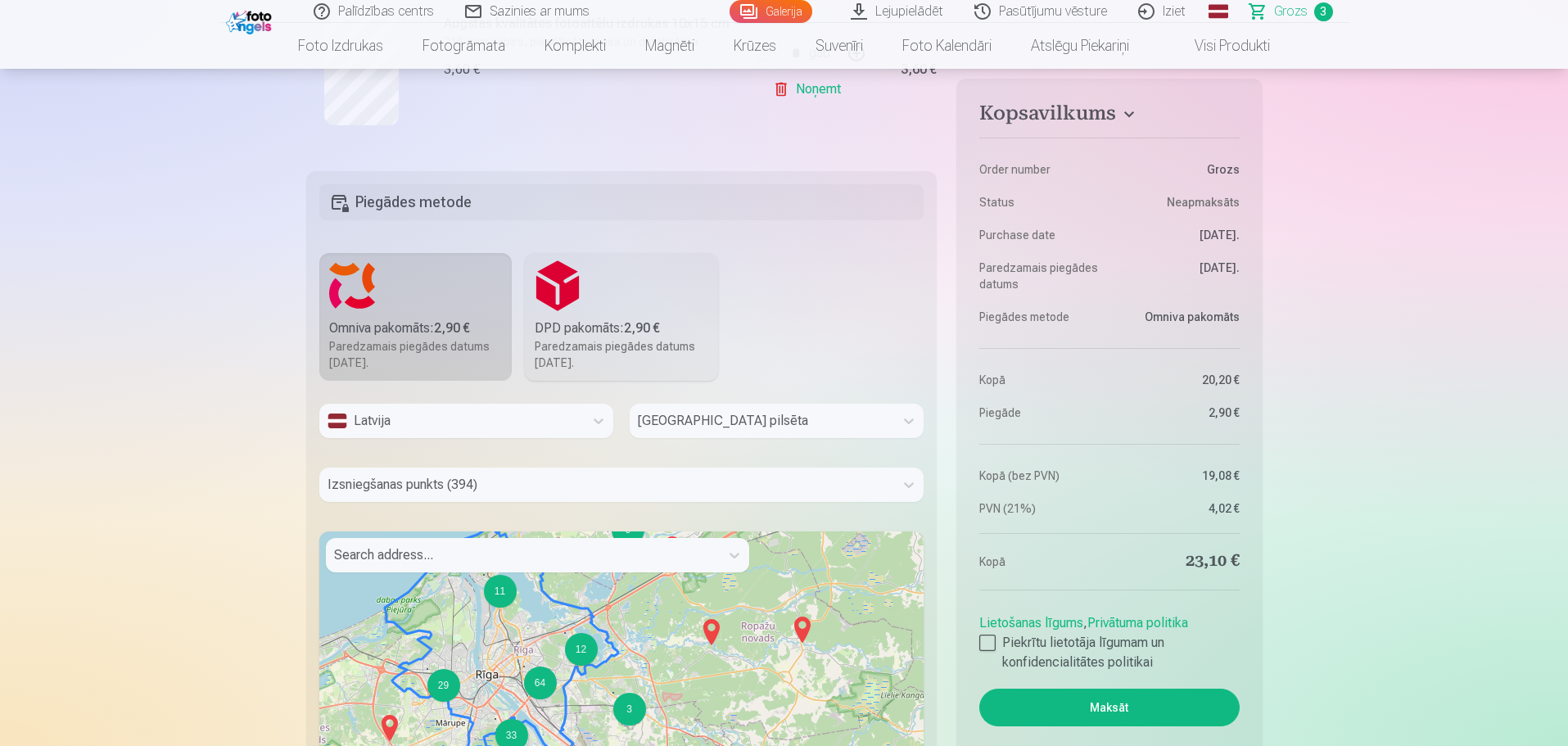
scroll to position [737, 0]
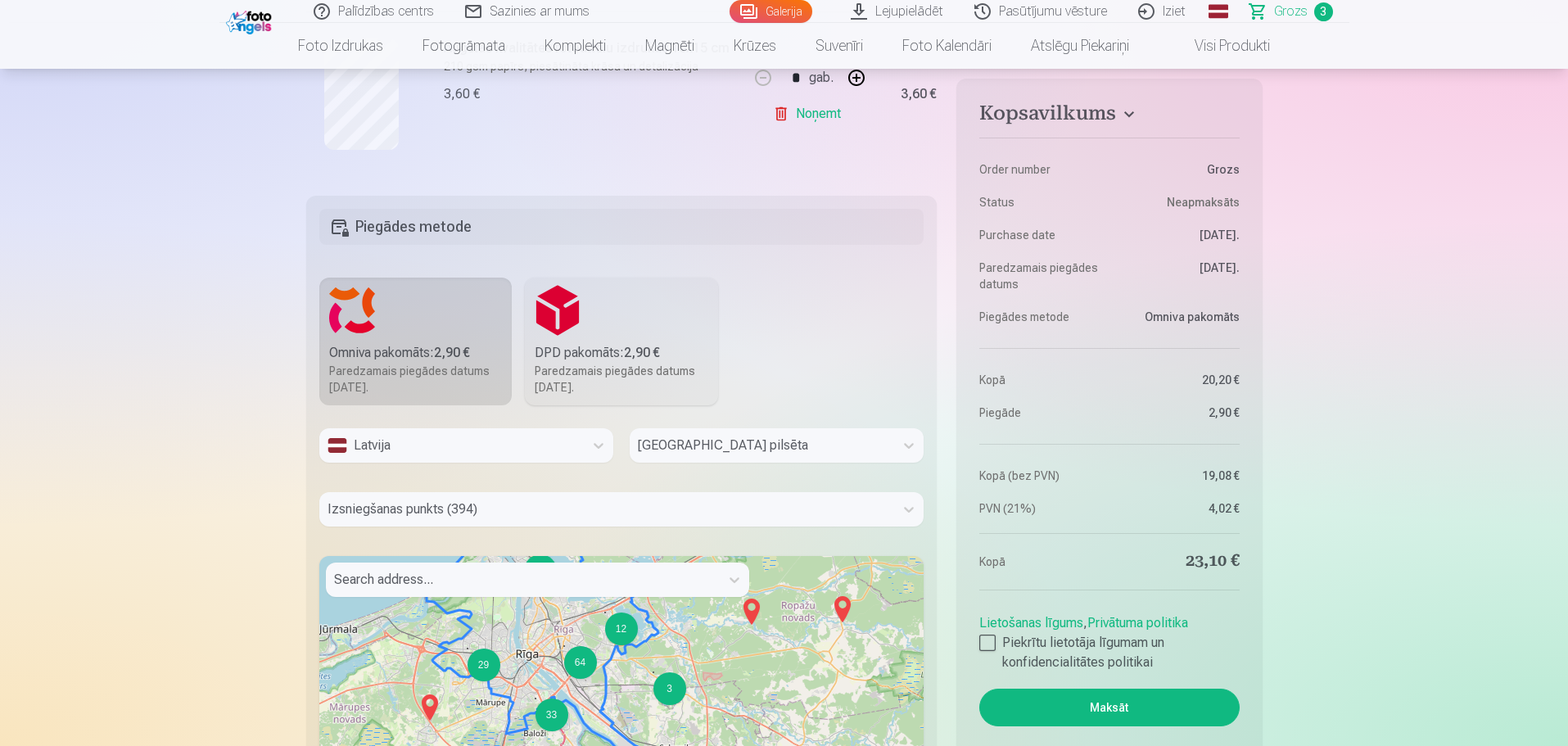
drag, startPoint x: 603, startPoint y: 648, endPoint x: 643, endPoint y: 603, distance: 60.2
click at [643, 603] on div "4 5 2 6 15 6 3 11 6 3 12 2 7 29 8 2 64 3 33 2 9 2 2 2 2 4 5 + − Leaflet | © Ope…" at bounding box center [622, 761] width 605 height 410
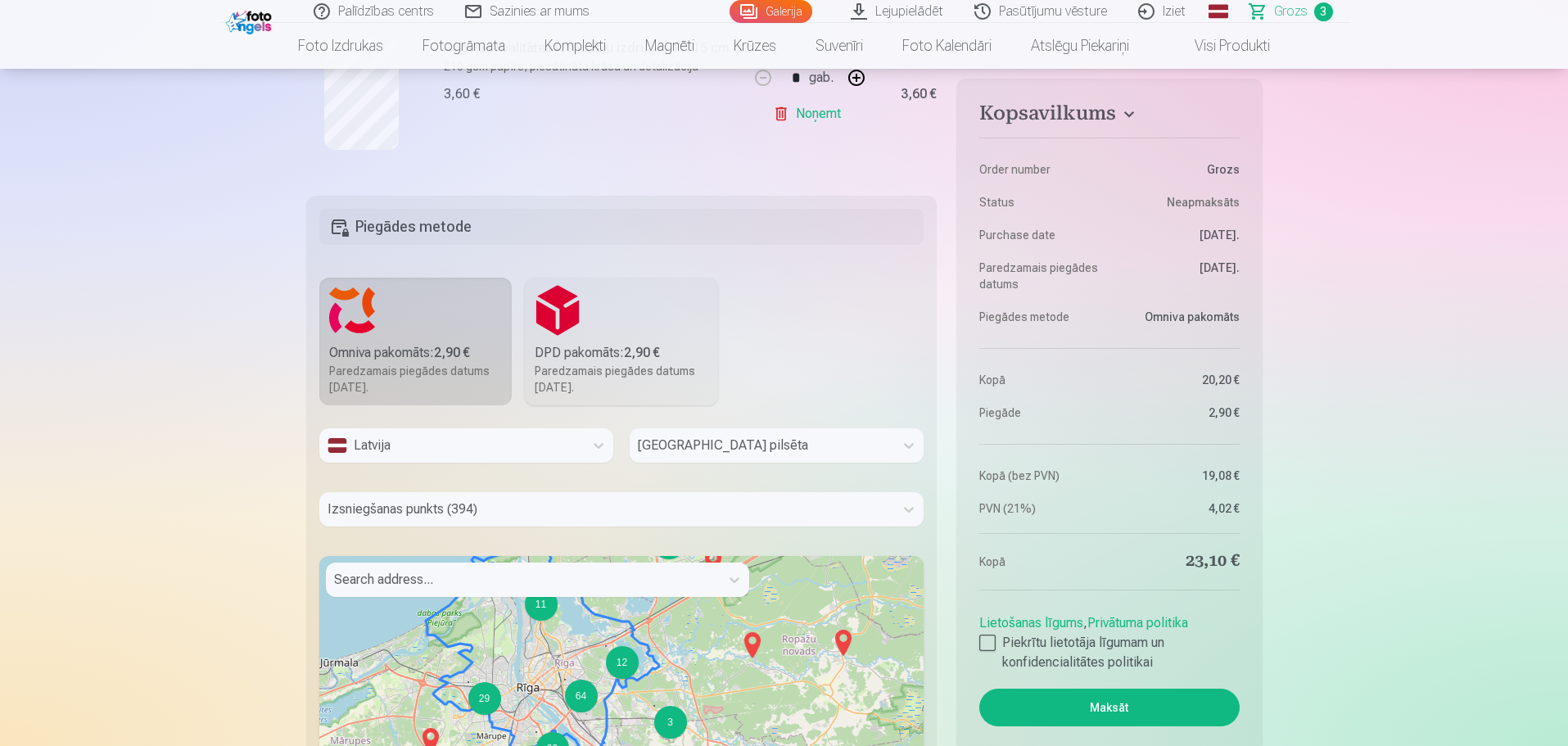
drag, startPoint x: 708, startPoint y: 626, endPoint x: 709, endPoint y: 659, distance: 33.0
click at [709, 659] on div "4 5 2 6 15 6 3 11 6 3 12 2 7 29 8 2 64 3 33 2 9 2 2 2 2 4 + − Leaflet | © OpenS…" at bounding box center [622, 761] width 605 height 410
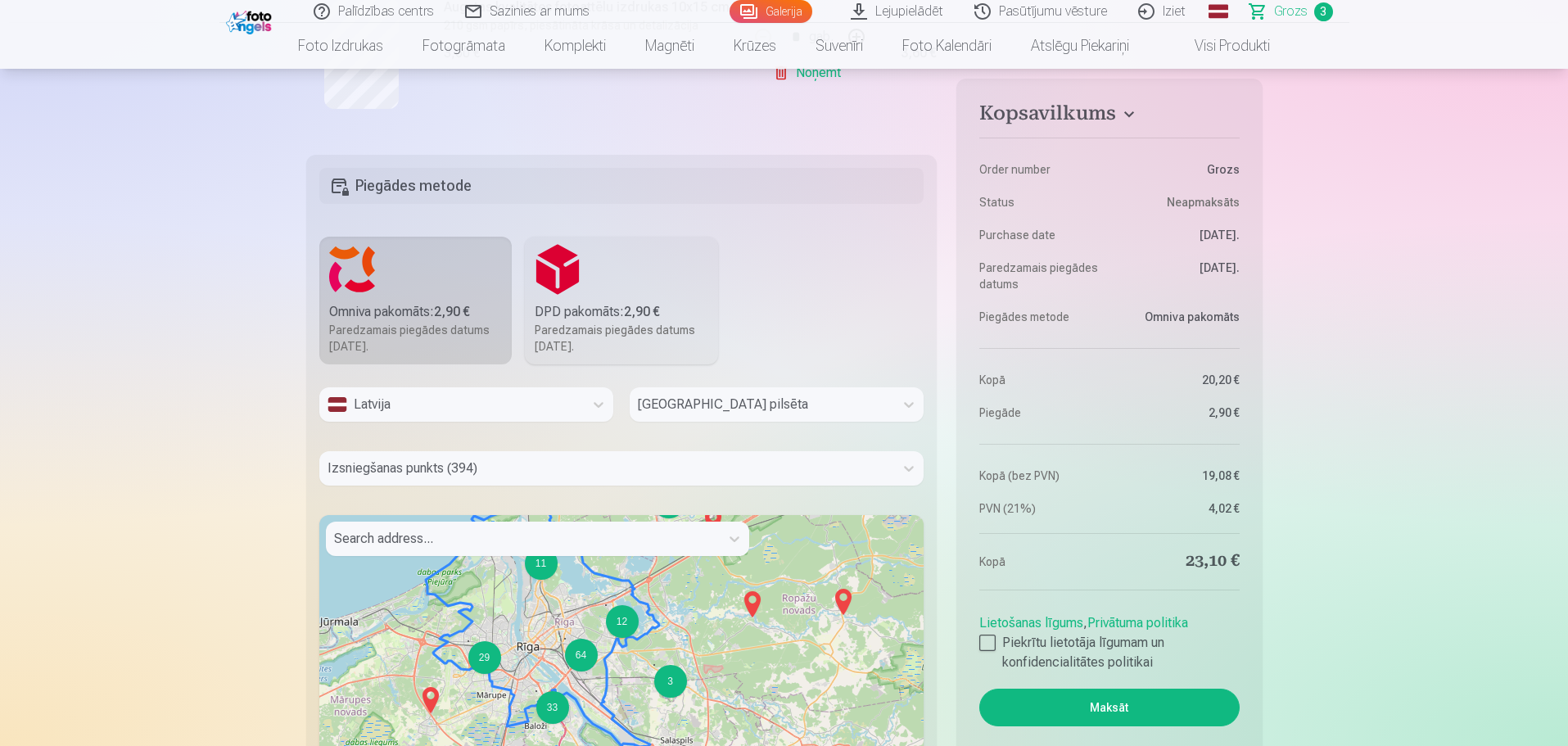
click at [435, 486] on div "Izsniegšanas punkts (394)" at bounding box center [622, 468] width 605 height 34
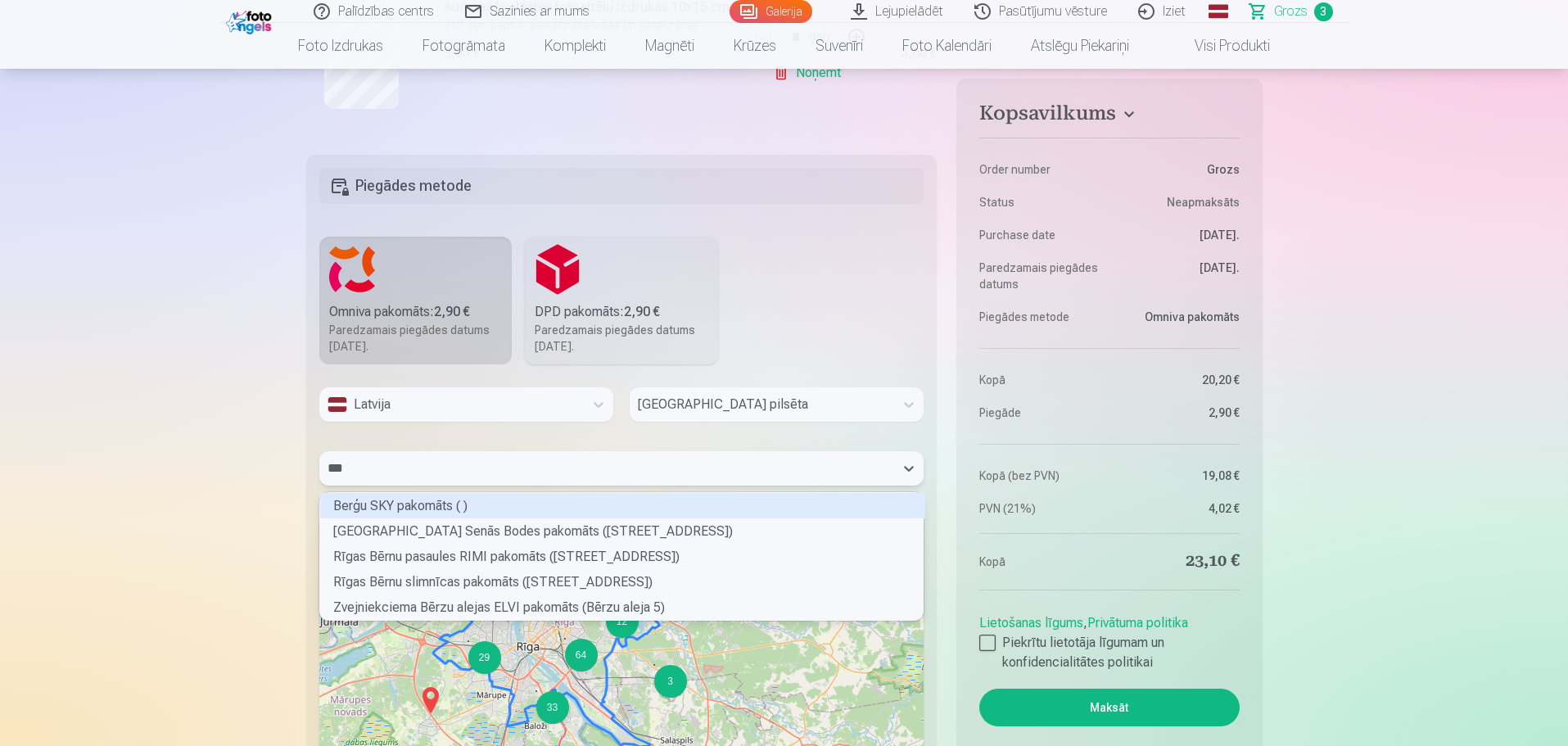
scroll to position [123, 598]
type input "***"
